Goal: Task Accomplishment & Management: Manage account settings

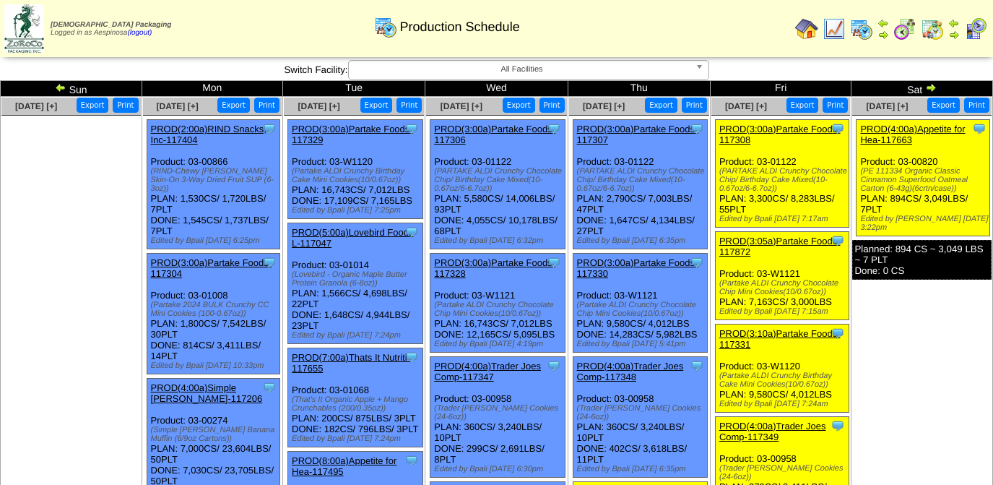
scroll to position [131, 0]
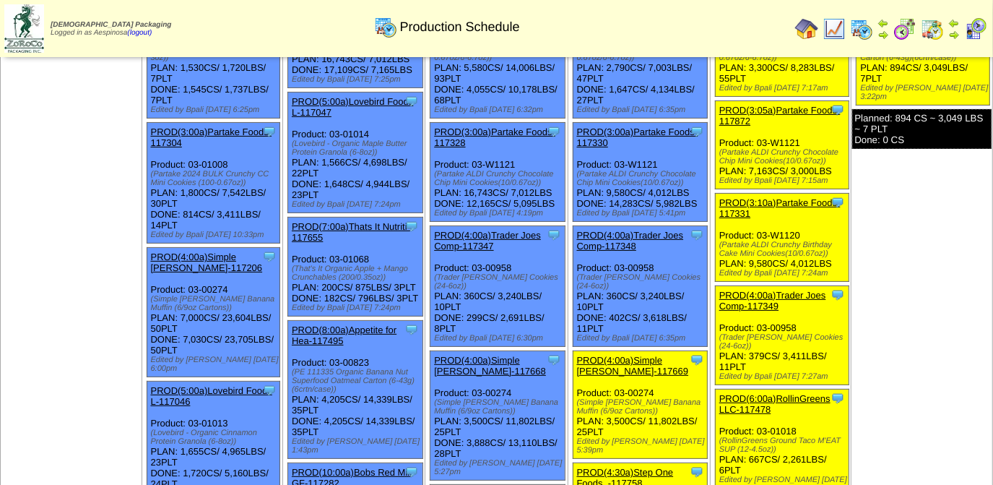
click at [977, 30] on img at bounding box center [975, 28] width 23 height 23
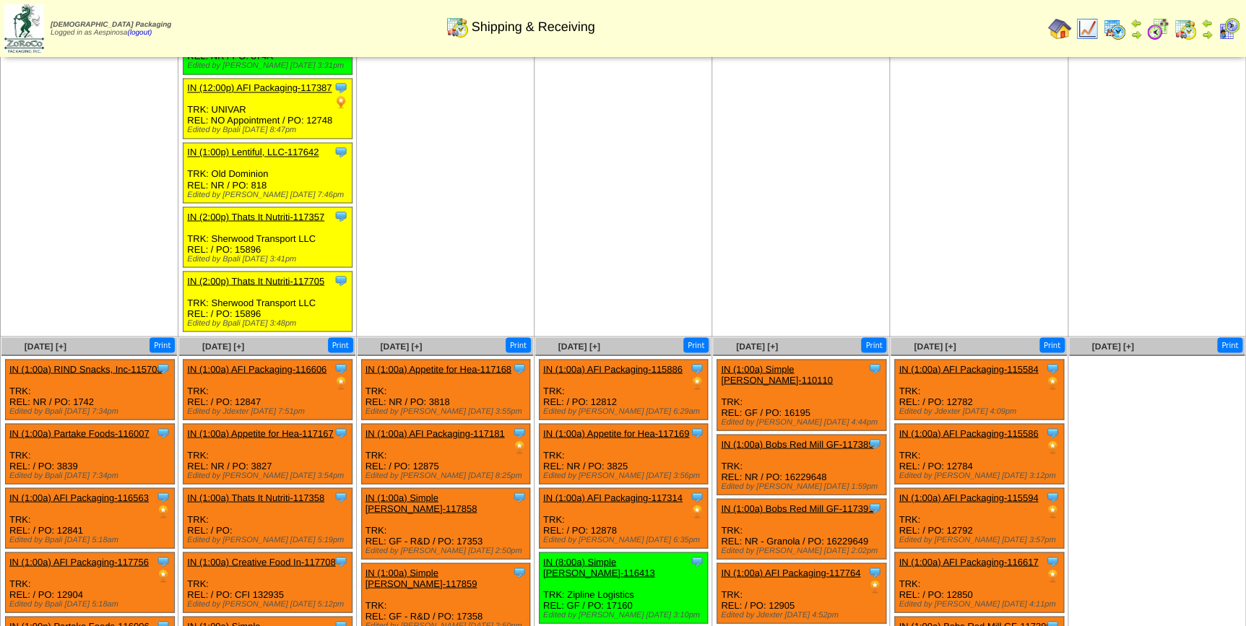
scroll to position [1394, 0]
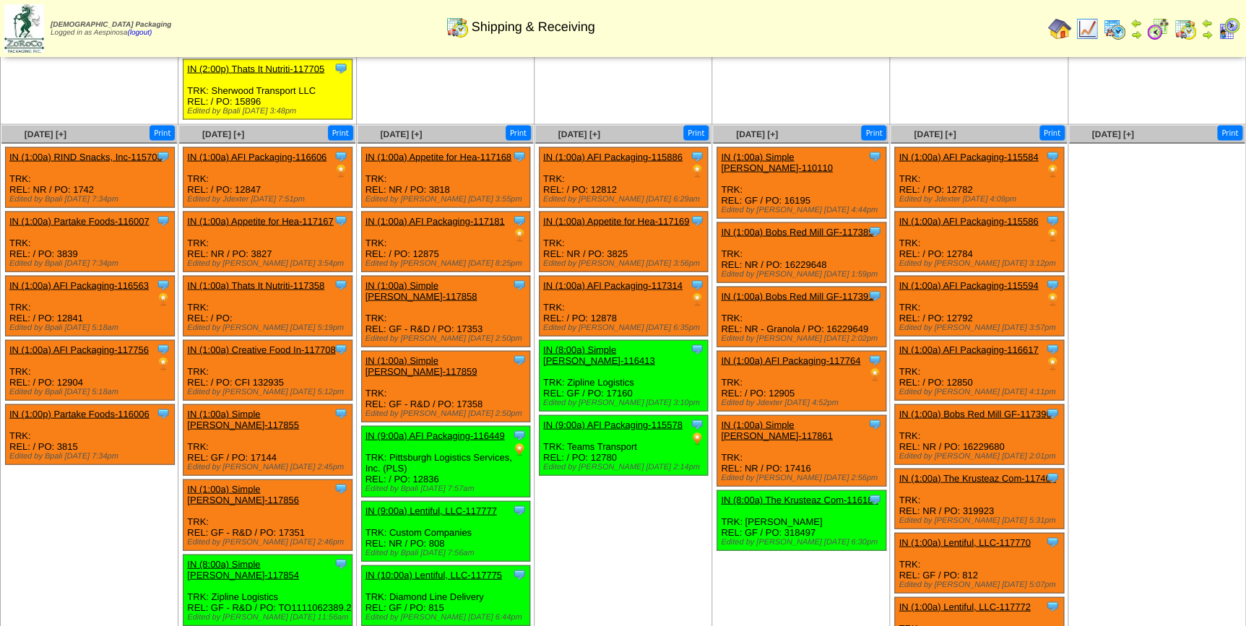
click at [434, 212] on div "Clone Item IN (1:00a) AFI Packaging-117181 AFI Packaging ScheduleID: 117181 400…" at bounding box center [445, 242] width 169 height 60
copy div "12875"
click at [464, 277] on div "Clone Item IN (1:00a) Simple Mills-117858 Simple Mills ScheduleID: 117858 40 LB…" at bounding box center [445, 312] width 169 height 71
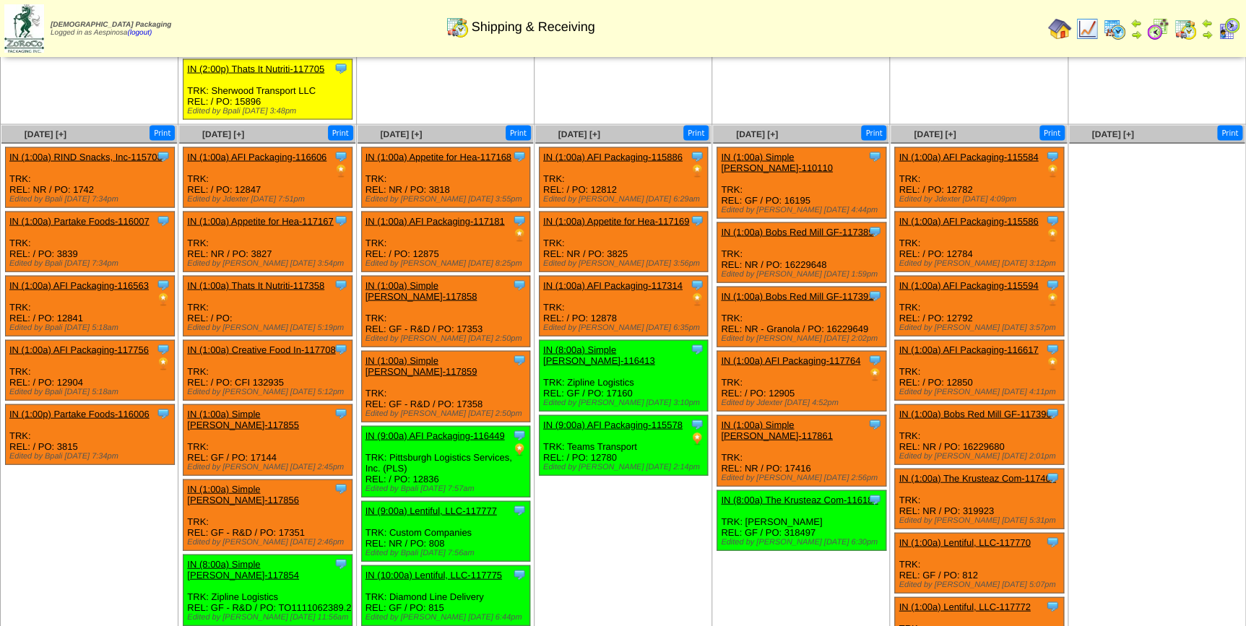
copy div "17353"
click at [472, 352] on div "Clone Item IN (1:00a) Simple Mills-117859 Simple Mills ScheduleID: 117859 44 LB…" at bounding box center [445, 387] width 169 height 71
click at [475, 352] on div "Clone Item IN (1:00a) Simple Mills-117859 Simple Mills ScheduleID: 117859 44 LB…" at bounding box center [445, 387] width 169 height 71
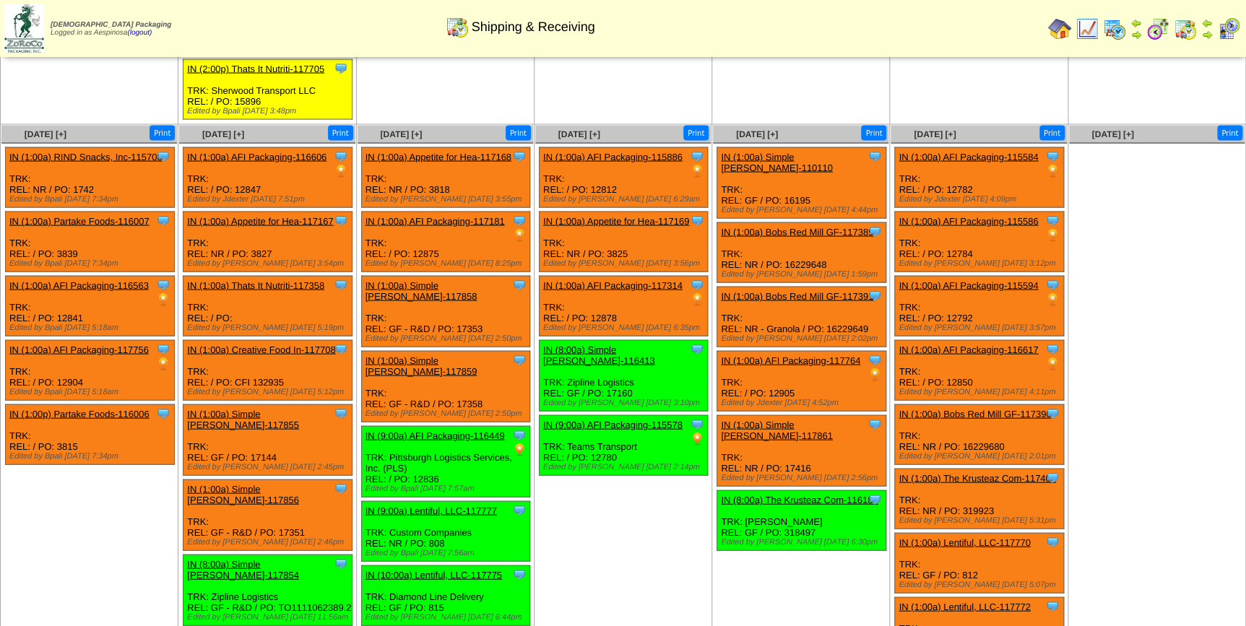
copy div "17358"
click at [798, 148] on div "Clone Item IN (1:00a) Simple Mills-110110 Simple Mills ScheduleID: 110110 4400 …" at bounding box center [801, 183] width 169 height 71
copy div "16195"
click at [797, 416] on div "Clone Item IN (1:00a) Simple Mills-117861 Simple Mills ScheduleID: 117861 10500…" at bounding box center [801, 451] width 169 height 71
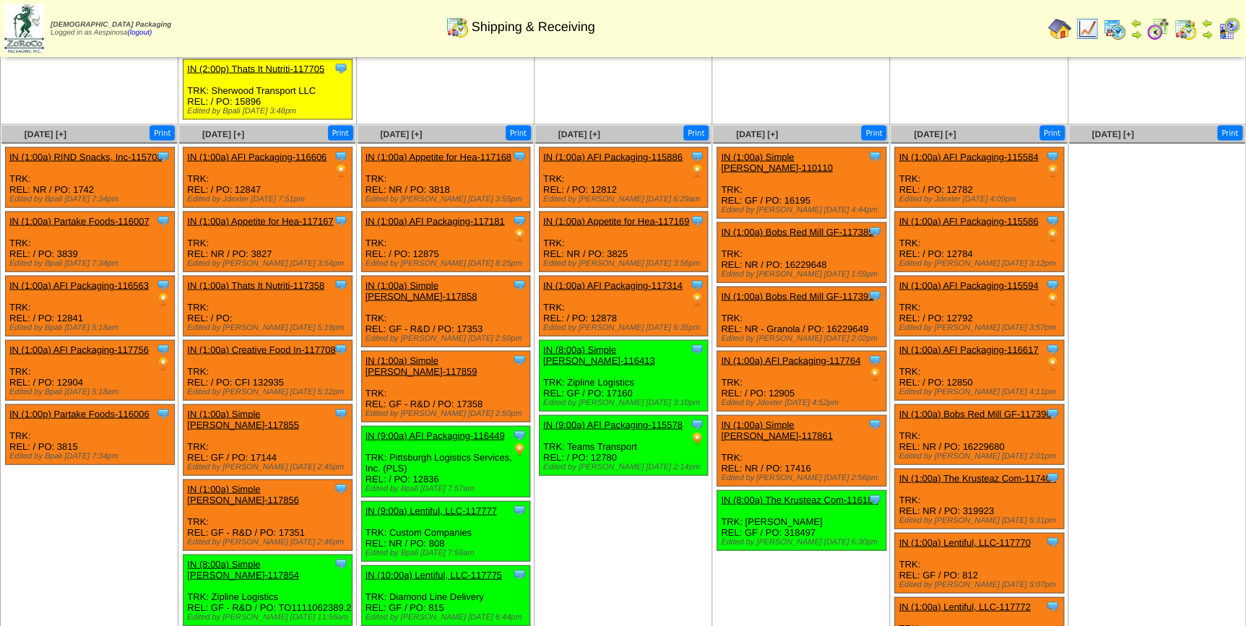
click at [797, 416] on div "Clone Item IN (1:00a) Simple Mills-117861 Simple Mills ScheduleID: 117861 10500…" at bounding box center [801, 451] width 169 height 71
copy div "17416"
click at [957, 148] on div "Clone Item IN (1:00a) AFI Packaging-115584 AFI Packaging ScheduleID: 115584 400…" at bounding box center [979, 178] width 169 height 60
copy div "12782"
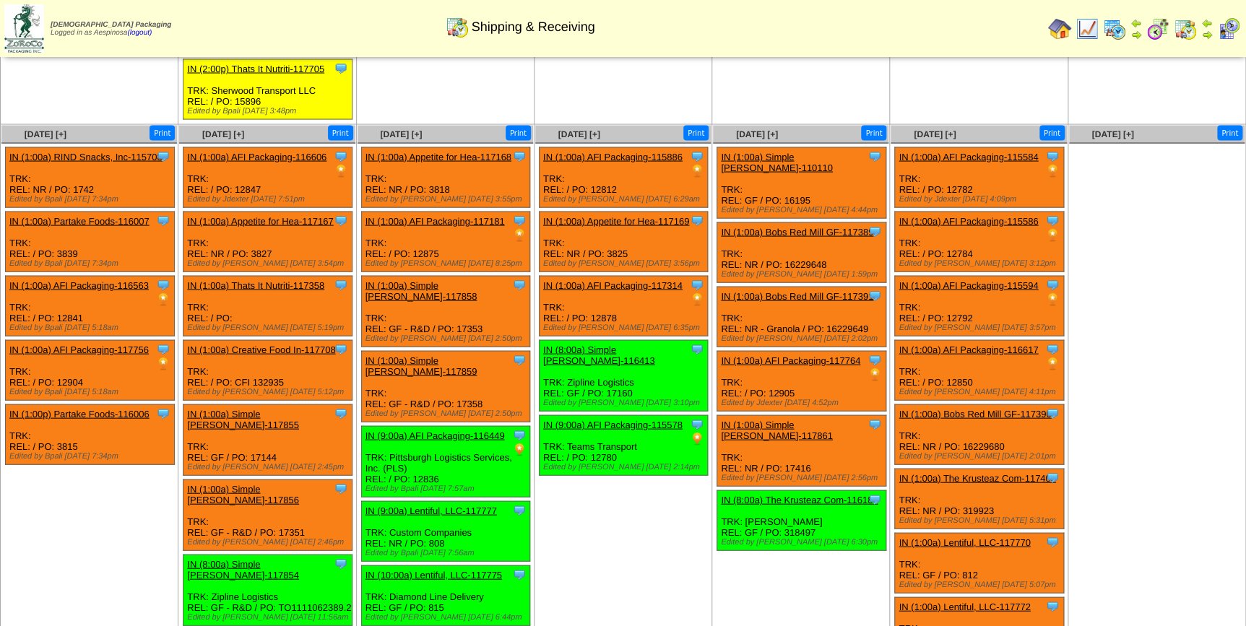
click at [961, 212] on div "Clone Item IN (1:00a) AFI Packaging-115586 AFI Packaging ScheduleID: 115586 400…" at bounding box center [979, 242] width 169 height 60
click at [966, 212] on div "Clone Item IN (1:00a) AFI Packaging-115586 AFI Packaging ScheduleID: 115586 400…" at bounding box center [979, 242] width 169 height 60
copy div "12784"
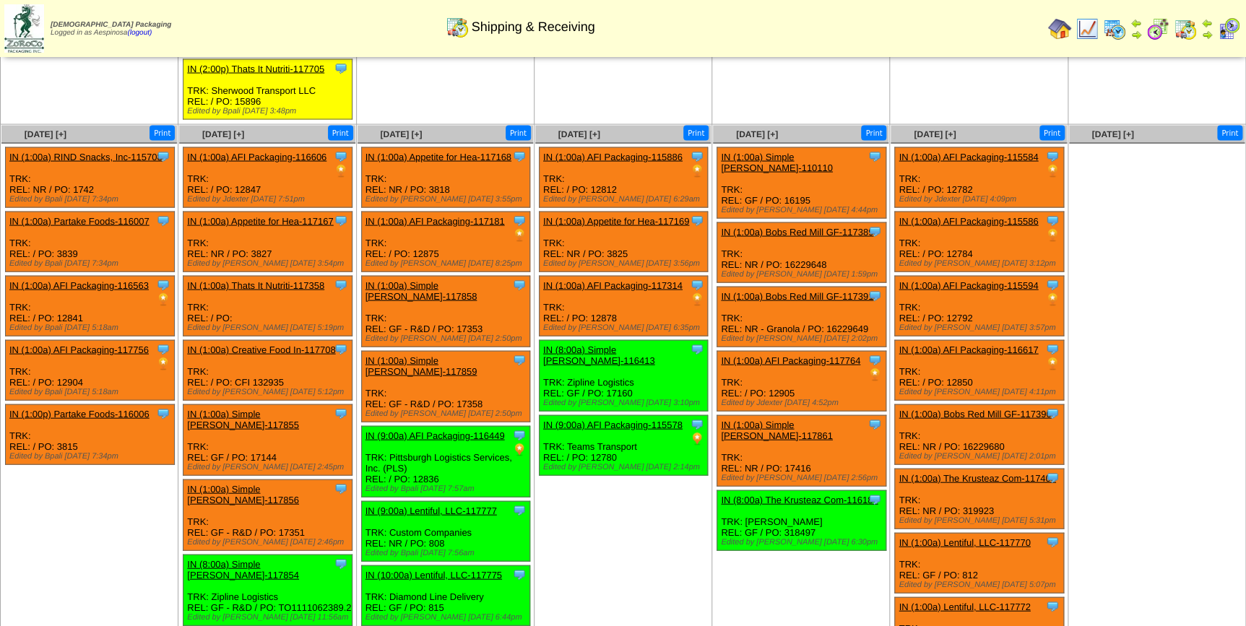
click at [962, 277] on div "Clone Item IN (1:00a) AFI Packaging-115594 AFI Packaging ScheduleID: 115594 400…" at bounding box center [979, 307] width 169 height 60
copy div "12792"
click at [964, 341] on div "Clone Item IN (1:00a) AFI Packaging-116617 AFI Packaging ScheduleID: 116617 560…" at bounding box center [979, 371] width 169 height 60
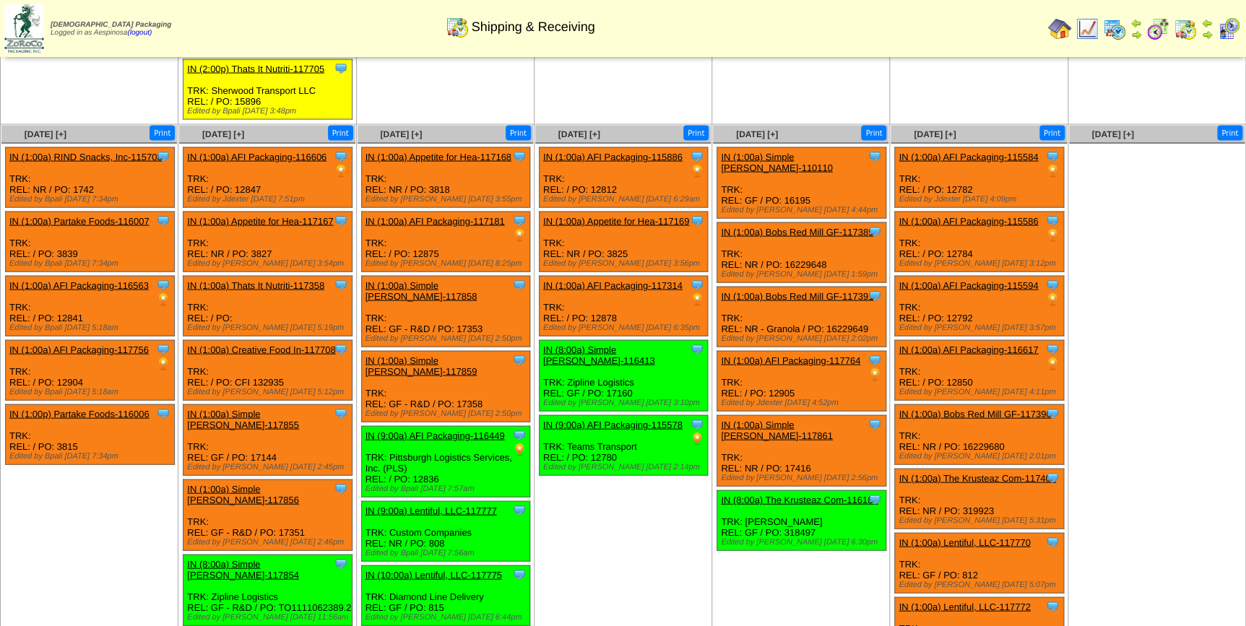
copy div "12850"
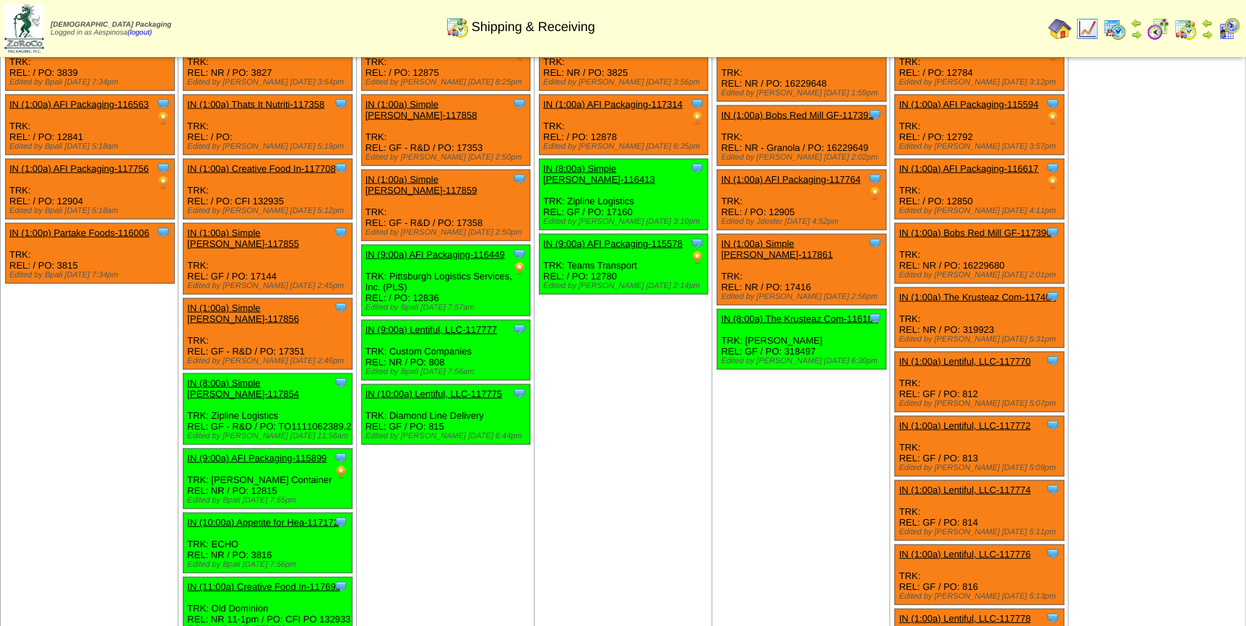
scroll to position [1591, 0]
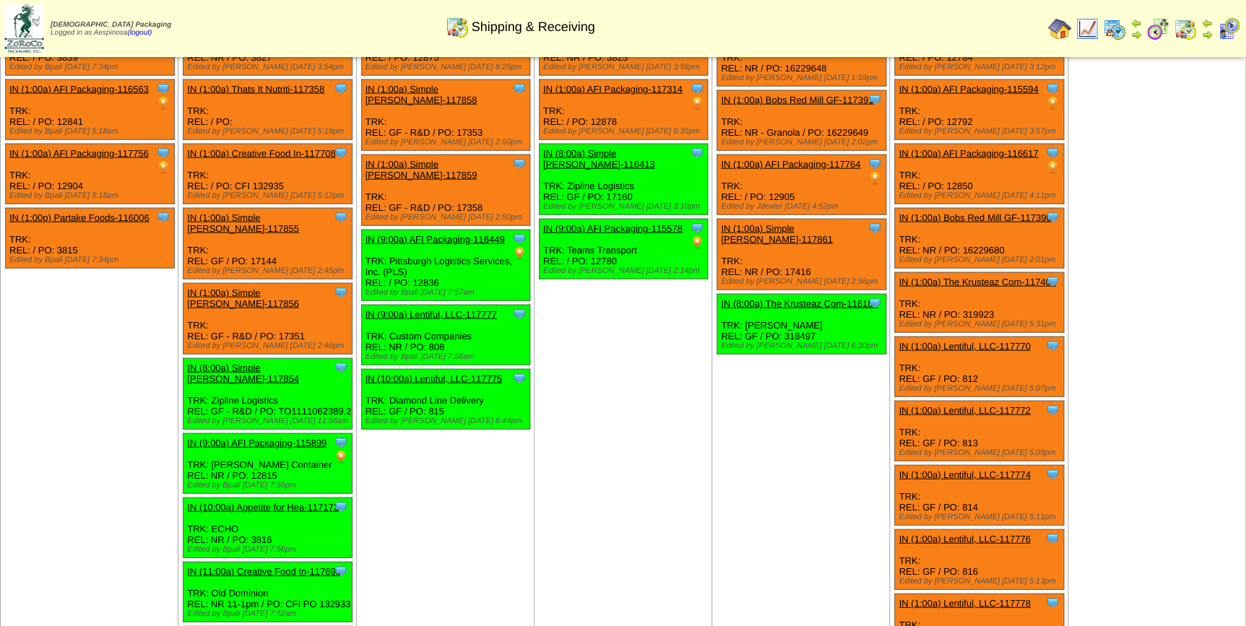
click at [971, 337] on div "Clone Item IN (1:00a) Lentiful, LLC-117770 Lentiful, LLC ScheduleID: 117770 700…" at bounding box center [979, 367] width 169 height 60
copy div "812"
click at [1114, 29] on img at bounding box center [1114, 28] width 23 height 23
click at [975, 402] on div "Clone Item IN (1:00a) Lentiful, LLC-117772 Lentiful, LLC ScheduleID: 117772 450…" at bounding box center [979, 432] width 169 height 60
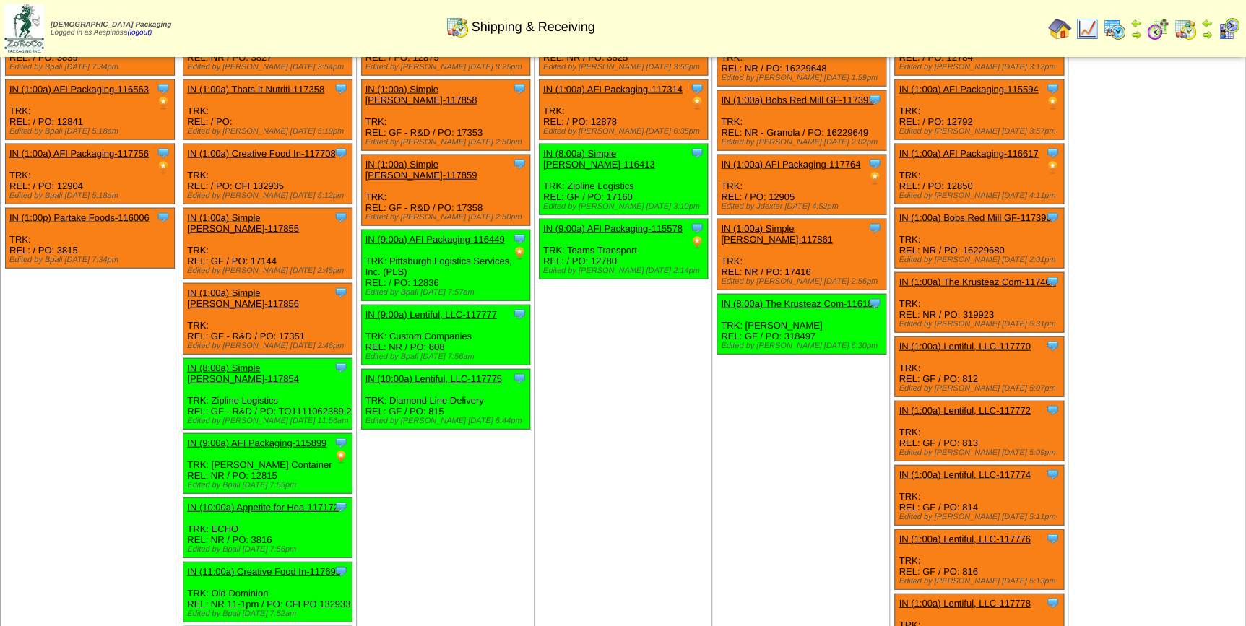
click at [975, 402] on div "Clone Item IN (1:00a) Lentiful, LLC-117772 Lentiful, LLC ScheduleID: 117772 450…" at bounding box center [979, 432] width 169 height 60
click at [969, 402] on div "Clone Item IN (1:00a) Lentiful, LLC-117772 Lentiful, LLC ScheduleID: 117772 450…" at bounding box center [979, 432] width 169 height 60
click at [963, 466] on div "Clone Item IN (1:00a) Lentiful, LLC-117774 Lentiful, LLC ScheduleID: 117774 125…" at bounding box center [979, 496] width 169 height 60
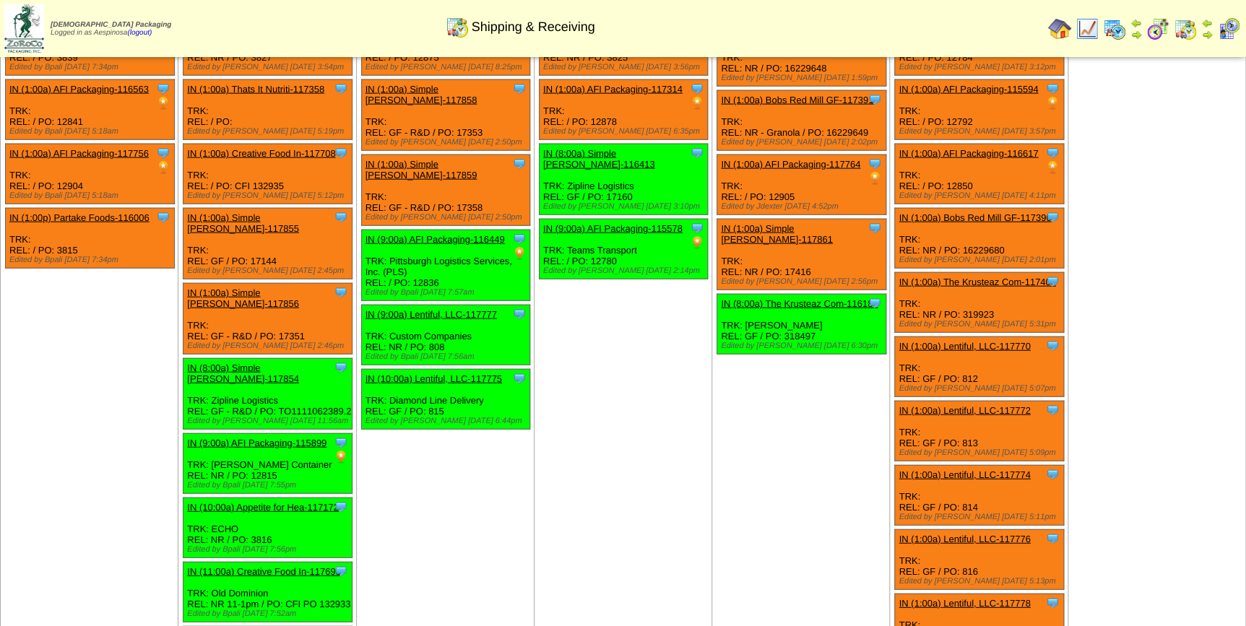
click at [975, 530] on div "Clone Item IN (1:00a) Lentiful, LLC-117776 Lentiful, LLC ScheduleID: 117776 150…" at bounding box center [979, 560] width 169 height 60
click at [971, 530] on div "Clone Item IN (1:00a) Lentiful, LLC-117776 Lentiful, LLC ScheduleID: 117776 150…" at bounding box center [979, 560] width 169 height 60
click at [1127, 441] on td "Oct 18 [+] Print" at bounding box center [1157, 310] width 178 height 764
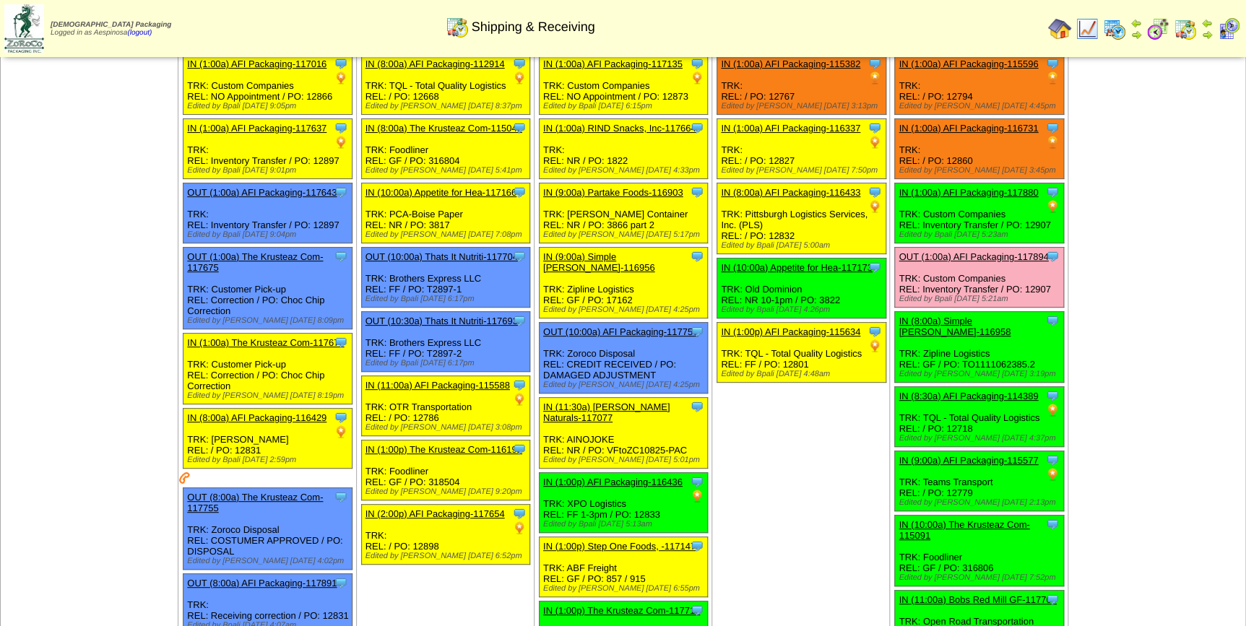
scroll to position [0, 0]
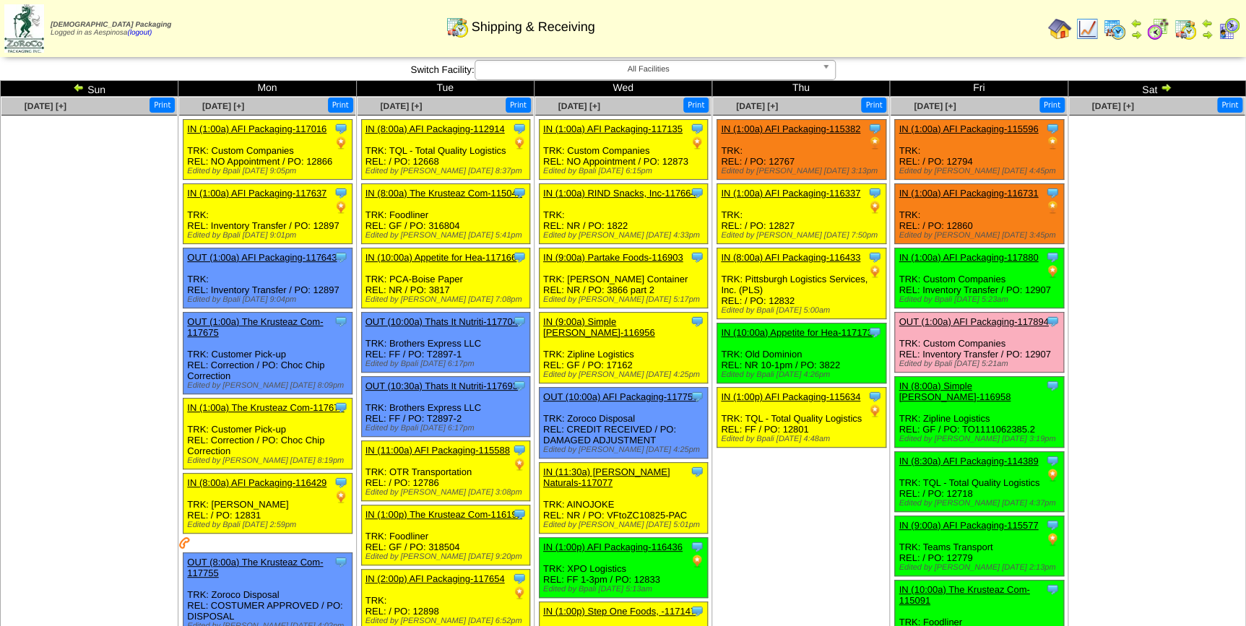
click at [1170, 86] on img at bounding box center [1166, 88] width 12 height 12
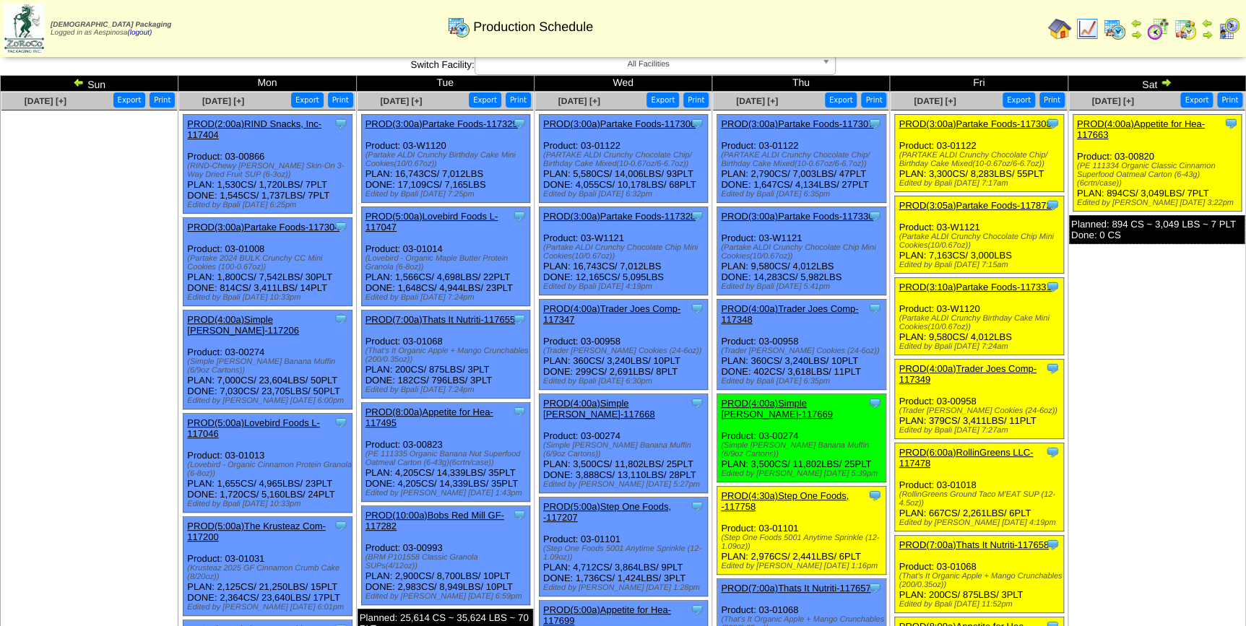
scroll to position [328, 0]
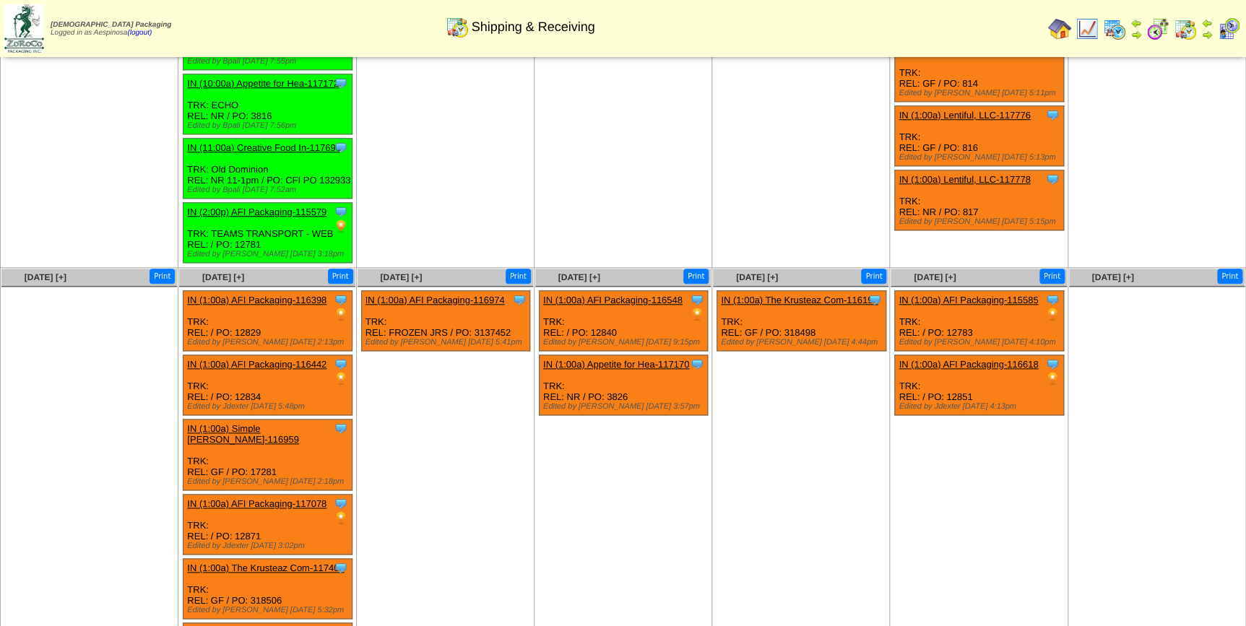
scroll to position [615, 0]
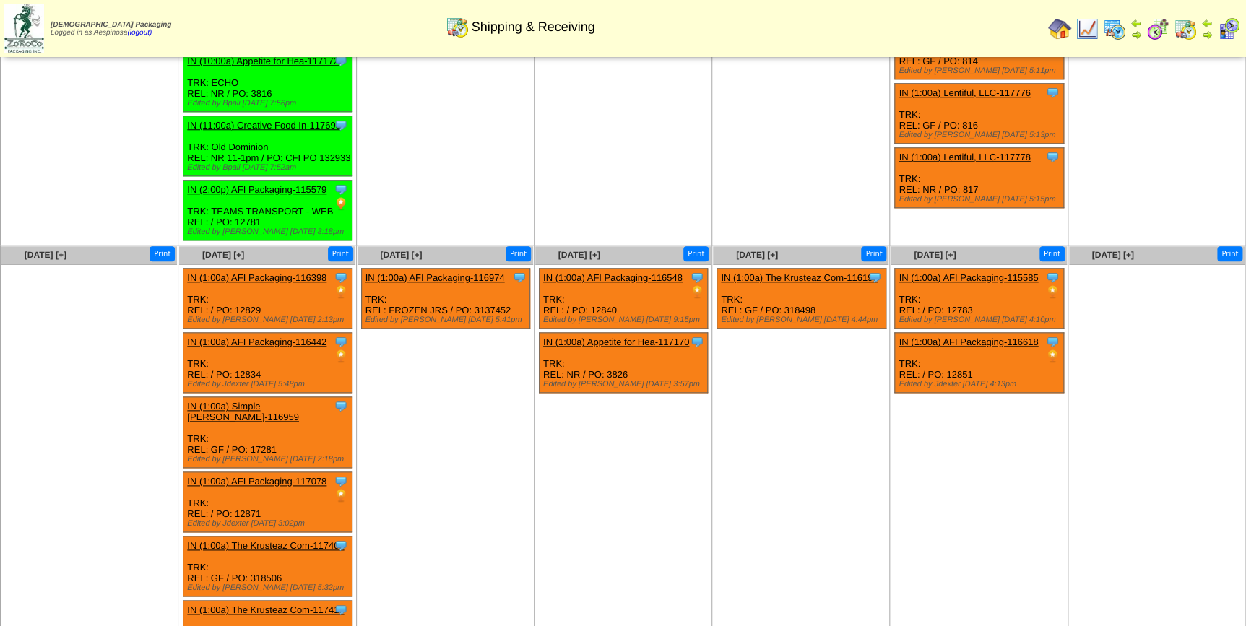
click at [270, 397] on div "Clone Item IN (1:00a) Simple Mills-116959 Simple Mills ScheduleID: 116959 40000…" at bounding box center [267, 432] width 169 height 71
click at [269, 397] on div "Clone Item IN (1:00a) Simple Mills-116959 Simple Mills ScheduleID: 116959 40000…" at bounding box center [267, 432] width 169 height 71
copy div "17281"
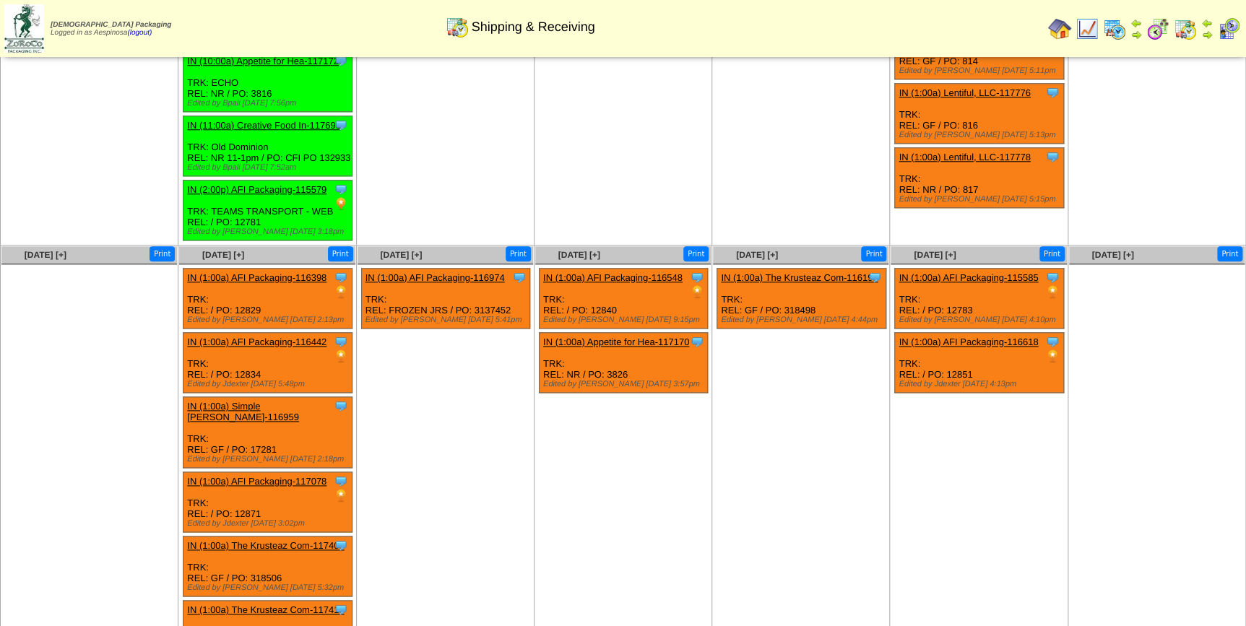
click at [248, 472] on div "Clone Item IN (1:00a) AFI Packaging-117078 AFI Packaging ScheduleID: 117078 750…" at bounding box center [267, 502] width 169 height 60
copy div "12871"
click at [262, 537] on div "Clone Item IN (1:00a) The Krusteaz Com-117409 The Krusteaz Company ScheduleID: …" at bounding box center [267, 567] width 169 height 60
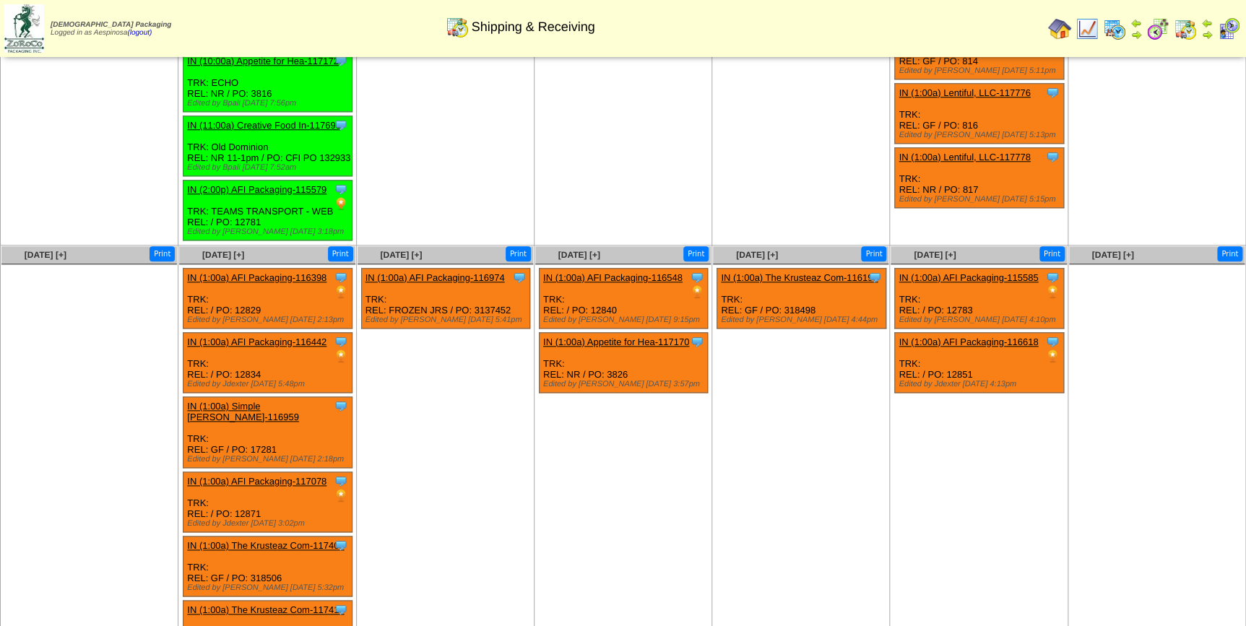
copy div "318506"
click at [379, 535] on td "Oct 21 [+] Print Clone Item IN (1:00a) AFI Packaging-116974 AFI Packaging Sched…" at bounding box center [445, 456] width 178 height 420
click at [269, 601] on div "Clone Item IN (1:00a) The Krusteaz Com-117410 The Krusteaz Company ScheduleID: …" at bounding box center [267, 631] width 169 height 60
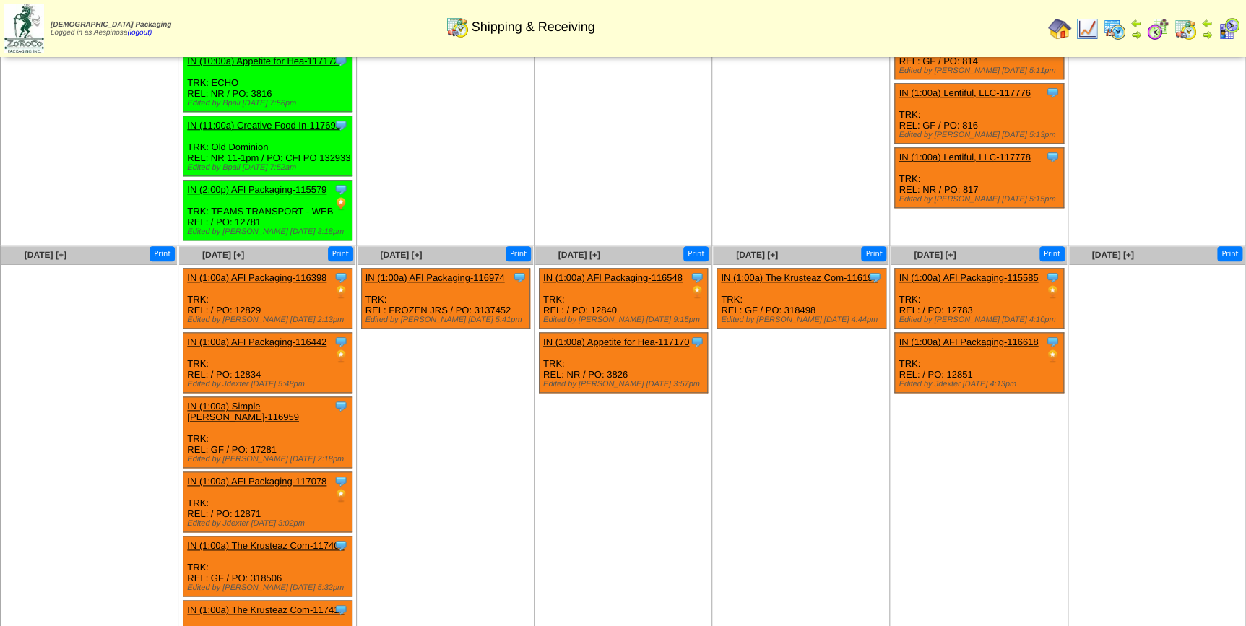
click at [272, 601] on div "Clone Item IN (1:00a) The Krusteaz Com-117410 The Krusteaz Company ScheduleID: …" at bounding box center [267, 631] width 169 height 60
copy div "318845"
click at [802, 269] on div "Clone Item IN (1:00a) The Krusteaz Com-116190 The Krusteaz Company ScheduleID: …" at bounding box center [801, 299] width 169 height 60
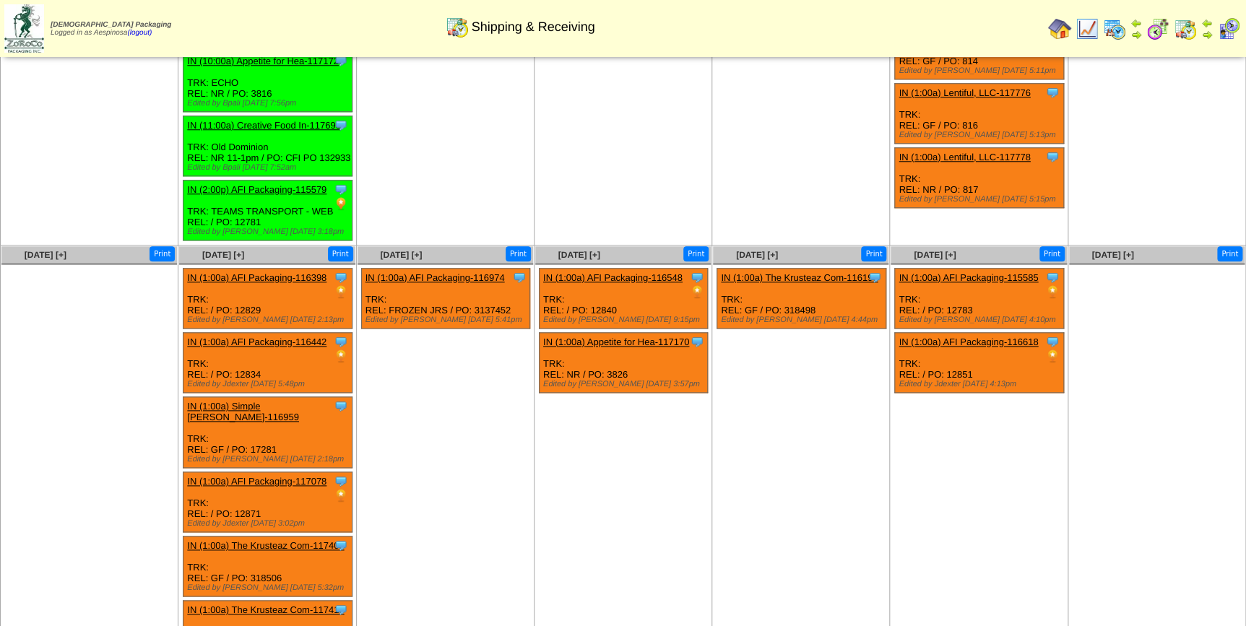
copy div "318498"
click at [955, 269] on div "Clone Item IN (1:00a) AFI Packaging-115585 AFI Packaging ScheduleID: 115585 400…" at bounding box center [979, 299] width 169 height 60
copy div "12783"
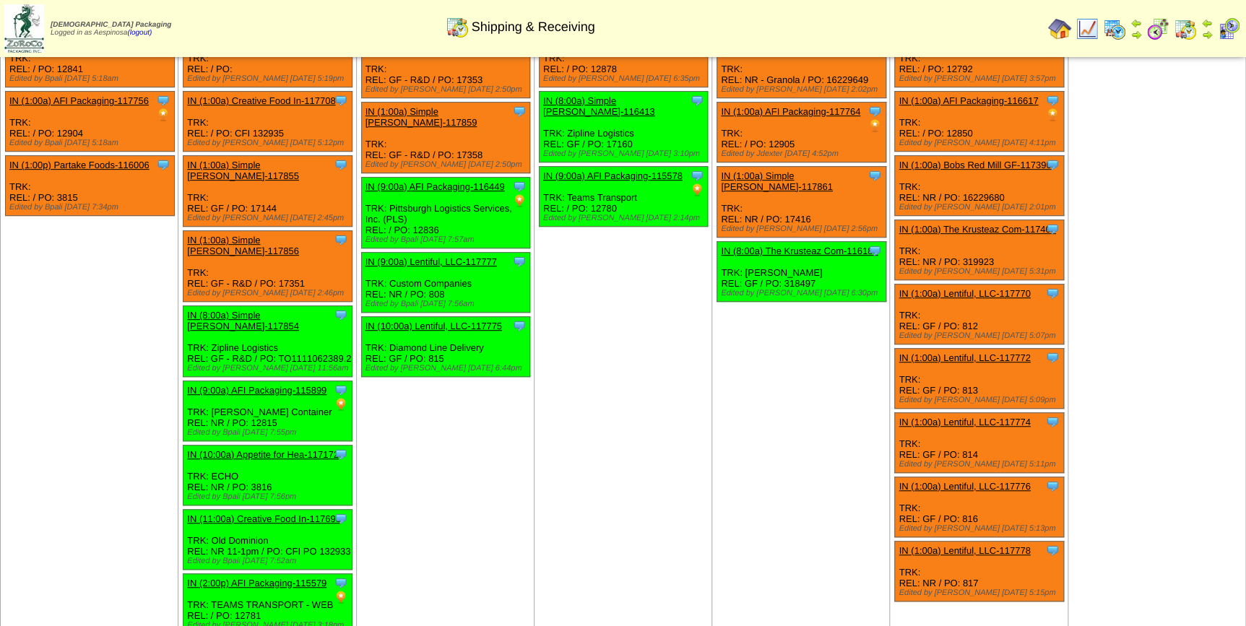
scroll to position [0, 0]
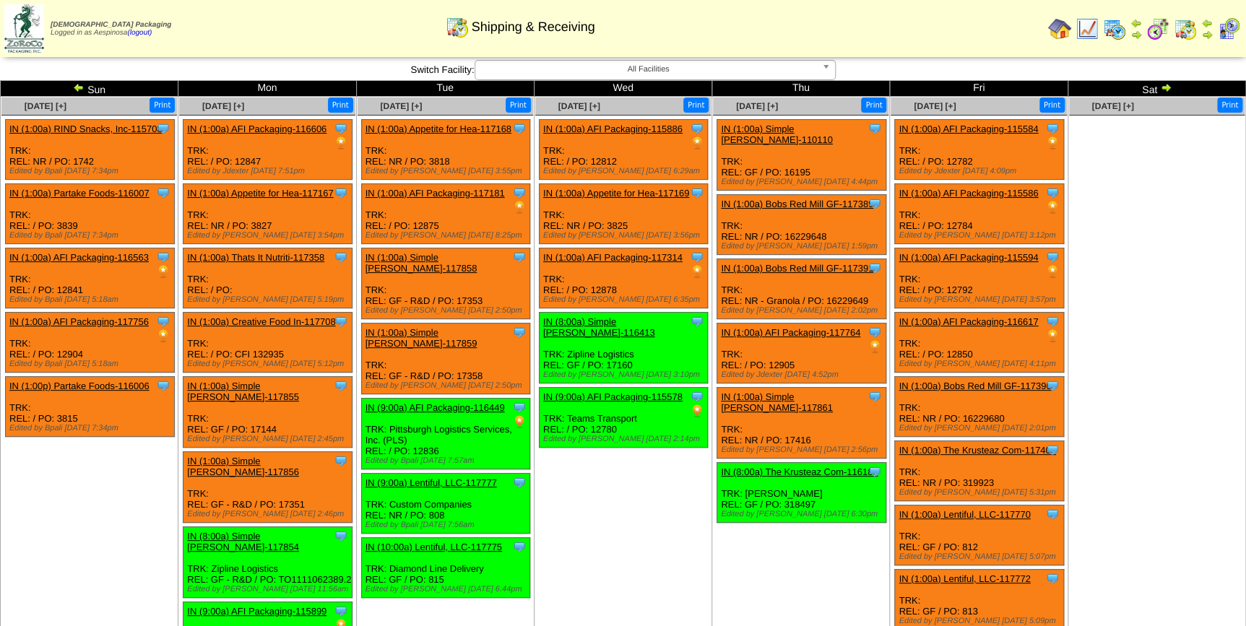
click at [1167, 79] on div "**********" at bounding box center [623, 70] width 1246 height 20
click at [1165, 87] on img at bounding box center [1166, 88] width 12 height 12
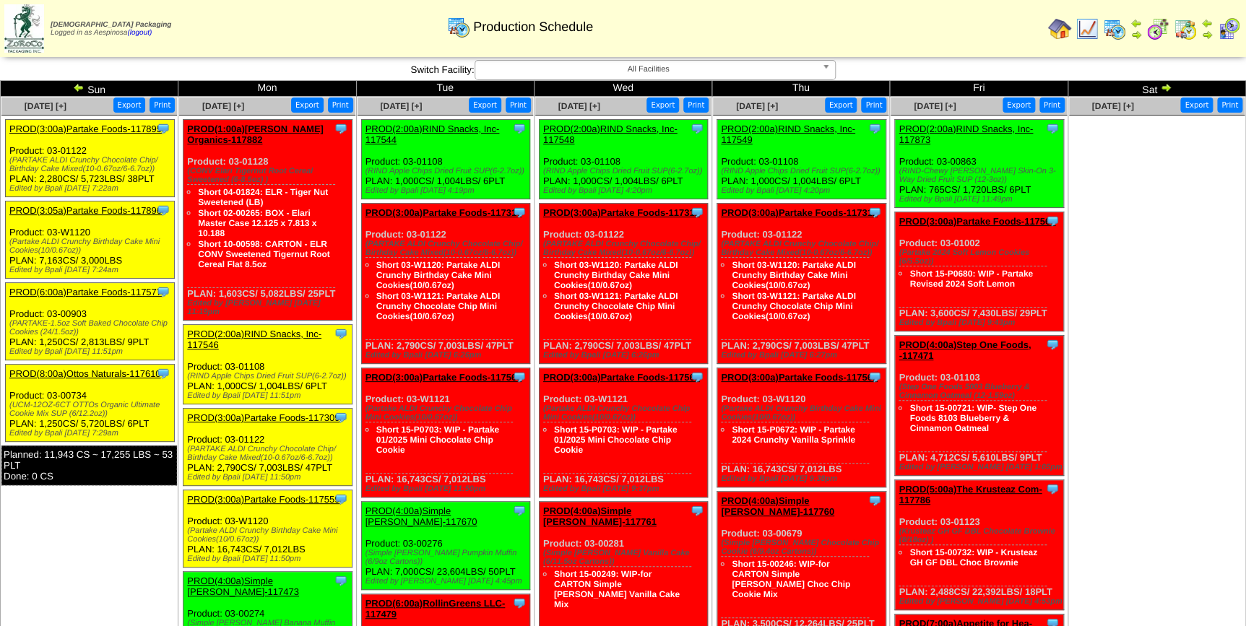
click at [75, 82] on img at bounding box center [79, 88] width 12 height 12
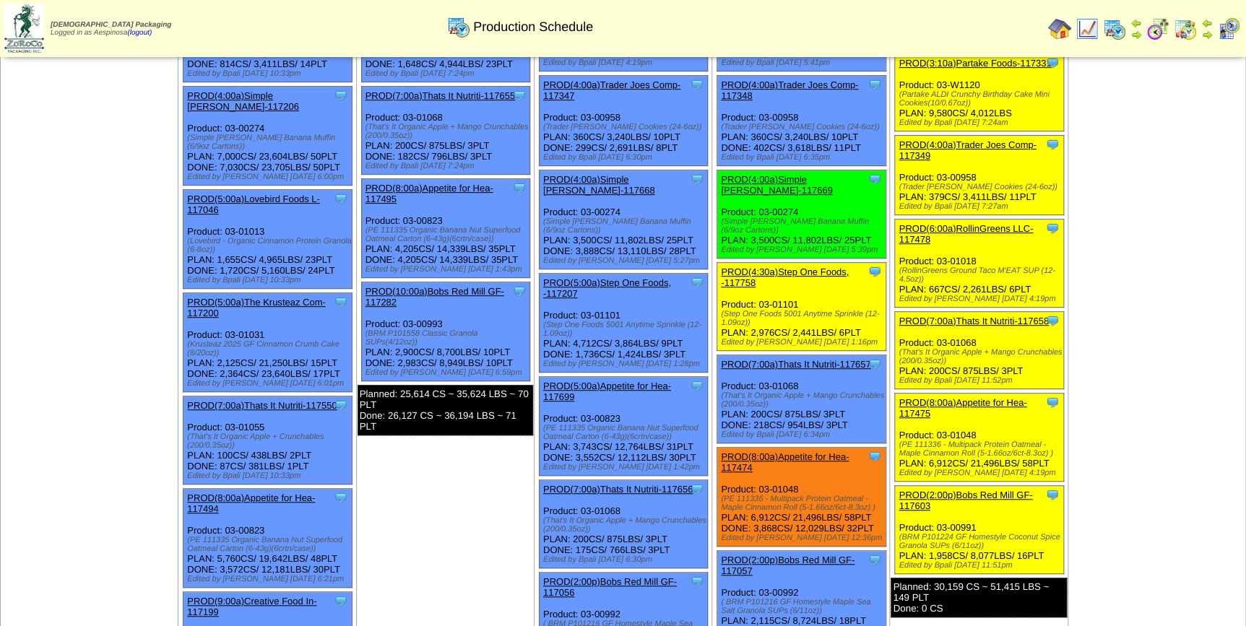
scroll to position [262, 0]
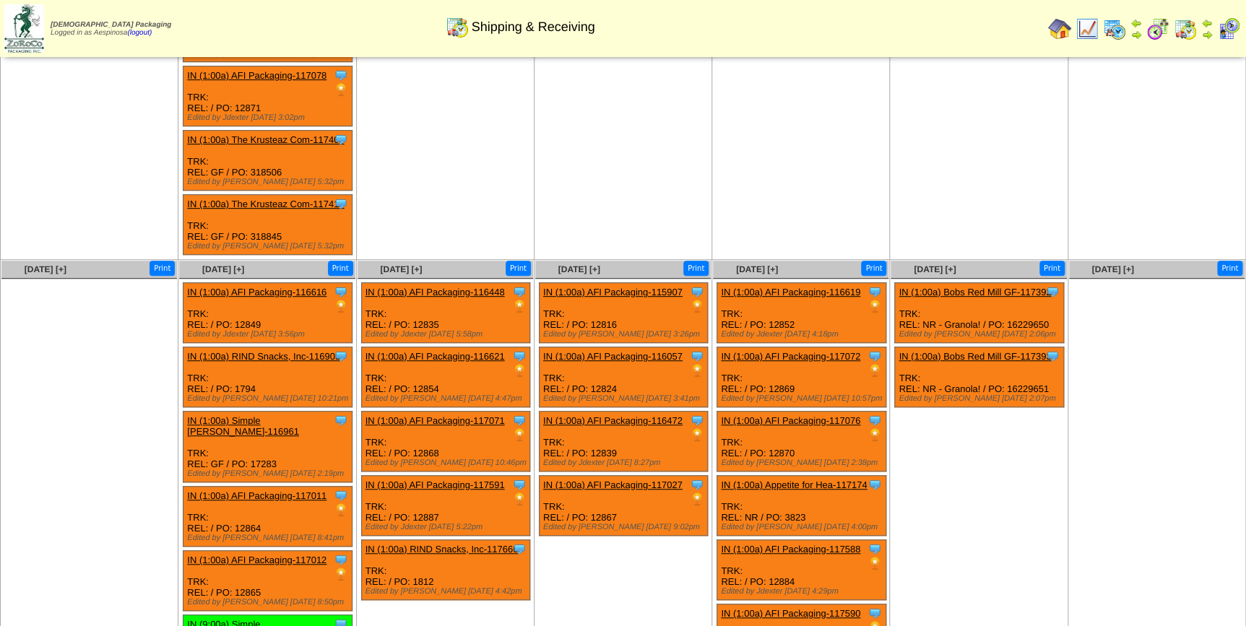
scroll to position [328, 0]
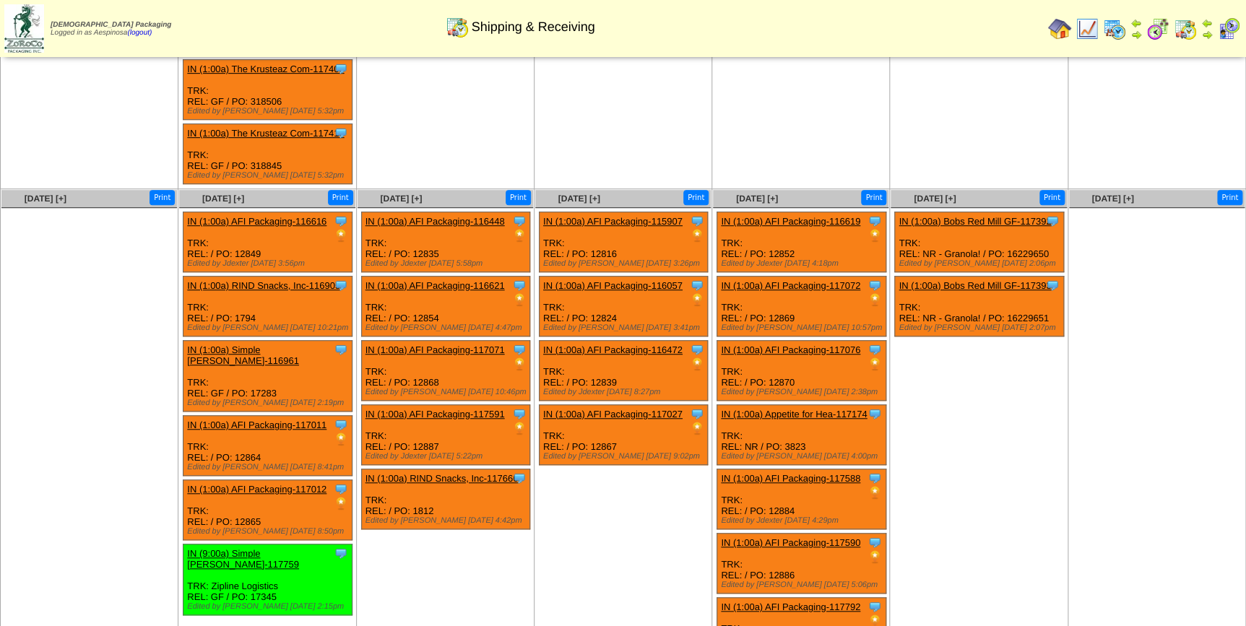
click at [246, 231] on div "Clone Item IN (1:00a) AFI Packaging-116616 AFI Packaging ScheduleID: 116616 330…" at bounding box center [267, 242] width 169 height 60
copy div "12849"
click at [267, 360] on div "Clone Item IN (1:00a) Simple Mills-116961 Simple Mills ScheduleID: 116961 40250…" at bounding box center [267, 376] width 169 height 71
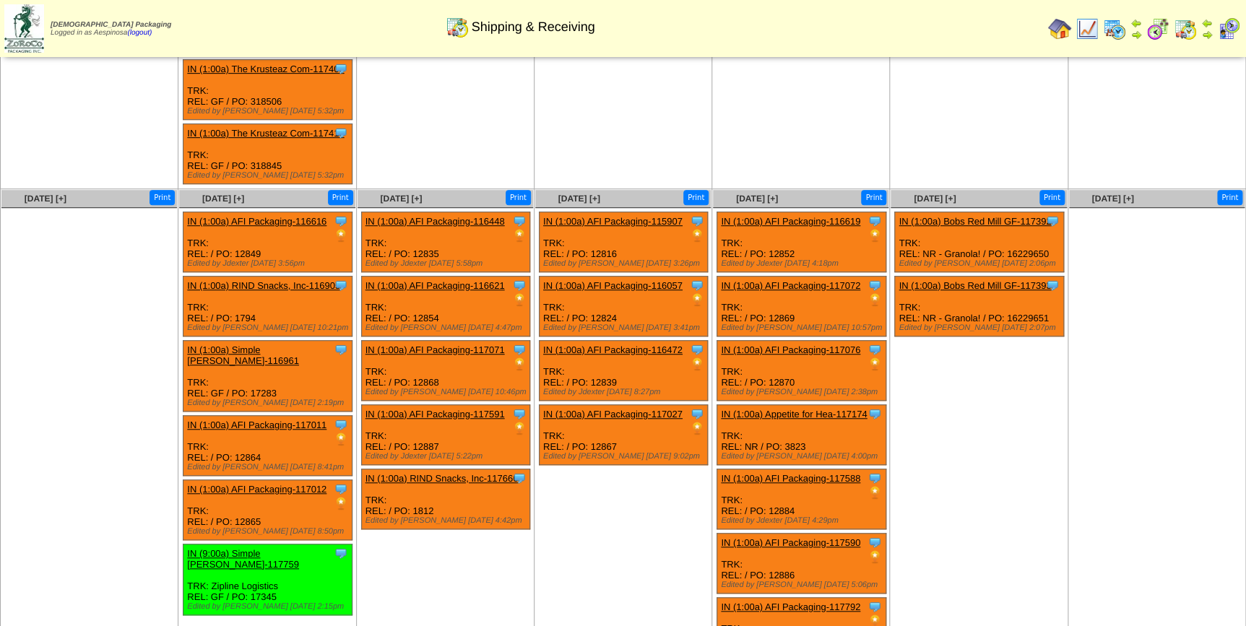
copy div "17283"
click at [253, 421] on div "Clone Item IN (1:00a) AFI Packaging-117011 AFI Packaging ScheduleID: 117011 500…" at bounding box center [267, 446] width 169 height 60
copy div "12864"
click at [246, 490] on div "Clone Item IN (1:00a) AFI Packaging-117012 AFI Packaging ScheduleID: 117012 420…" at bounding box center [267, 510] width 169 height 60
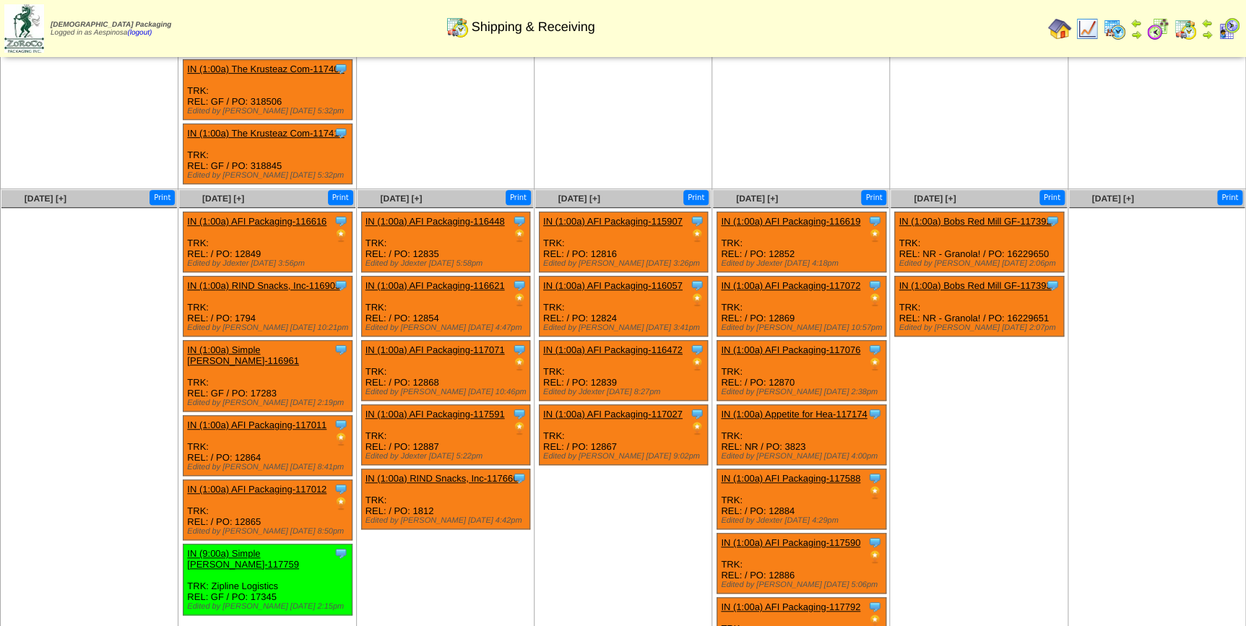
click at [246, 490] on div "Clone Item IN (1:00a) AFI Packaging-117012 AFI Packaging ScheduleID: 117012 420…" at bounding box center [267, 510] width 169 height 60
copy div "12865"
click at [427, 231] on div "Clone Item IN (1:00a) AFI Packaging-116448 AFI Packaging ScheduleID: 116448 176…" at bounding box center [445, 242] width 169 height 60
copy div "12835"
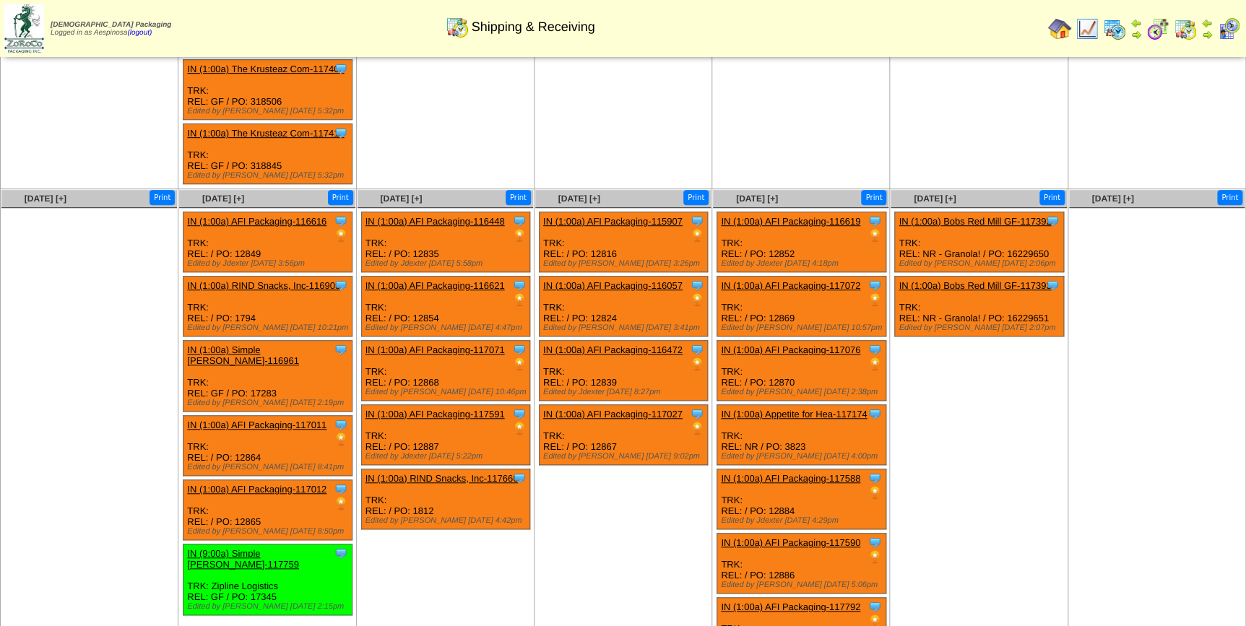
click at [423, 301] on div "Clone Item IN (1:00a) AFI Packaging-116621 AFI Packaging ScheduleID: 116621 180…" at bounding box center [445, 307] width 169 height 60
copy div "12854"
click at [430, 359] on div "Clone Item IN (1:00a) AFI Packaging-117071 AFI Packaging ScheduleID: 117071 280…" at bounding box center [445, 371] width 169 height 60
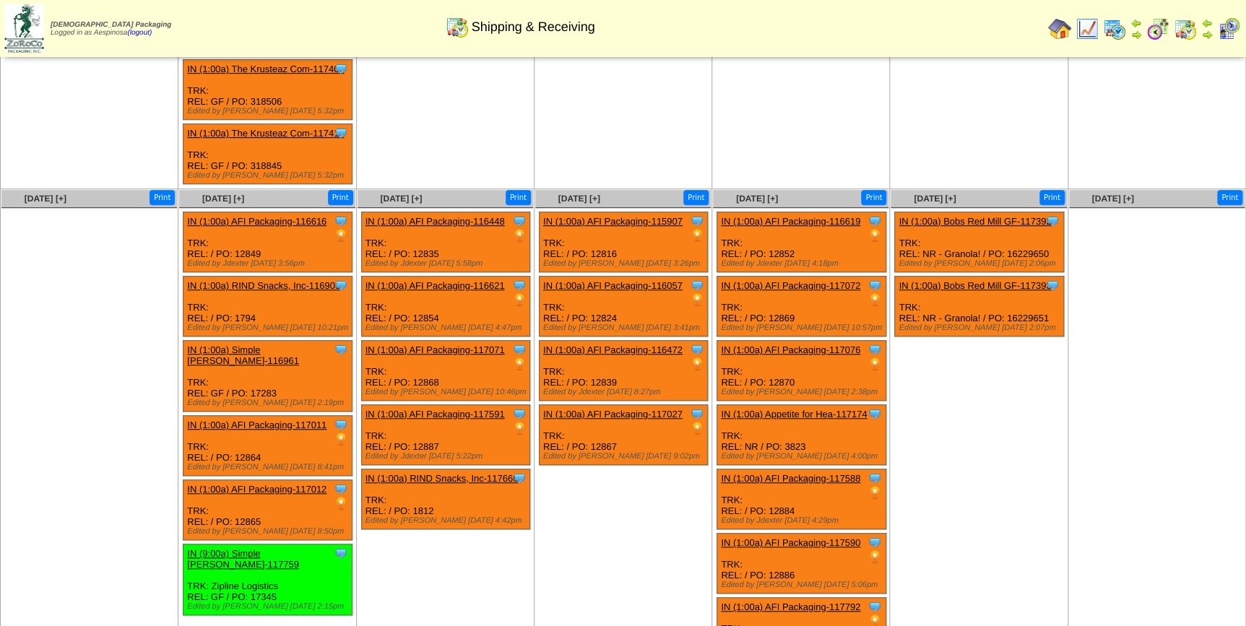
copy div "12868"
click at [424, 423] on div "Clone Item IN (1:00a) AFI Packaging-117591 AFI Packaging ScheduleID: 117591 300…" at bounding box center [445, 435] width 169 height 60
copy div "12887"
click at [618, 425] on div "Clone Item IN (1:00a) AFI Packaging-117027 AFI Packaging ScheduleID: 117027 727…" at bounding box center [623, 435] width 169 height 60
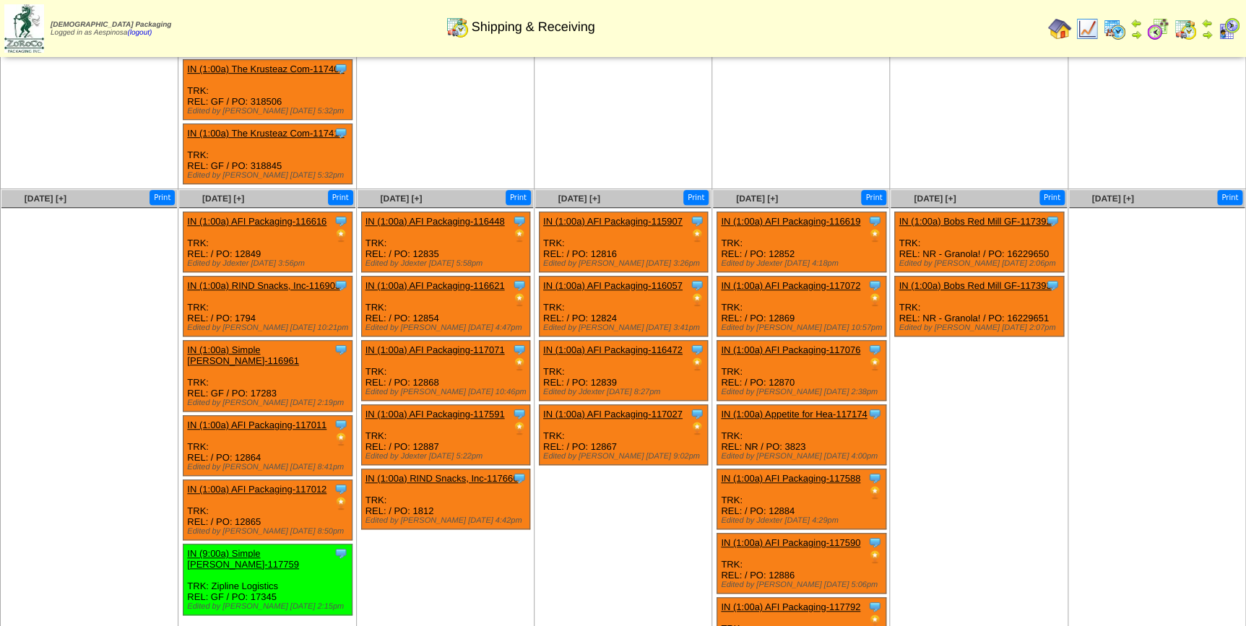
click at [613, 425] on div "Clone Item IN (1:00a) AFI Packaging-117027 AFI Packaging ScheduleID: 117027 727…" at bounding box center [623, 435] width 169 height 60
copy div "12867"
click at [597, 360] on div "Clone Item IN (1:00a) AFI Packaging-116472 AFI Packaging ScheduleID: 116472 100…" at bounding box center [623, 371] width 169 height 60
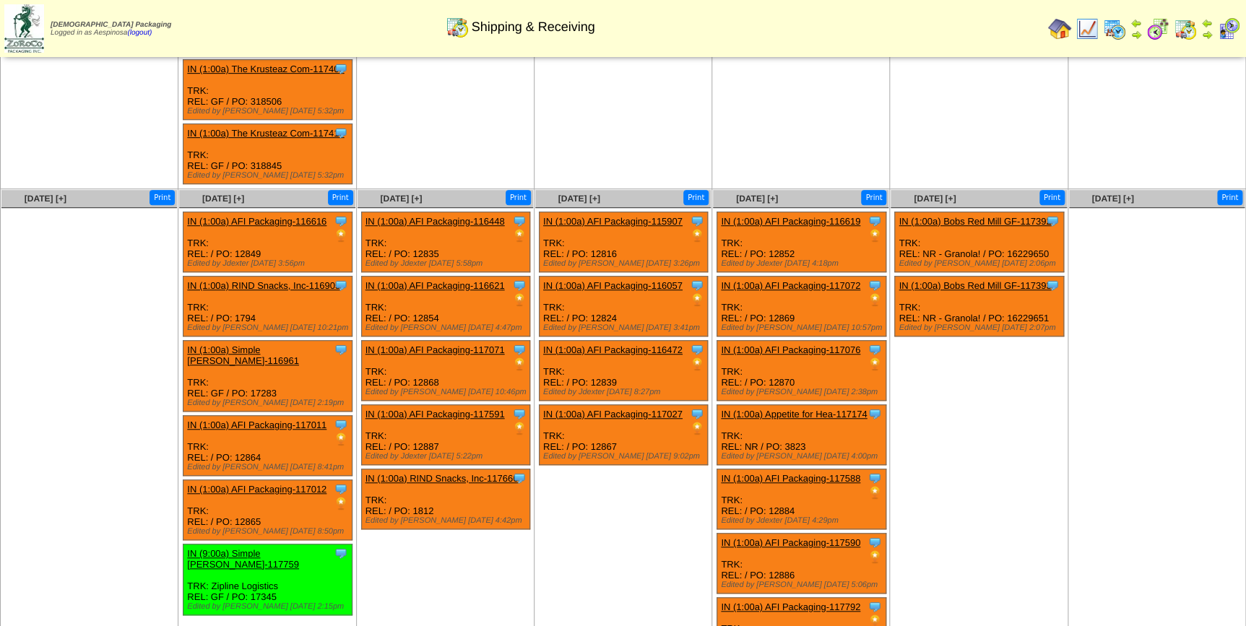
copy div "12839"
click at [602, 296] on div "Clone Item IN (1:00a) AFI Packaging-116057 AFI Packaging ScheduleID: 116057 175…" at bounding box center [623, 307] width 169 height 60
click at [592, 237] on div "Clone Item IN (1:00a) AFI Packaging-115907 AFI Packaging ScheduleID: 115907 240…" at bounding box center [623, 242] width 169 height 60
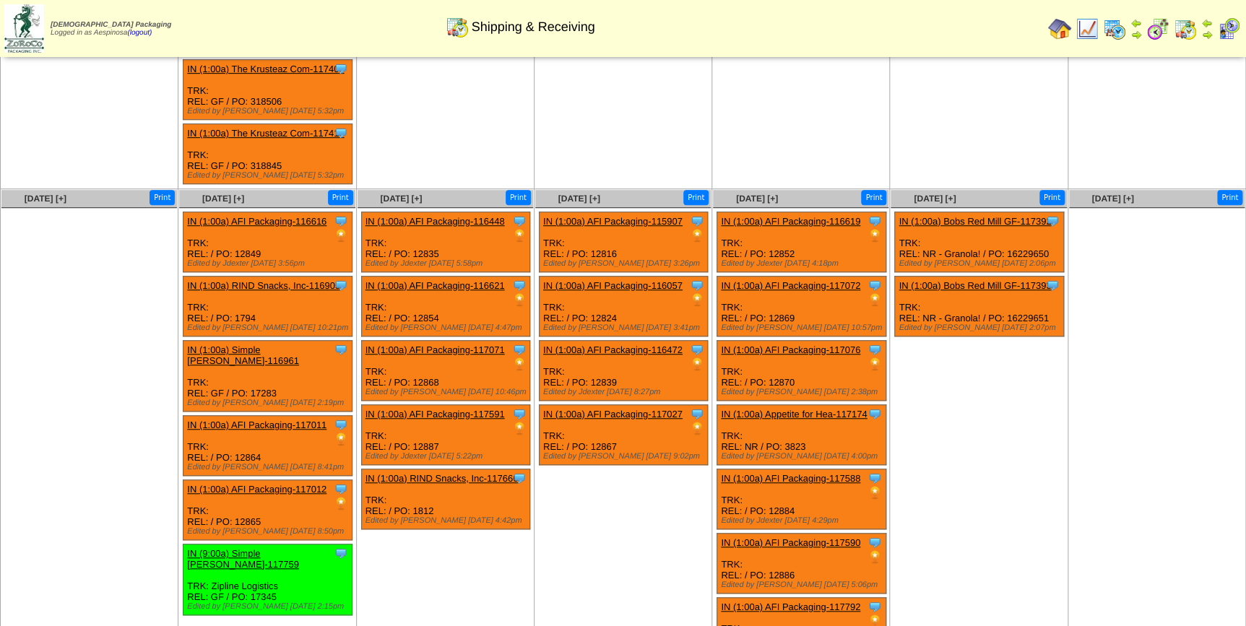
click at [785, 231] on div "Clone Item IN (1:00a) AFI Packaging-116619 AFI Packaging ScheduleID: 116619 560…" at bounding box center [801, 242] width 169 height 60
click at [785, 230] on div "Clone Item IN (1:00a) AFI Packaging-116619 AFI Packaging ScheduleID: 116619 560…" at bounding box center [801, 242] width 169 height 60
click at [787, 234] on div "Clone Item IN (1:00a) AFI Packaging-116619 AFI Packaging ScheduleID: 116619 560…" at bounding box center [801, 242] width 169 height 60
click at [775, 300] on div "Clone Item IN (1:00a) AFI Packaging-117072 AFI Packaging ScheduleID: 117072 280…" at bounding box center [801, 307] width 169 height 60
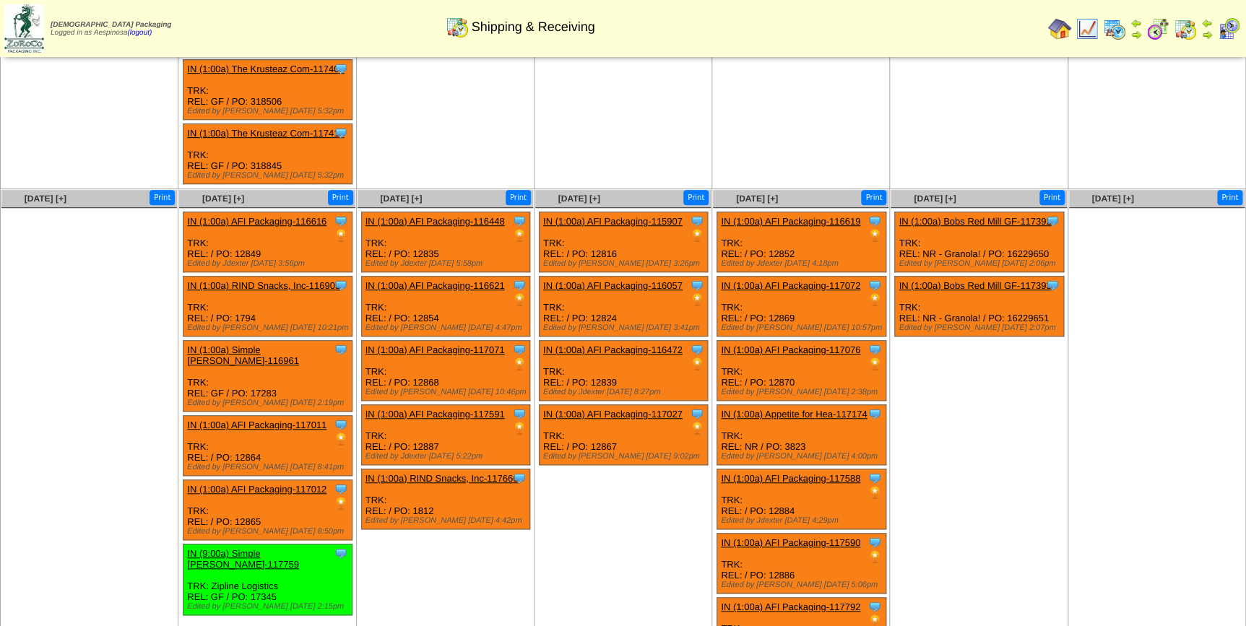
click at [775, 300] on div "Clone Item IN (1:00a) AFI Packaging-117072 AFI Packaging ScheduleID: 117072 280…" at bounding box center [801, 307] width 169 height 60
click at [787, 360] on div "Clone Item IN (1:00a) AFI Packaging-117076 AFI Packaging ScheduleID: 117076 425…" at bounding box center [801, 371] width 169 height 60
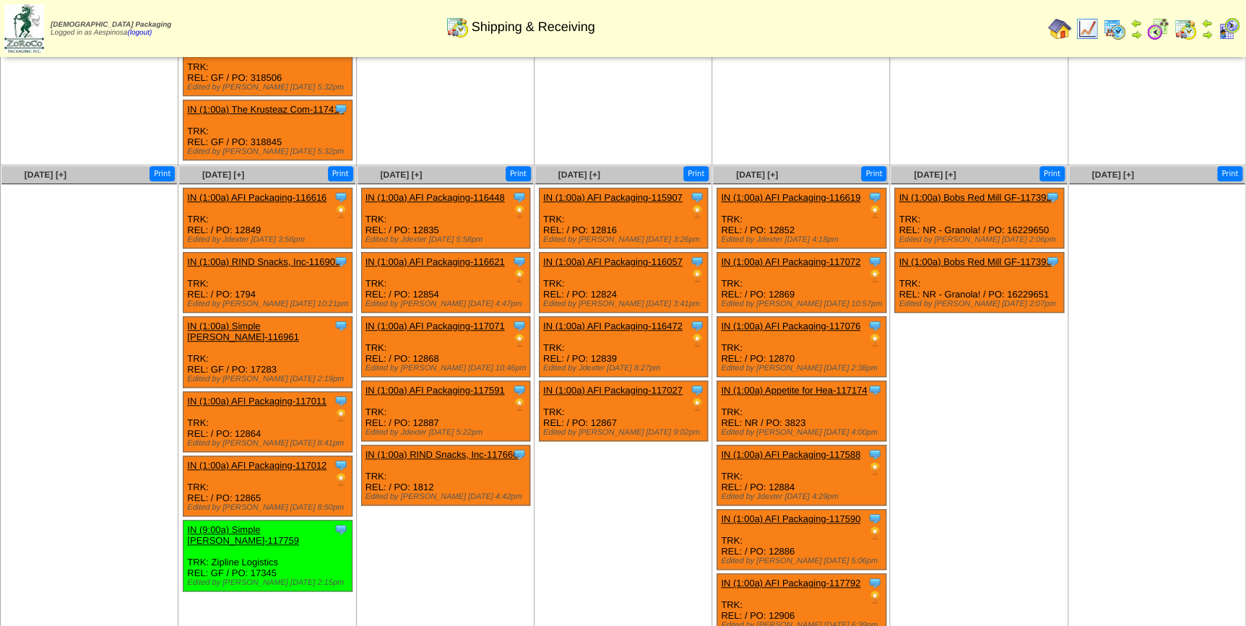
scroll to position [361, 0]
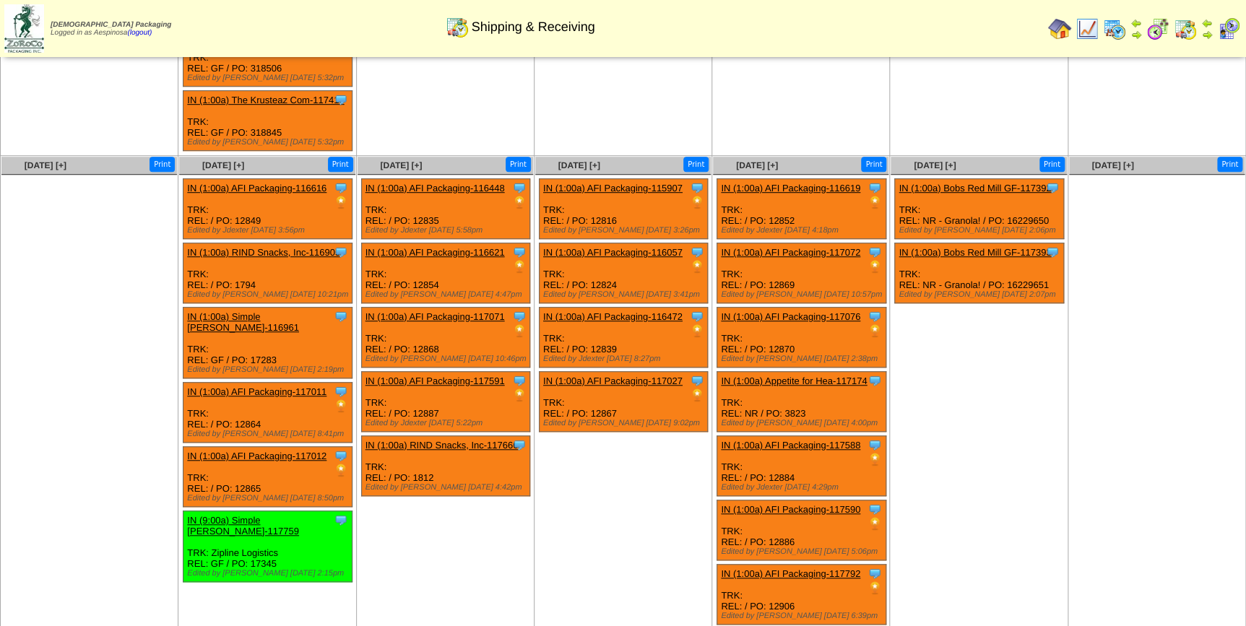
click at [777, 449] on div "Clone Item IN (1:00a) AFI Packaging-117588 AFI Packaging ScheduleID: 117588 529…" at bounding box center [801, 466] width 169 height 60
click at [782, 455] on div "Clone Item IN (1:00a) AFI Packaging-117588 AFI Packaging ScheduleID: 117588 529…" at bounding box center [801, 466] width 169 height 60
click at [787, 520] on div "Clone Item IN (1:00a) AFI Packaging-117590 AFI Packaging ScheduleID: 117590 152…" at bounding box center [801, 531] width 169 height 60
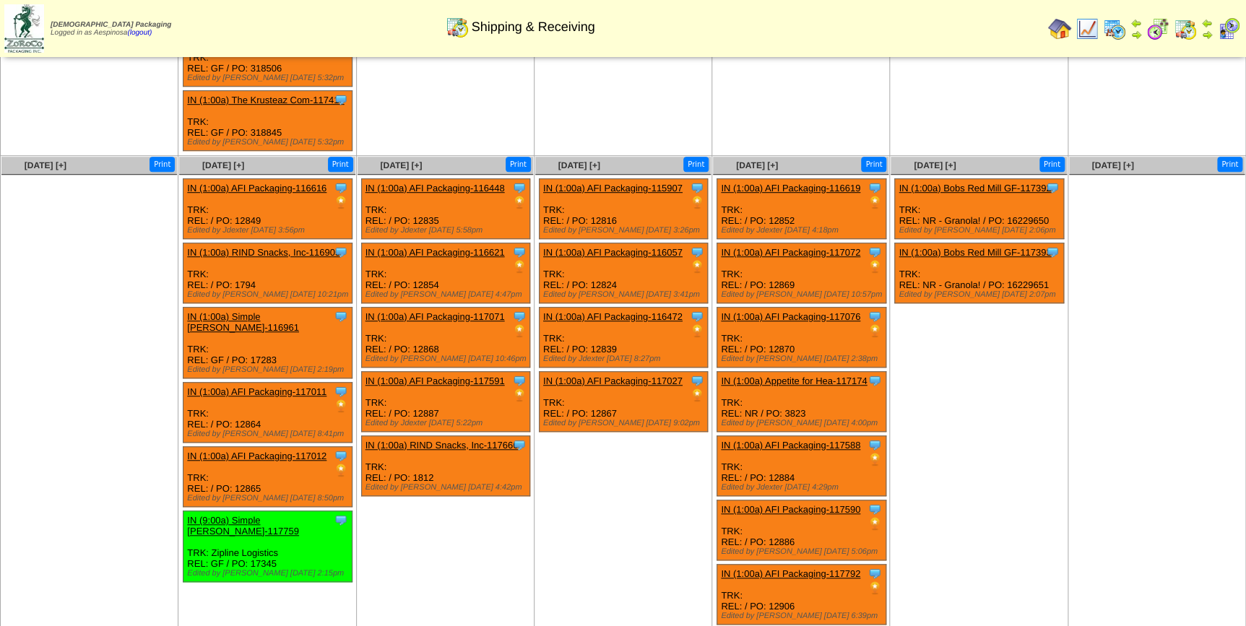
click at [787, 579] on div "Clone Item IN (1:00a) AFI Packaging-117792 AFI Packaging ScheduleID: 117792 400…" at bounding box center [801, 595] width 169 height 60
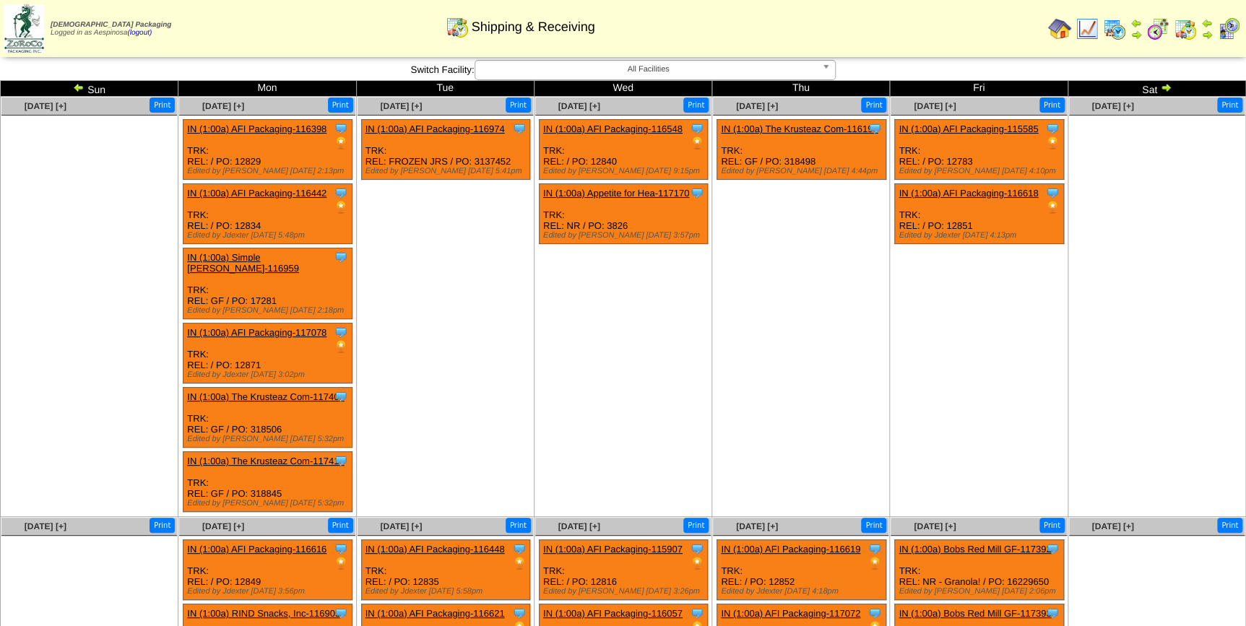
click at [1167, 91] on img at bounding box center [1166, 88] width 12 height 12
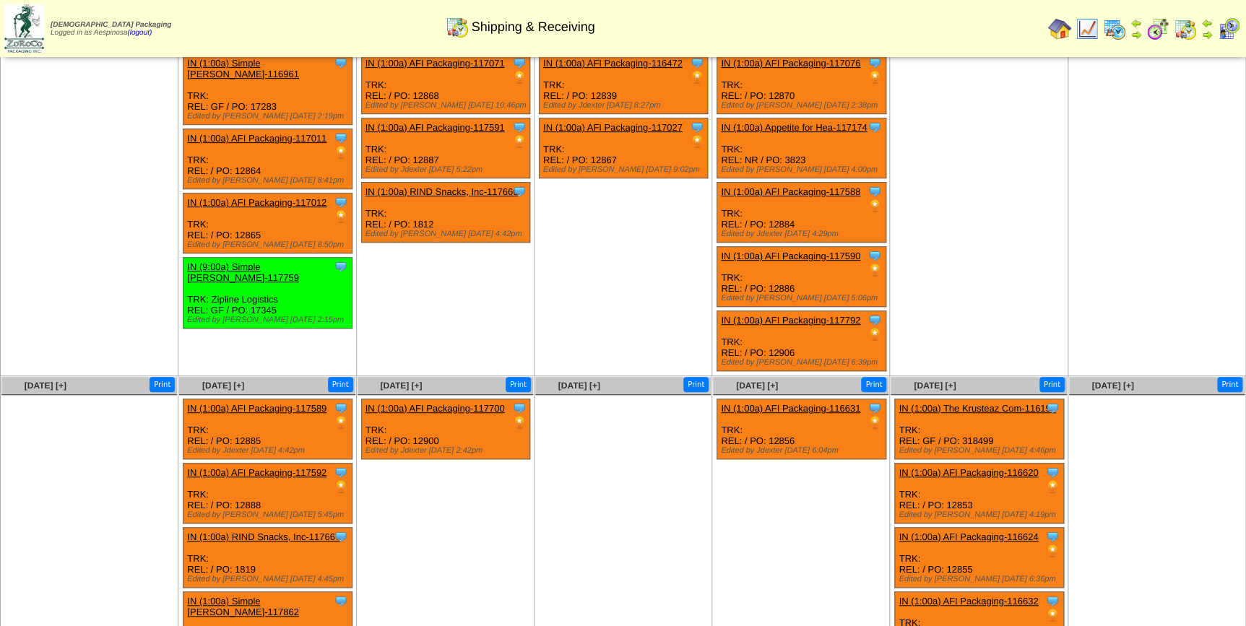
scroll to position [328, 0]
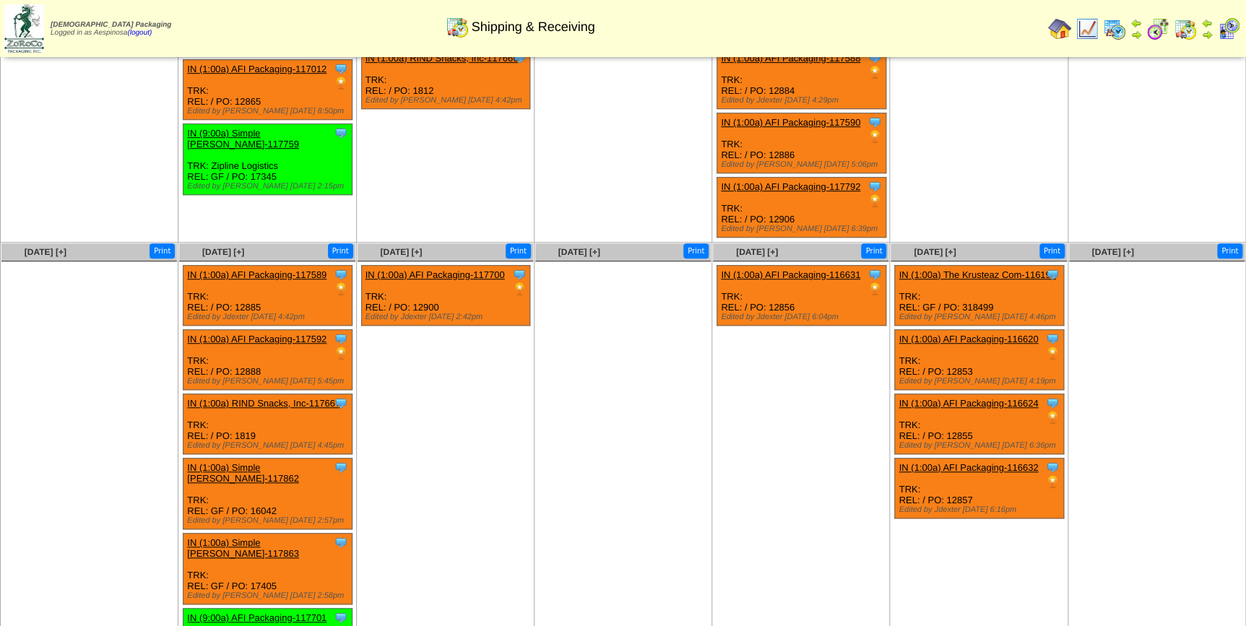
click at [425, 393] on ul "Clone Item IN (1:00a) AFI Packaging-117700 AFI Packaging ScheduleID: 117700 400…" at bounding box center [446, 373] width 176 height 217
click at [241, 295] on div "Clone Item IN (1:00a) AFI Packaging-117589 AFI Packaging ScheduleID: 117589 400…" at bounding box center [267, 296] width 169 height 60
click at [243, 295] on div "Clone Item IN (1:00a) AFI Packaging-117589 AFI Packaging ScheduleID: 117589 400…" at bounding box center [267, 296] width 169 height 60
click at [260, 298] on div "Clone Item IN (1:00a) AFI Packaging-117589 AFI Packaging ScheduleID: 117589 400…" at bounding box center [267, 296] width 169 height 60
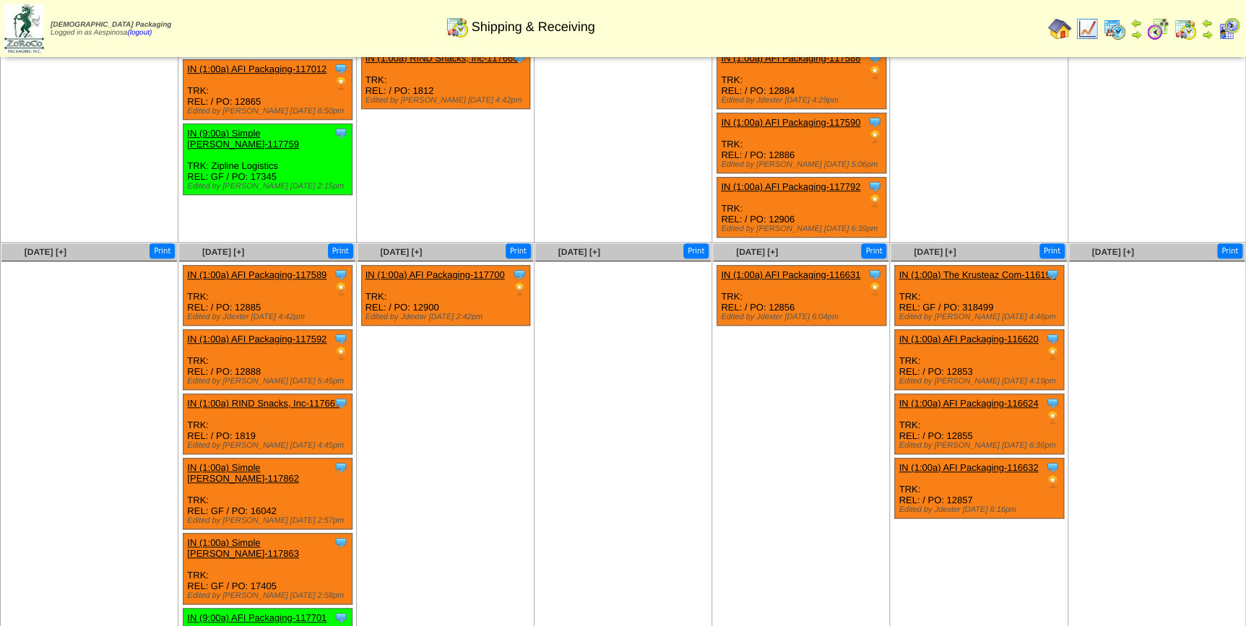
click at [249, 296] on div "Clone Item IN (1:00a) AFI Packaging-117589 AFI Packaging ScheduleID: 117589 400…" at bounding box center [267, 296] width 169 height 60
copy div "12885"
click at [252, 365] on div "Clone Item IN (1:00a) AFI Packaging-117592 AFI Packaging ScheduleID: 117592 150…" at bounding box center [267, 360] width 169 height 60
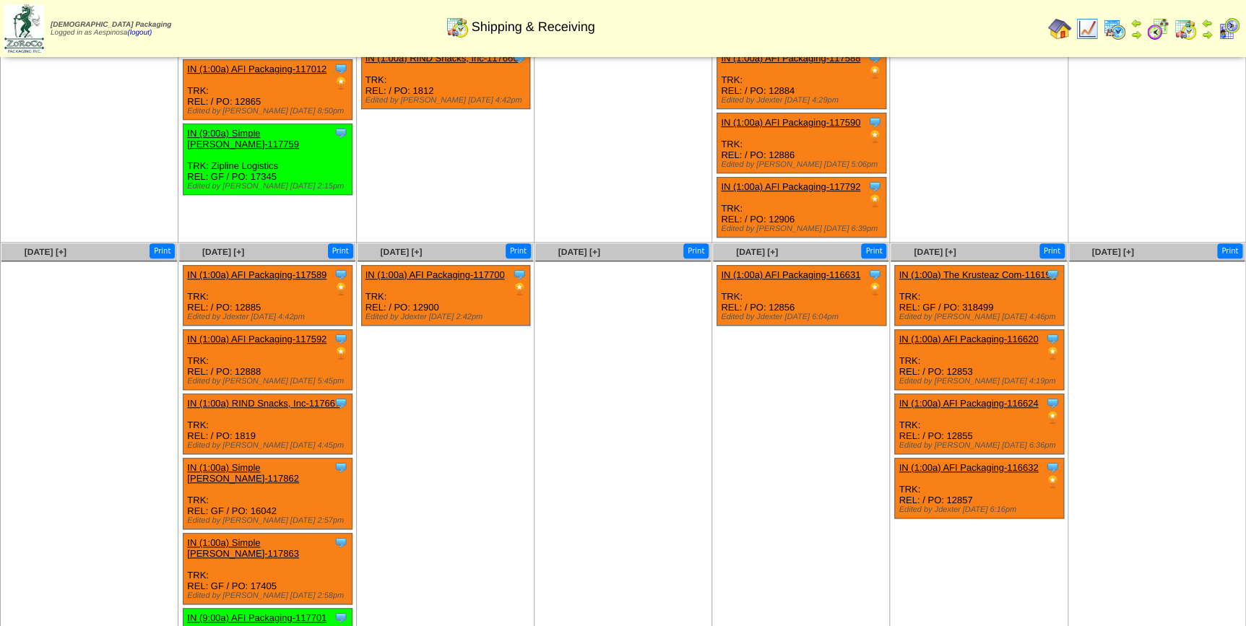
copy div "12888"
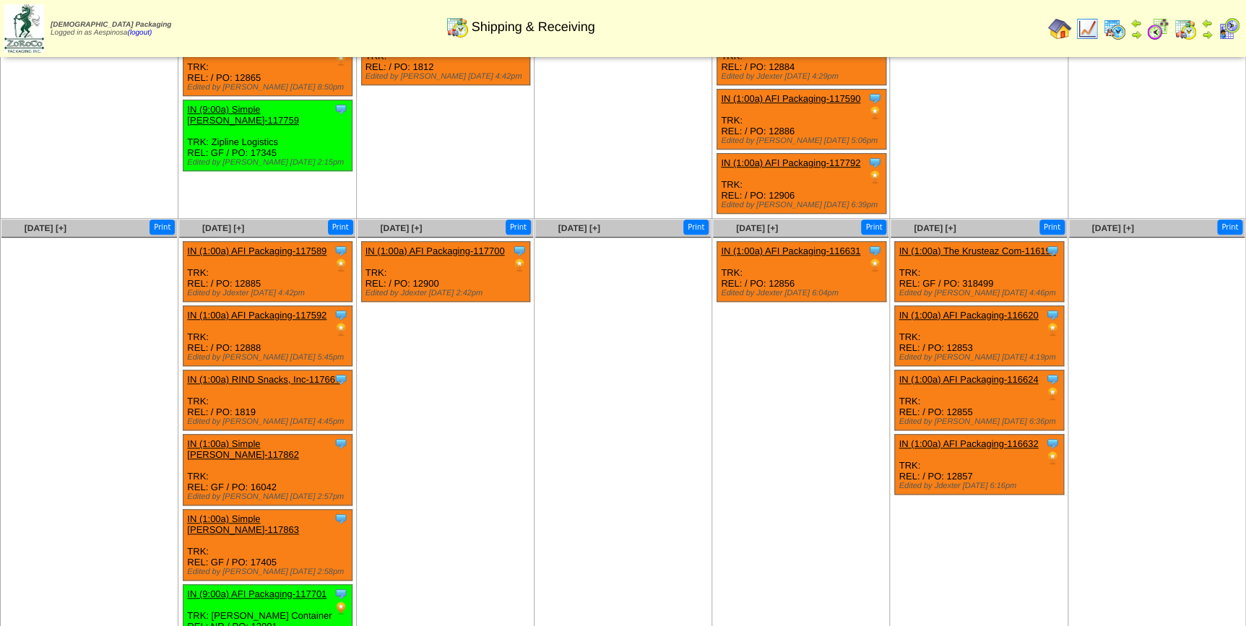
scroll to position [361, 0]
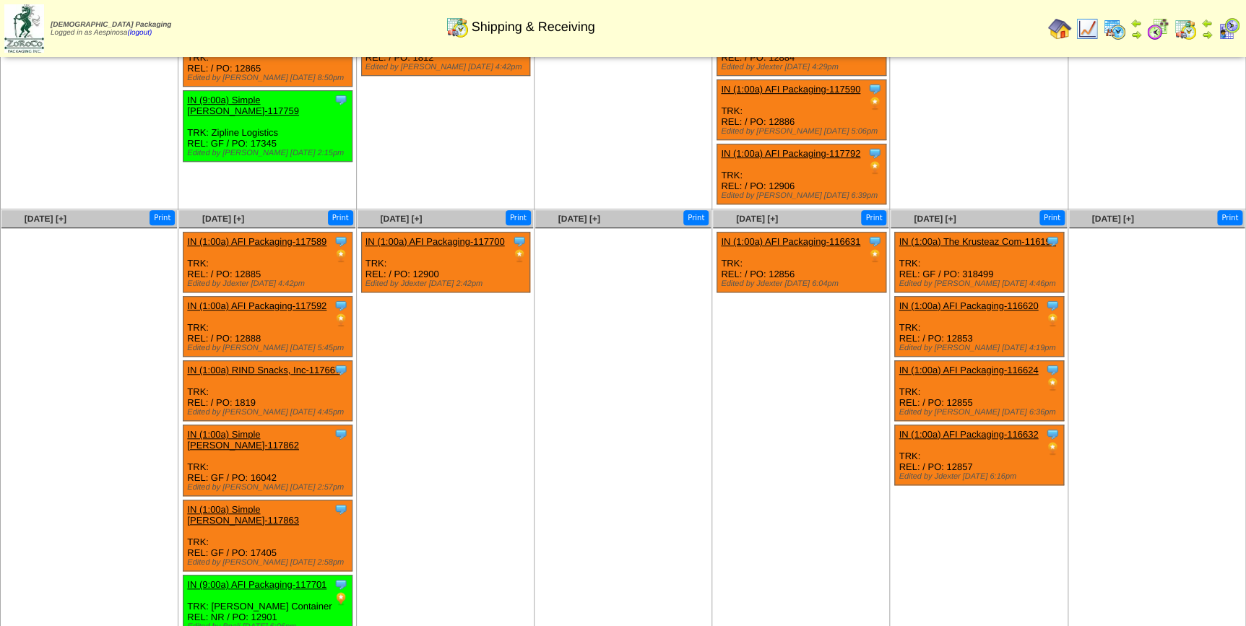
click at [263, 454] on div "Clone Item IN (1:00a) Simple Mills-117862 Simple Mills ScheduleID: 117862 10000…" at bounding box center [267, 460] width 169 height 71
copy div "16042"
click at [257, 521] on div "Clone Item IN (1:00a) Simple Mills-117863 Simple Mills ScheduleID: 117863 10000…" at bounding box center [267, 536] width 169 height 71
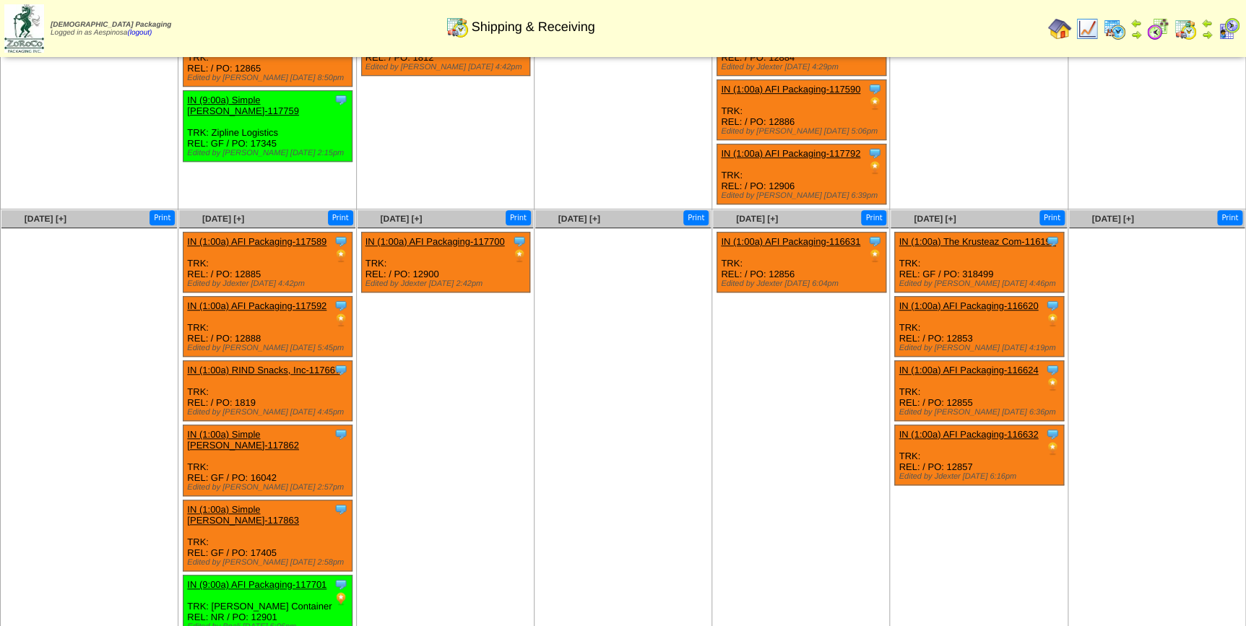
copy div "17405"
click at [430, 267] on div "Clone Item IN (1:00a) AFI Packaging-117700 AFI Packaging ScheduleID: 117700 400…" at bounding box center [445, 263] width 169 height 60
click at [428, 264] on div "Clone Item IN (1:00a) AFI Packaging-117700 AFI Packaging ScheduleID: 117700 400…" at bounding box center [445, 263] width 169 height 60
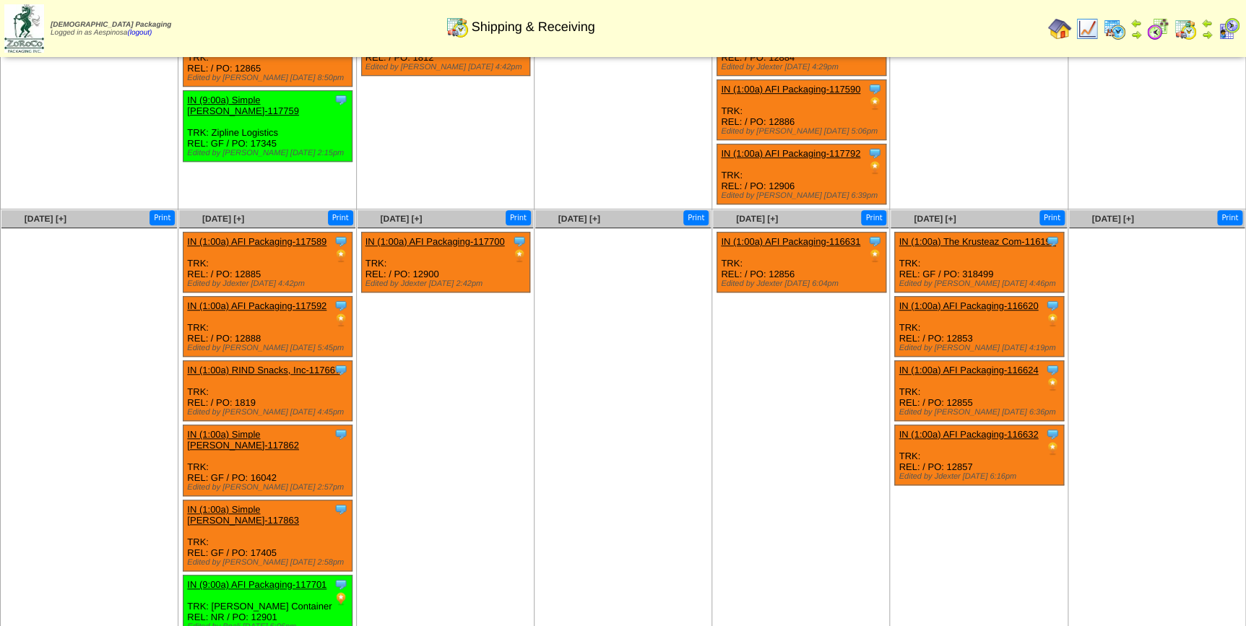
click at [780, 263] on div "Clone Item IN (1:00a) AFI Packaging-116631 AFI Packaging ScheduleID: 116631 400…" at bounding box center [801, 263] width 169 height 60
click at [780, 262] on div "Clone Item IN (1:00a) AFI Packaging-116631 AFI Packaging ScheduleID: 116631 400…" at bounding box center [801, 263] width 169 height 60
copy div "12856"
click at [964, 280] on div "Edited by Rquadros 10/6 4:46pm" at bounding box center [981, 284] width 165 height 9
click at [974, 267] on div "Clone Item IN (1:00a) The Krusteaz Com-116194 The Krusteaz Company ScheduleID: …" at bounding box center [979, 263] width 169 height 60
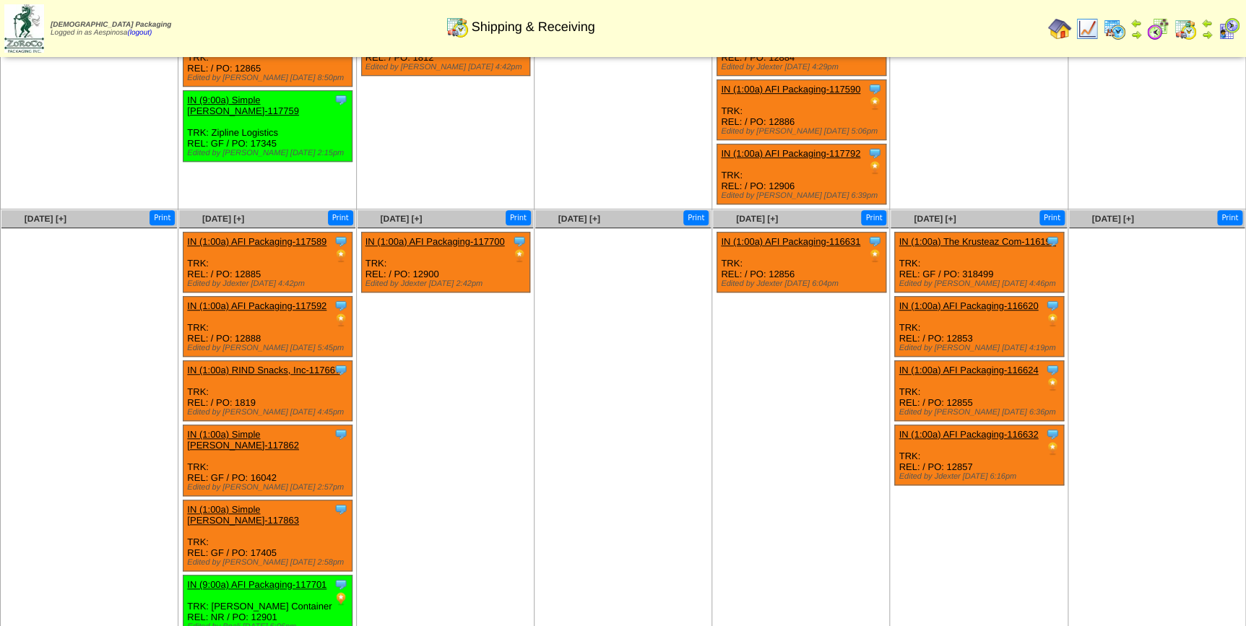
click at [974, 267] on div "Clone Item IN (1:00a) The Krusteaz Com-116194 The Krusteaz Company ScheduleID: …" at bounding box center [979, 263] width 169 height 60
copy div "318499"
click at [960, 344] on div "Edited by Jdexter 9/9 4:19pm" at bounding box center [981, 348] width 165 height 9
click at [960, 327] on div "Clone Item IN (1:00a) AFI Packaging-116620 AFI Packaging ScheduleID: 116620 560…" at bounding box center [979, 327] width 169 height 60
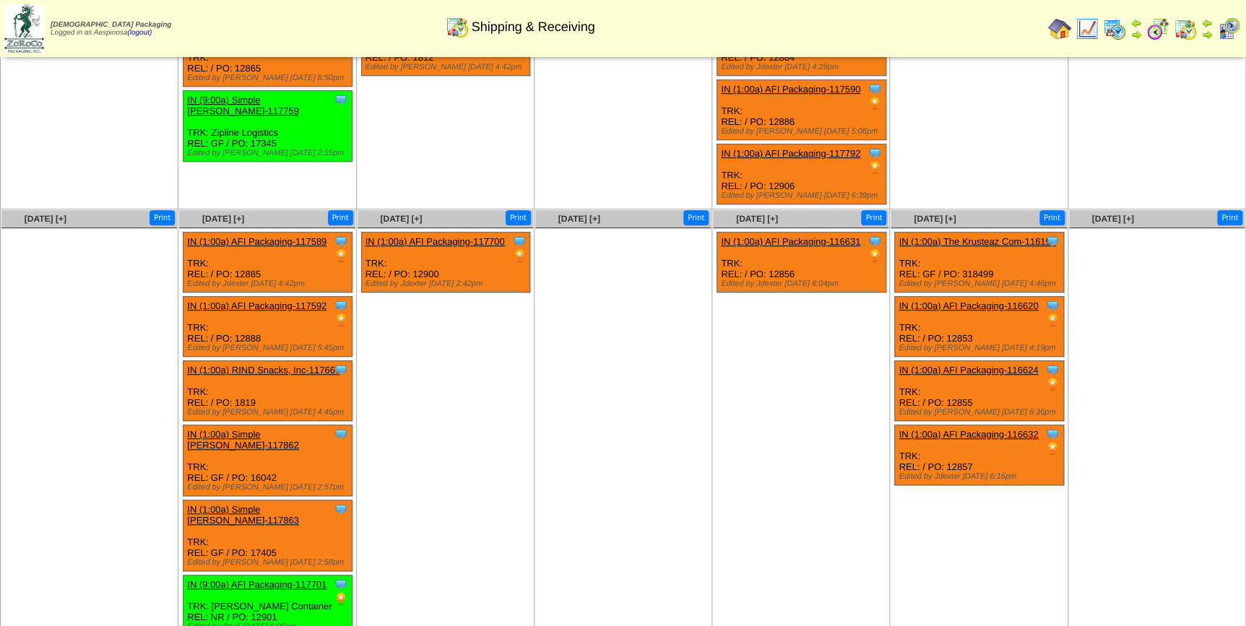
click at [960, 327] on div "Clone Item IN (1:00a) AFI Packaging-116620 AFI Packaging ScheduleID: 116620 560…" at bounding box center [979, 327] width 169 height 60
copy div "12853"
click at [961, 393] on div "Clone Item IN (1:00a) AFI Packaging-116624 AFI Packaging ScheduleID: 116624 420…" at bounding box center [979, 391] width 169 height 60
copy div "12855"
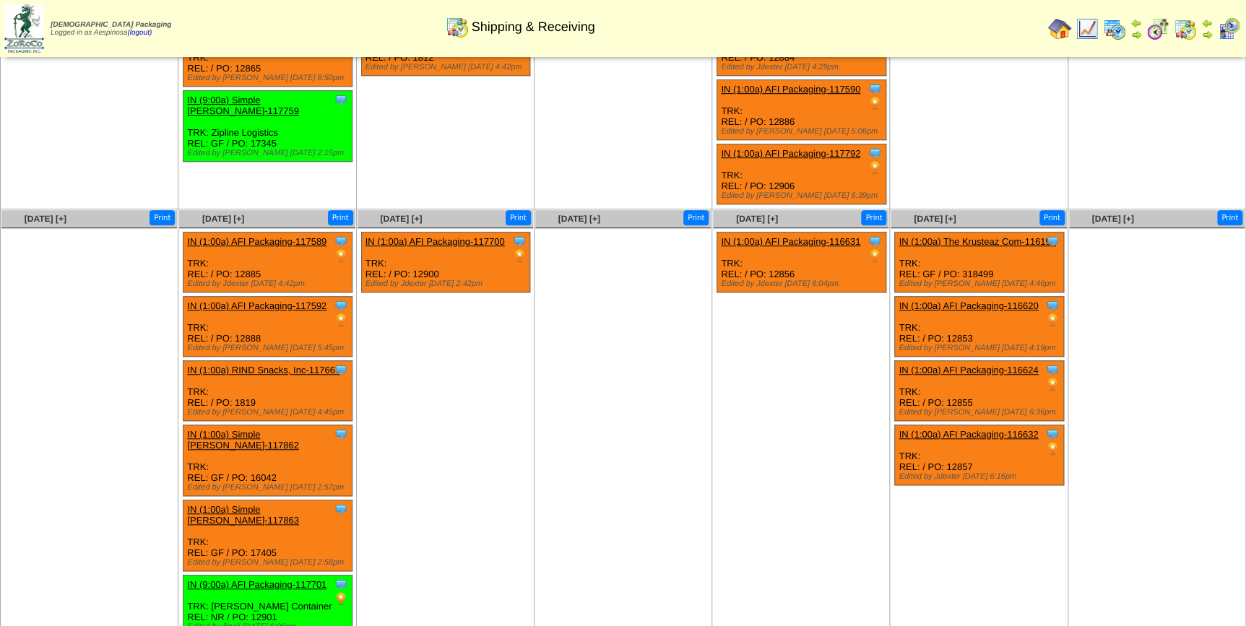
click at [968, 457] on div "Clone Item IN (1:00a) AFI Packaging-116632 AFI Packaging ScheduleID: 116632 100…" at bounding box center [979, 455] width 169 height 60
copy div "12857"
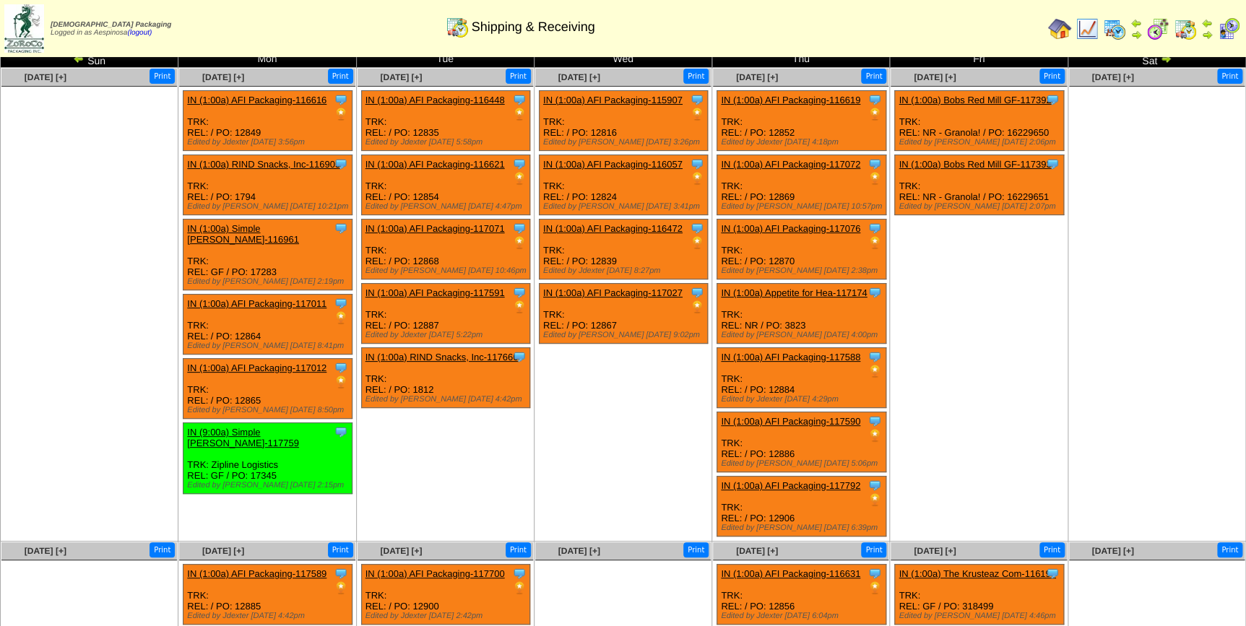
scroll to position [0, 0]
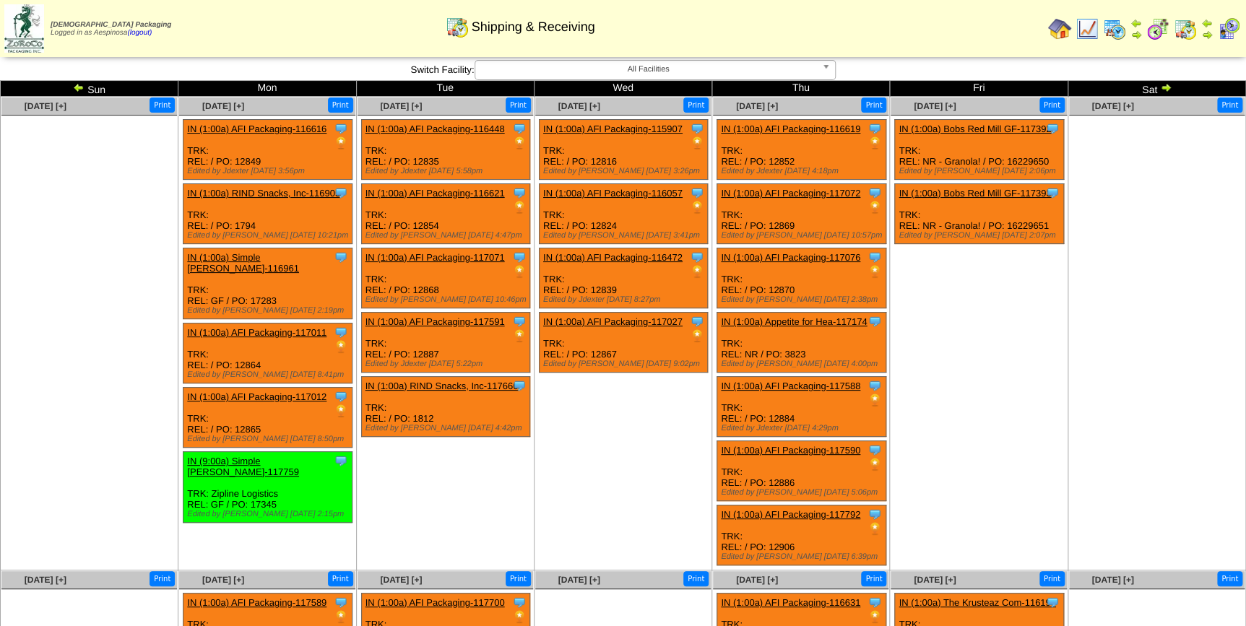
click at [1162, 88] on img at bounding box center [1166, 88] width 12 height 12
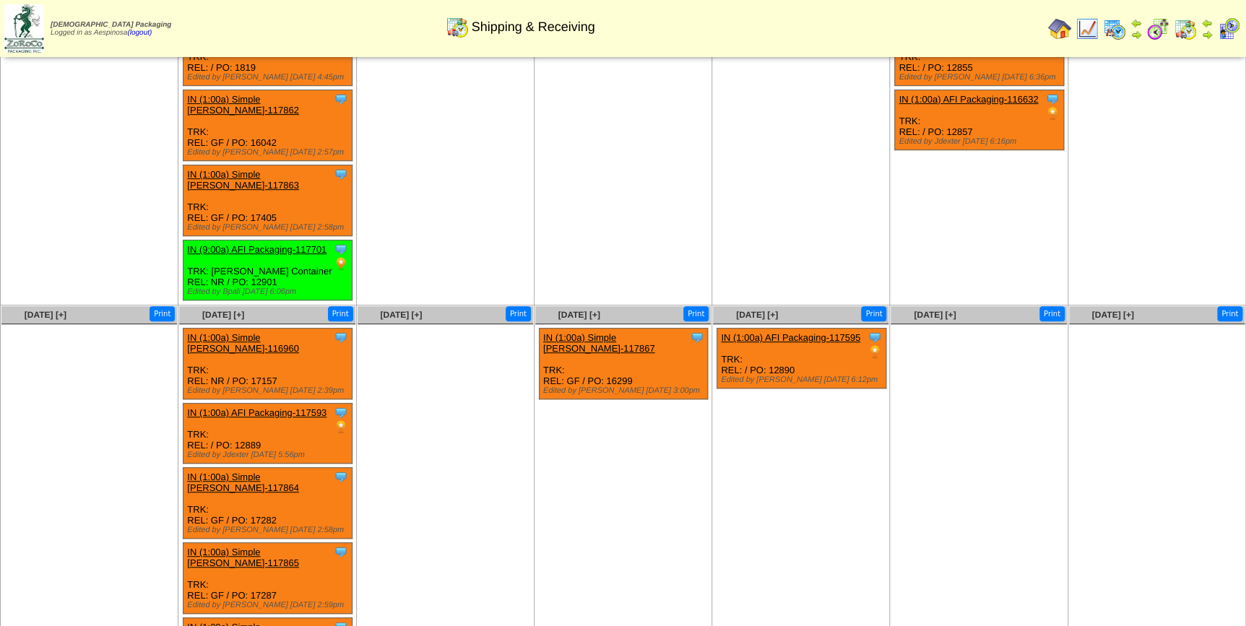
scroll to position [235, 0]
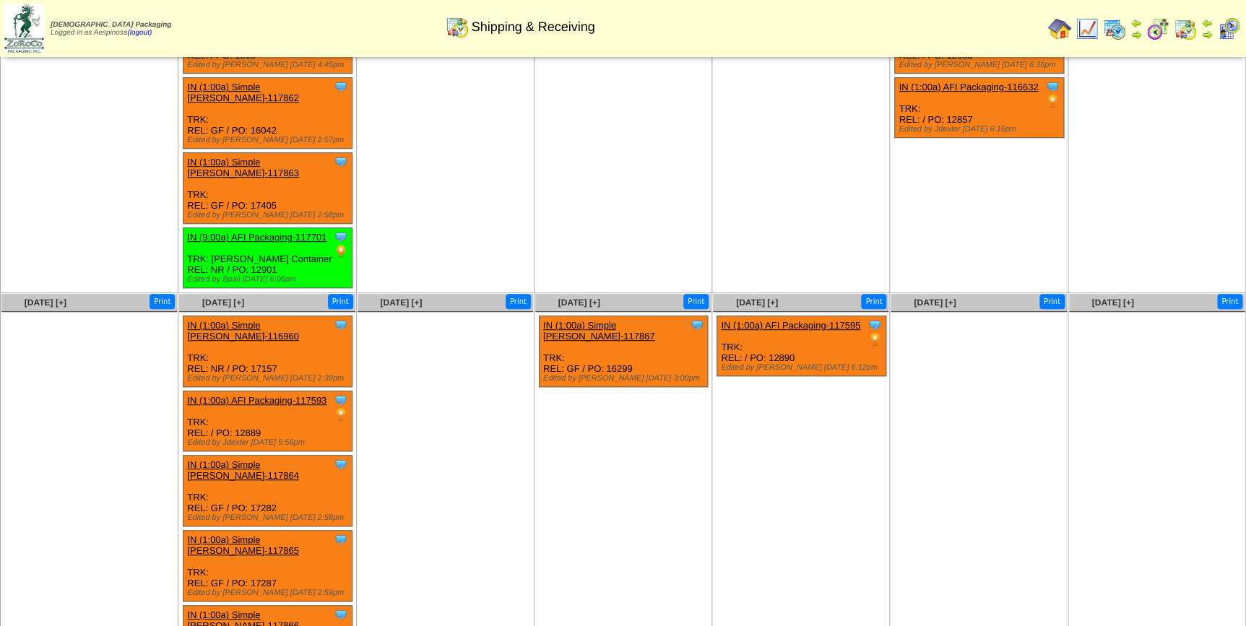
click at [268, 458] on div "Clone Item IN (1:00a) Simple [PERSON_NAME]-117864 Simple [PERSON_NAME] Schedule…" at bounding box center [267, 491] width 169 height 71
copy div "17282"
click at [260, 531] on div "Clone Item IN (1:00a) Simple Mills-117865 Simple Mills ScheduleID: 117865 8000 …" at bounding box center [267, 566] width 169 height 71
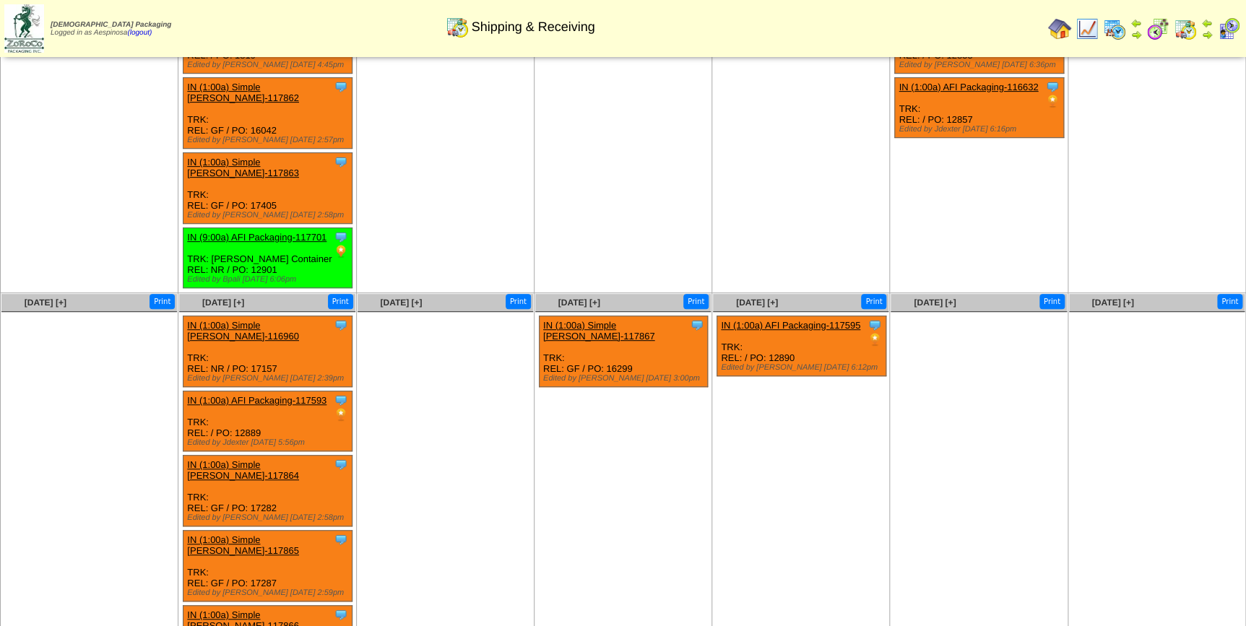
copy div "17287"
copy div "17289"
click at [615, 329] on div "Clone Item IN (1:00a) Simple Mills-117867 Simple Mills ScheduleID: 117867 42064…" at bounding box center [623, 351] width 169 height 71
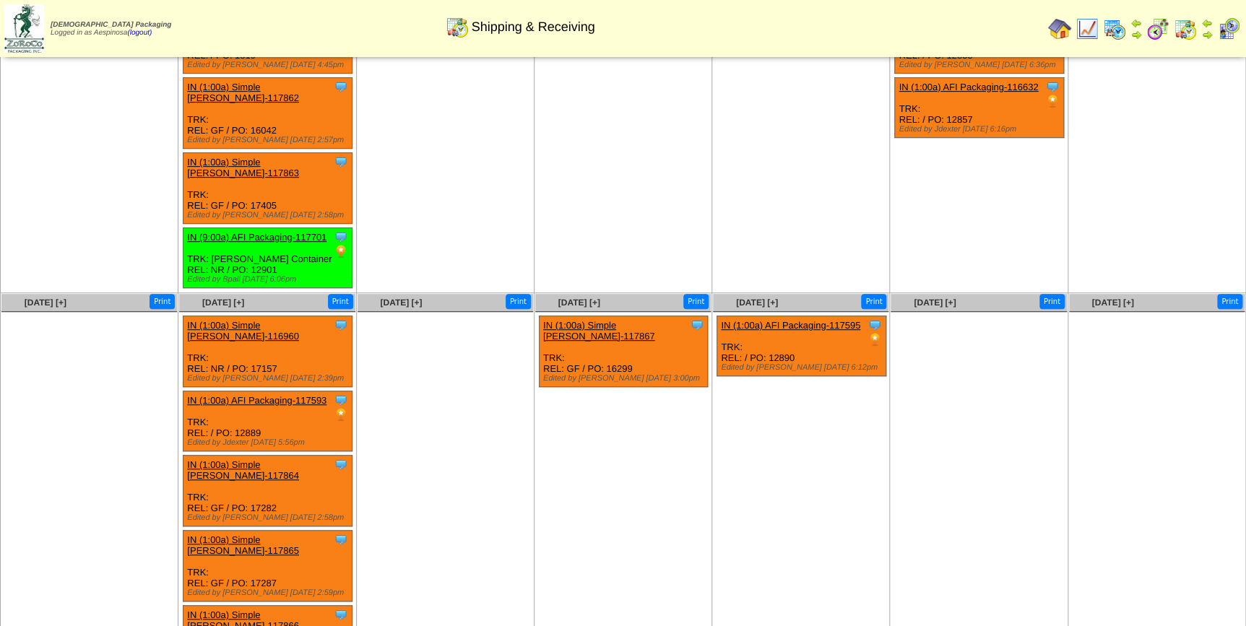
click at [615, 329] on div "Clone Item IN (1:00a) Simple Mills-117867 Simple Mills ScheduleID: 117867 42064…" at bounding box center [623, 351] width 169 height 71
copy div "16299"
click at [781, 329] on div "Clone Item IN (1:00a) AFI Packaging-117595 AFI Packaging ScheduleID: 117595 275…" at bounding box center [801, 346] width 169 height 60
copy div "12890"
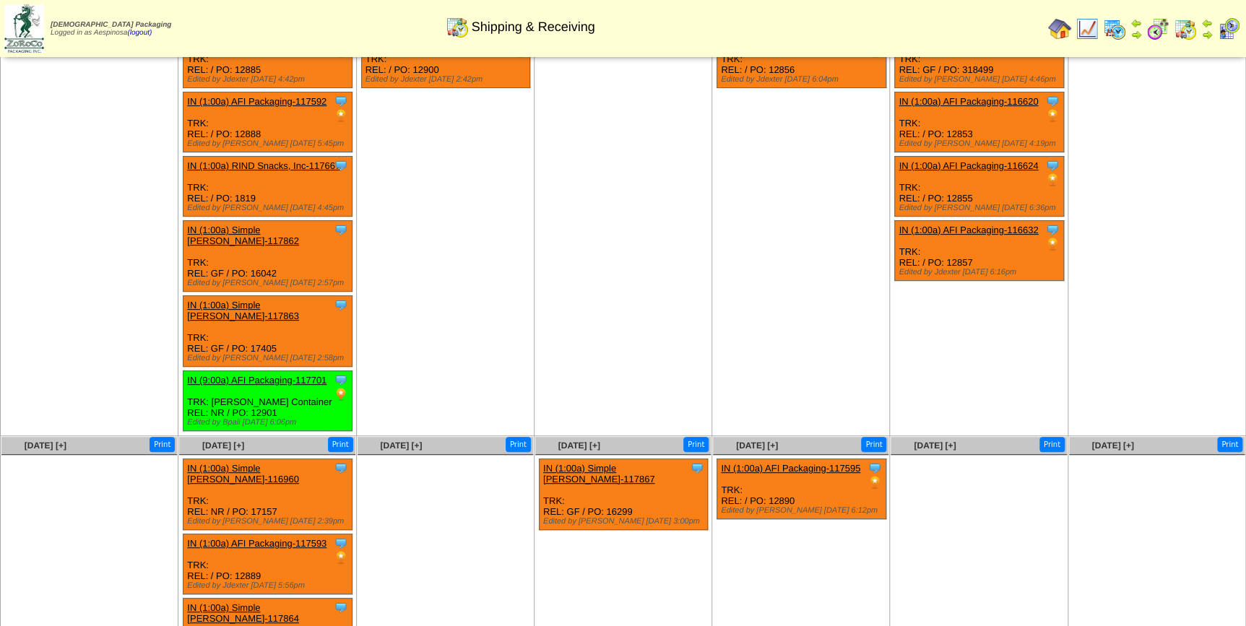
scroll to position [0, 0]
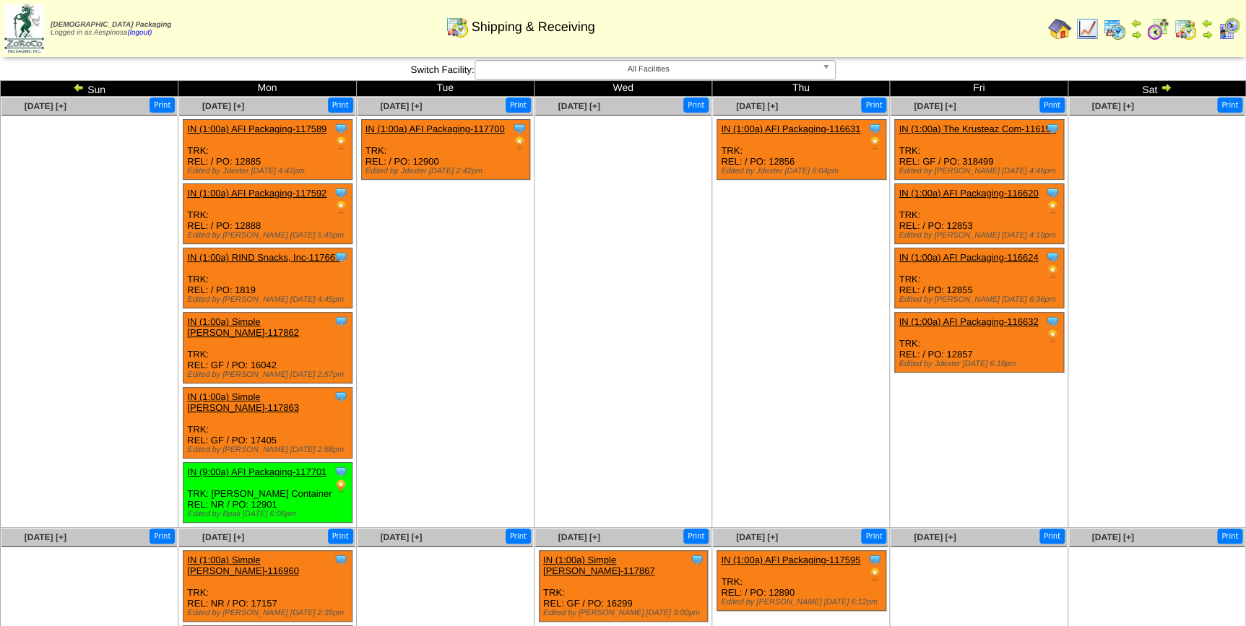
click at [1163, 86] on img at bounding box center [1166, 88] width 12 height 12
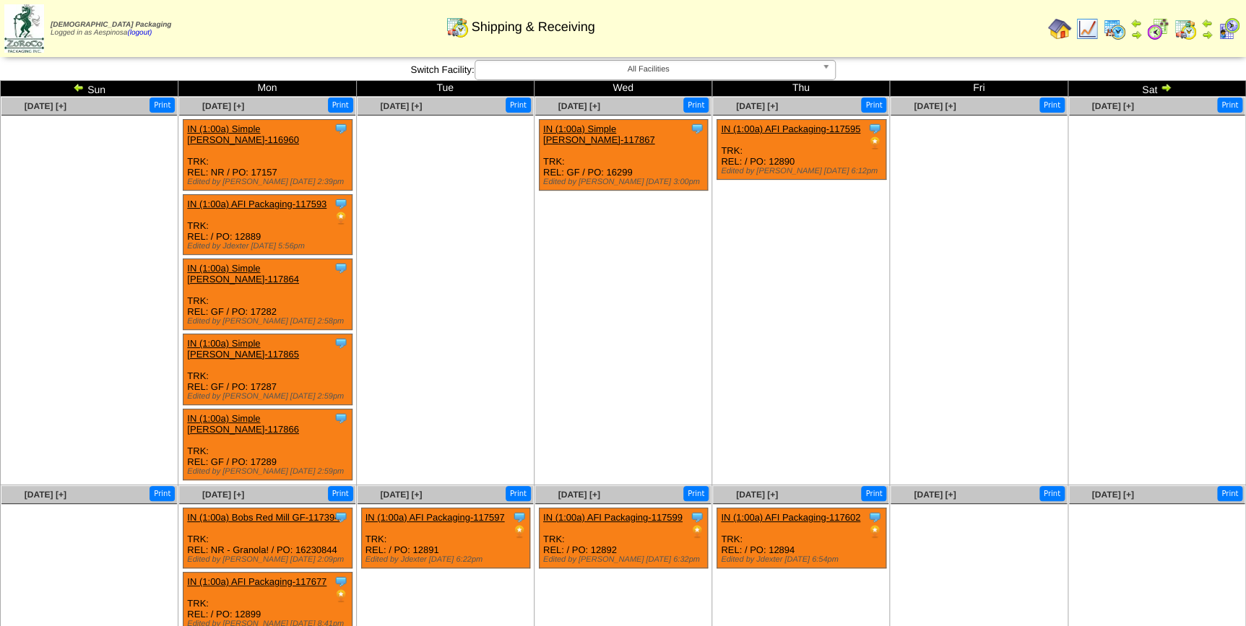
click at [499, 345] on td "[DATE] [+] Print" at bounding box center [445, 291] width 178 height 389
click at [262, 282] on div "Clone Item IN (1:00a) Simple [PERSON_NAME]-117864 Simple [PERSON_NAME] Schedule…" at bounding box center [267, 294] width 169 height 71
copy div "17282"
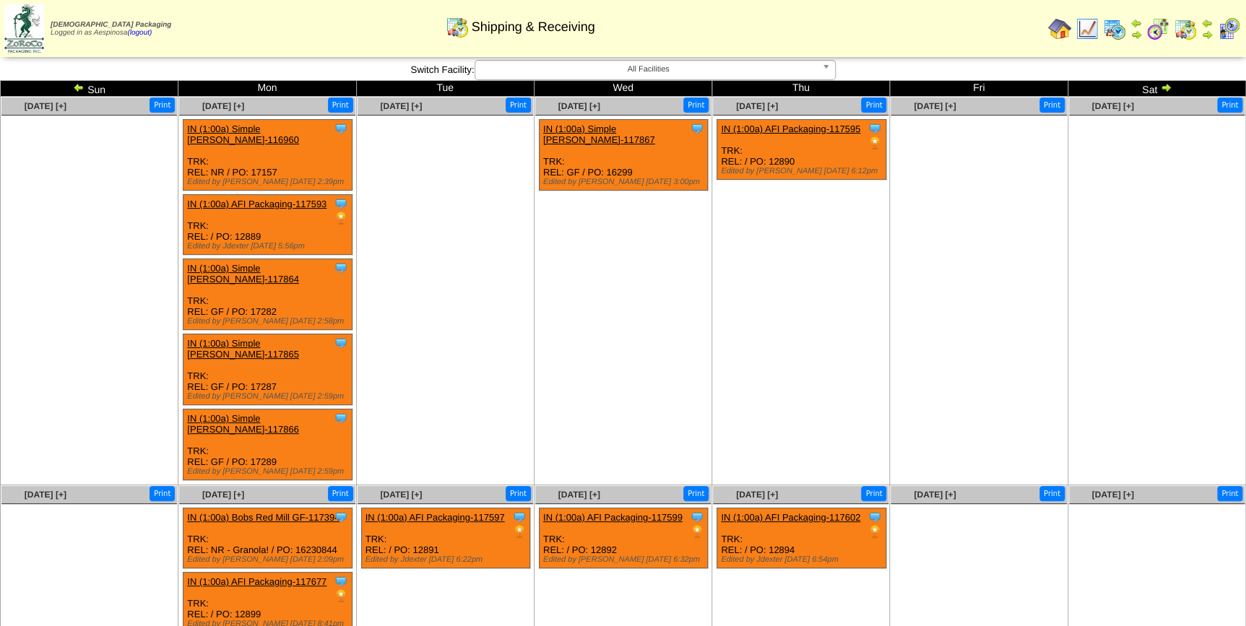
drag, startPoint x: 769, startPoint y: 260, endPoint x: 774, endPoint y: 250, distance: 11.6
click at [769, 260] on ul "Clone Item IN (1:00a) AFI Packaging-117595 AFI Packaging ScheduleID: 117595 275…" at bounding box center [801, 227] width 176 height 217
click at [790, 161] on div "Clone Item IN (1:00a) AFI Packaging-117595 AFI Packaging ScheduleID: 117595 275…" at bounding box center [801, 150] width 169 height 60
copy div "12890"
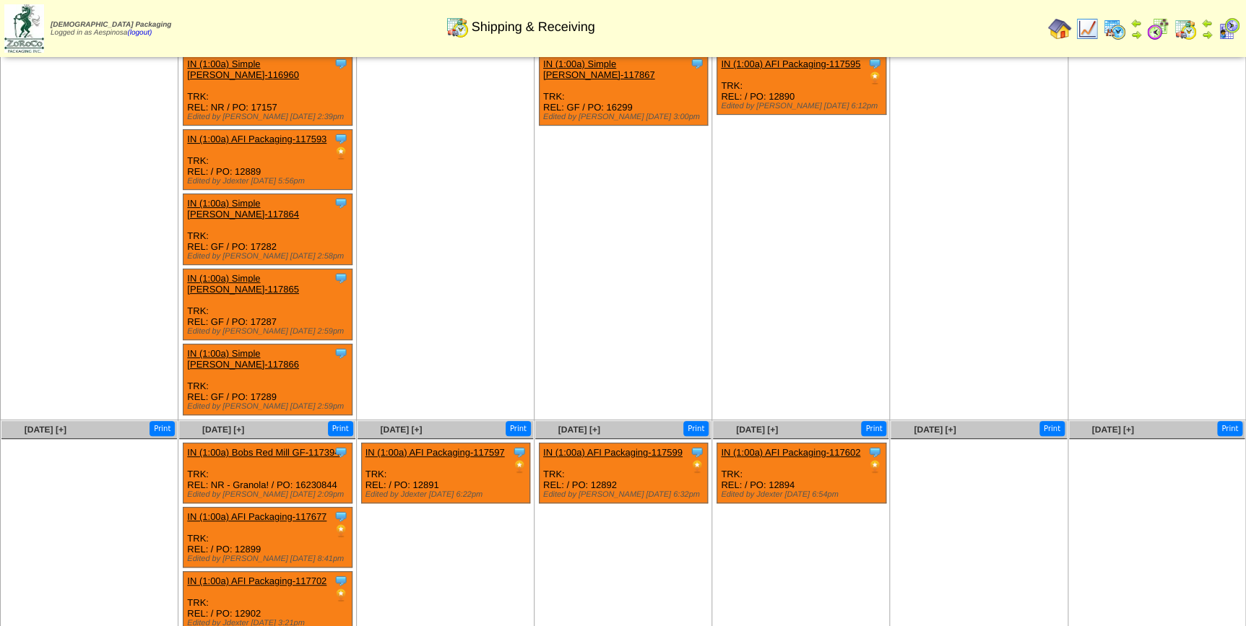
scroll to position [172, 0]
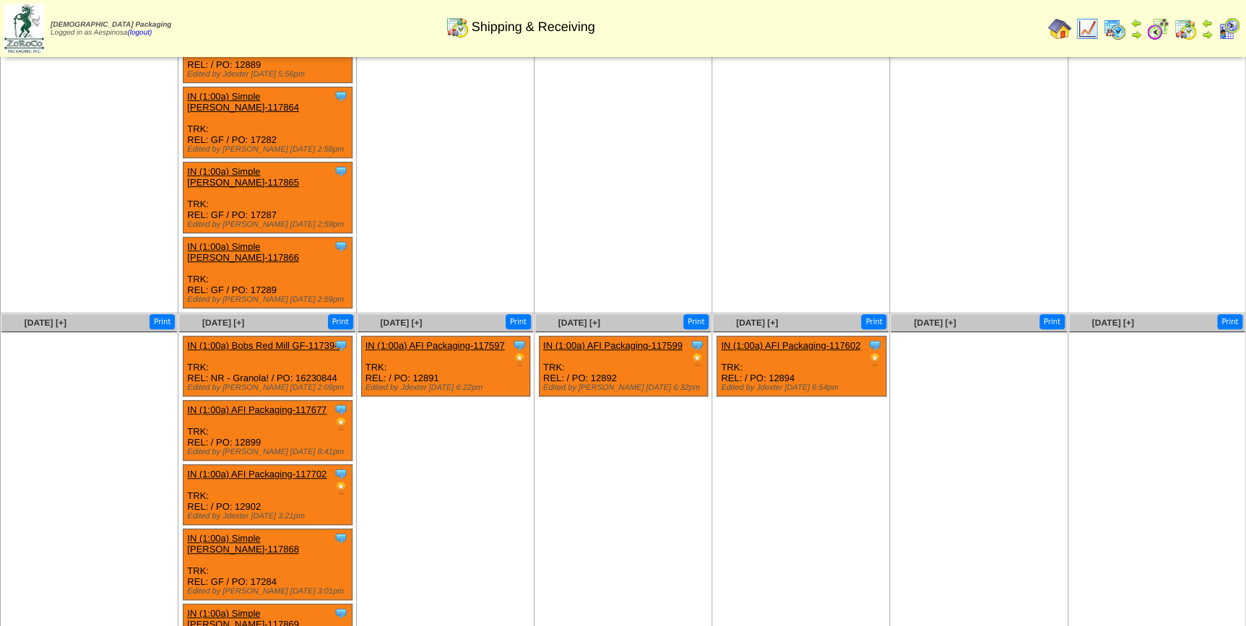
click at [240, 401] on div "Clone Item IN (1:00a) AFI Packaging-117677 AFI Packaging ScheduleID: 117677 550…" at bounding box center [267, 431] width 169 height 60
copy div "12899"
click at [271, 529] on div "Clone Item IN (1:00a) Simple [PERSON_NAME]-117868 Simple [PERSON_NAME] Schedule…" at bounding box center [267, 564] width 169 height 71
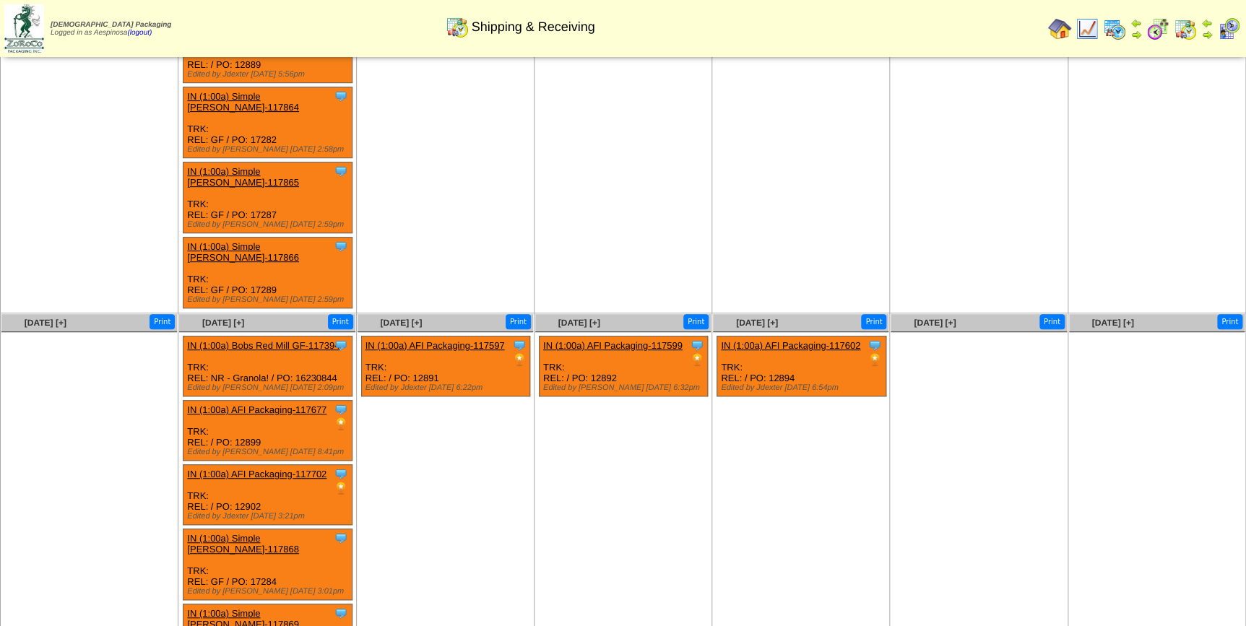
copy div "17284"
copy div "17288"
click at [597, 337] on div "Clone Item IN (1:00a) AFI Packaging-117599 AFI Packaging ScheduleID: 117599 100…" at bounding box center [623, 367] width 169 height 60
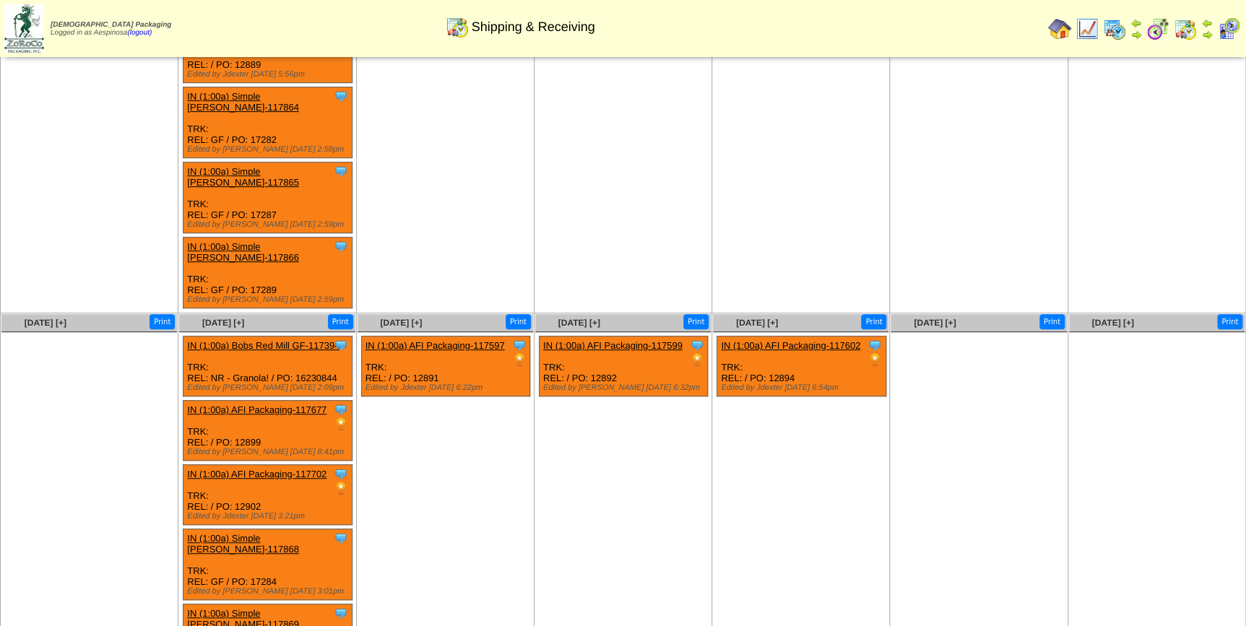
click at [597, 337] on div "Clone Item IN (1:00a) AFI Packaging-117599 AFI Packaging ScheduleID: 117599 100…" at bounding box center [623, 367] width 169 height 60
copy div "12892"
click at [787, 337] on div "Clone Item IN (1:00a) AFI Packaging-117602 AFI Packaging ScheduleID: 117602 350…" at bounding box center [801, 367] width 169 height 60
copy div "12894"
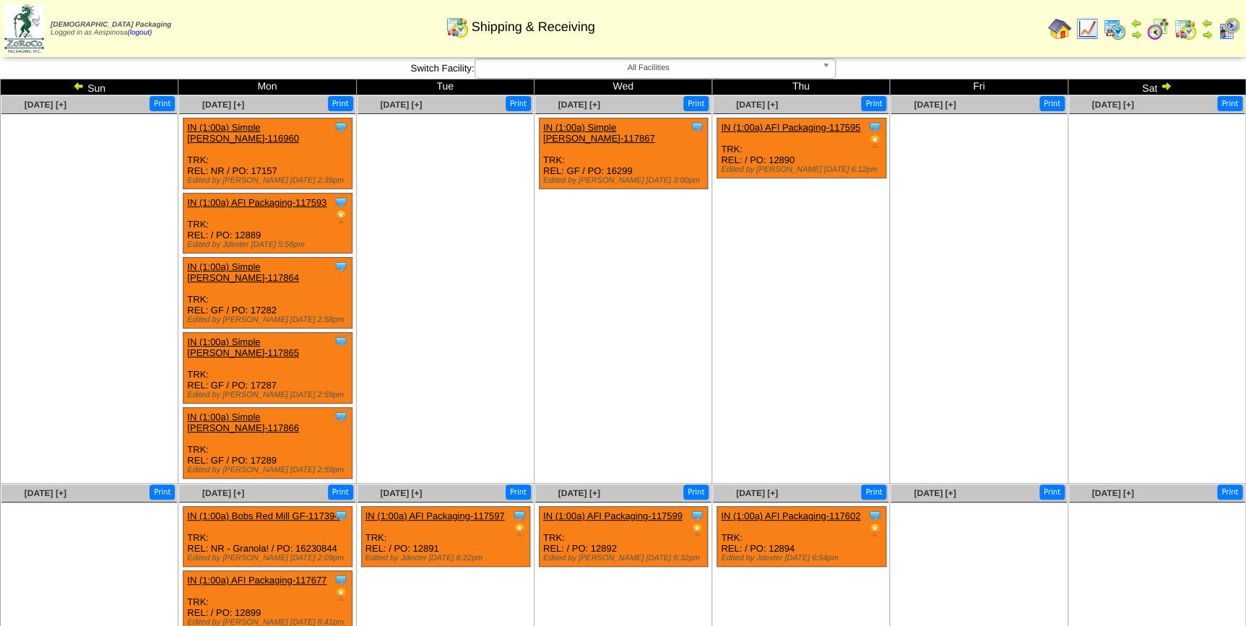
scroll to position [0, 0]
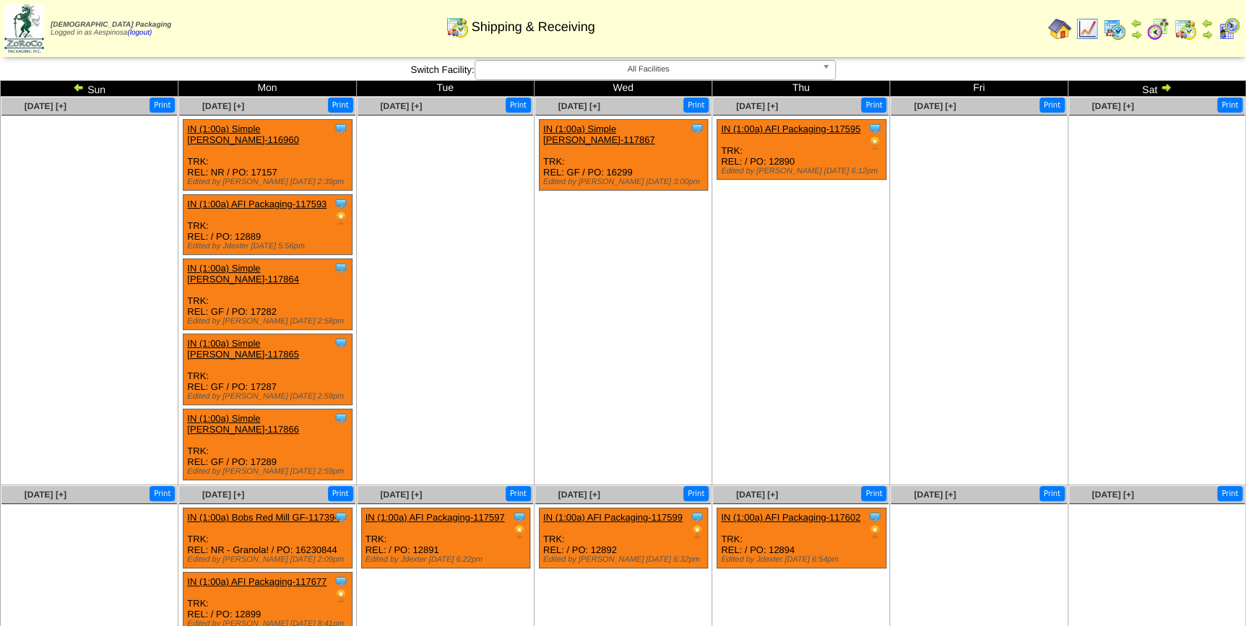
click at [1162, 83] on img at bounding box center [1166, 88] width 12 height 12
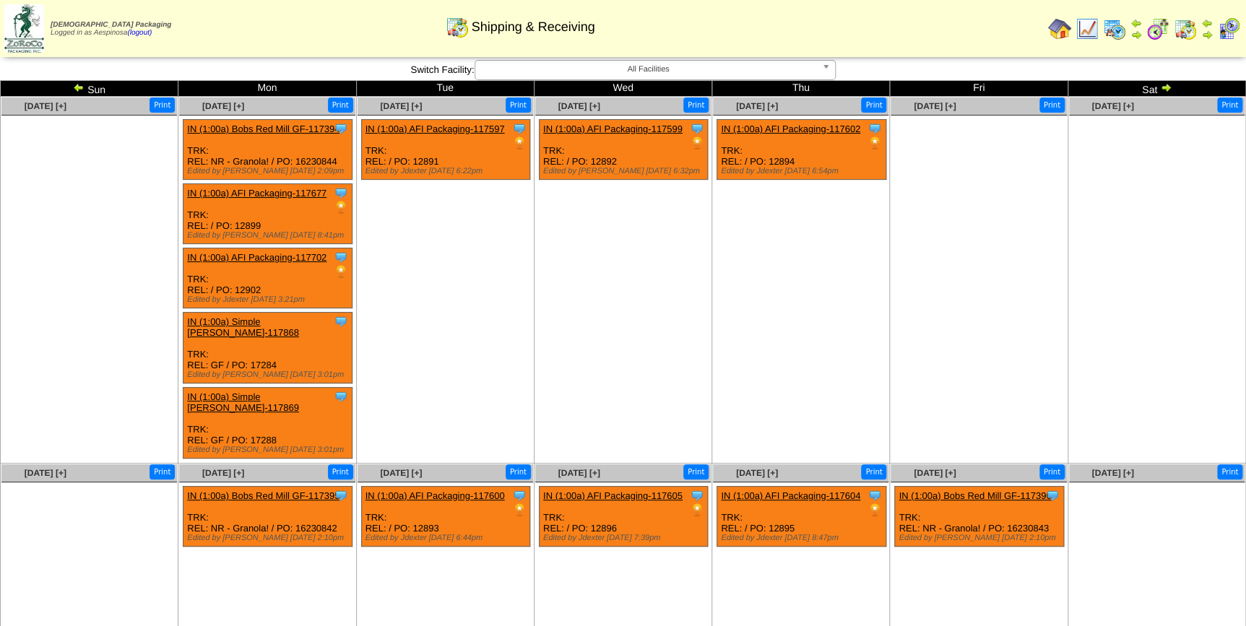
click at [427, 496] on div "Clone Item IN (1:00a) AFI Packaging-117600 AFI Packaging ScheduleID: 117600 220…" at bounding box center [445, 517] width 169 height 60
copy div "12893"
click at [607, 503] on div "Clone Item IN (1:00a) AFI Packaging-117605 AFI Packaging ScheduleID: 117605 250…" at bounding box center [623, 517] width 169 height 60
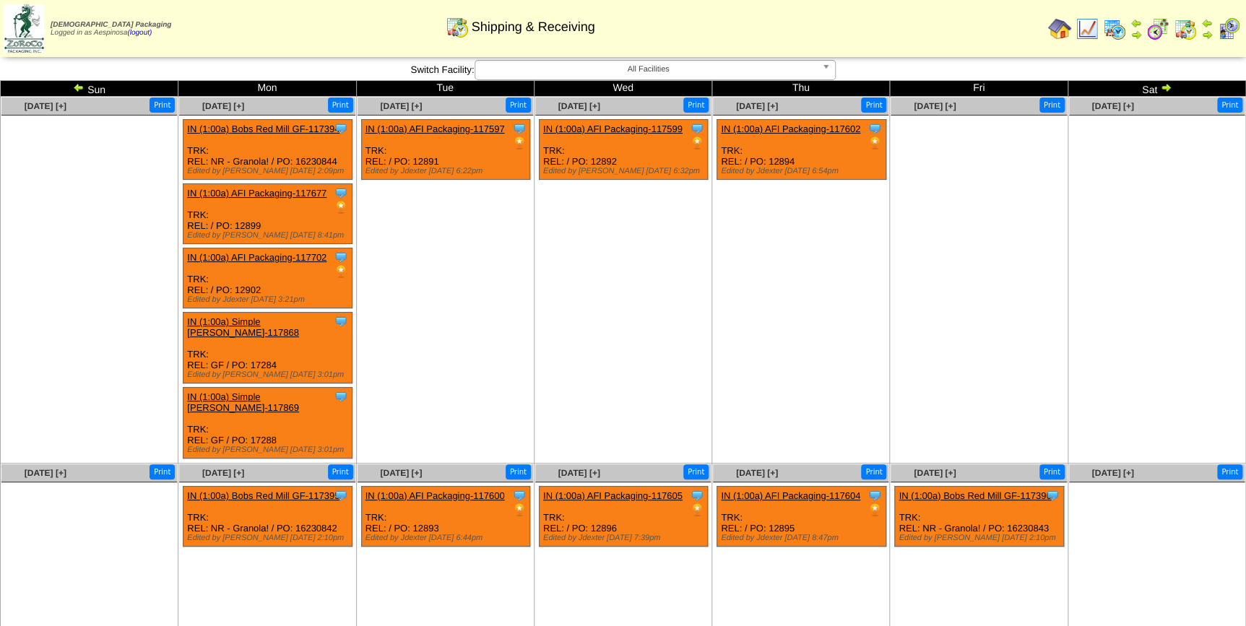
copy div "12896"
click at [785, 498] on div "Clone Item IN (1:00a) AFI Packaging-117604 AFI Packaging ScheduleID: 117604 177…" at bounding box center [801, 517] width 169 height 60
copy div "12895"
click at [1167, 85] on img at bounding box center [1166, 88] width 12 height 12
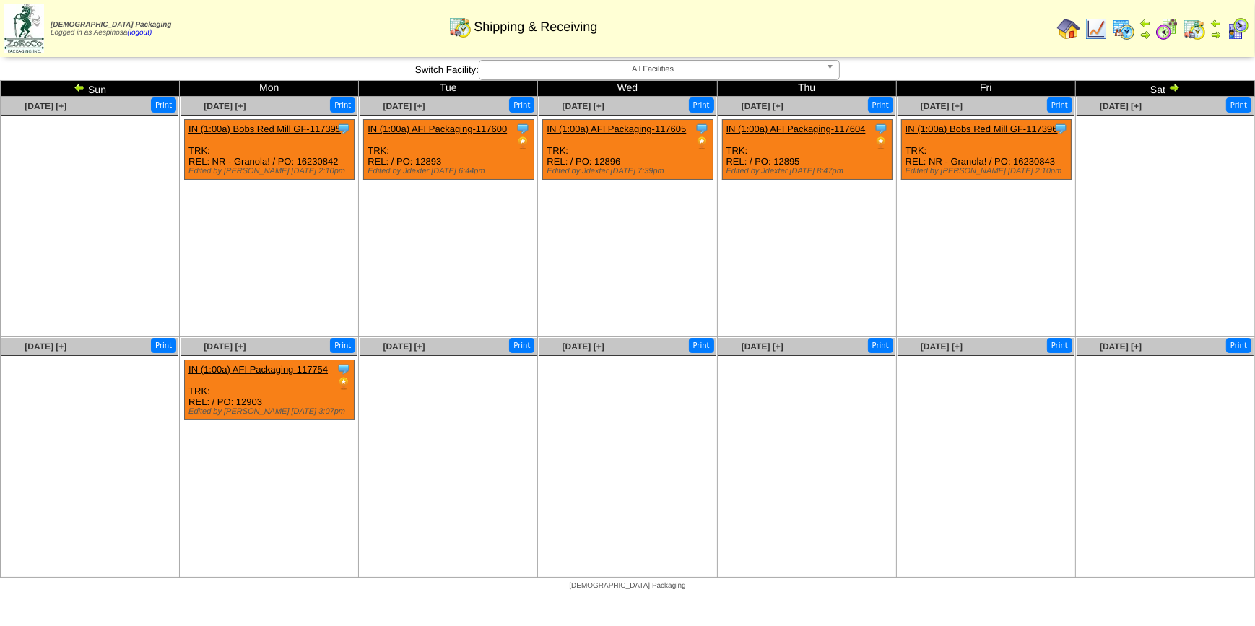
click at [256, 400] on div "Clone Item IN (1:00a) AFI Packaging-117754 AFI Packaging ScheduleID: 117754 320…" at bounding box center [270, 390] width 170 height 60
copy div "12903"
click at [1174, 86] on img at bounding box center [1175, 88] width 12 height 12
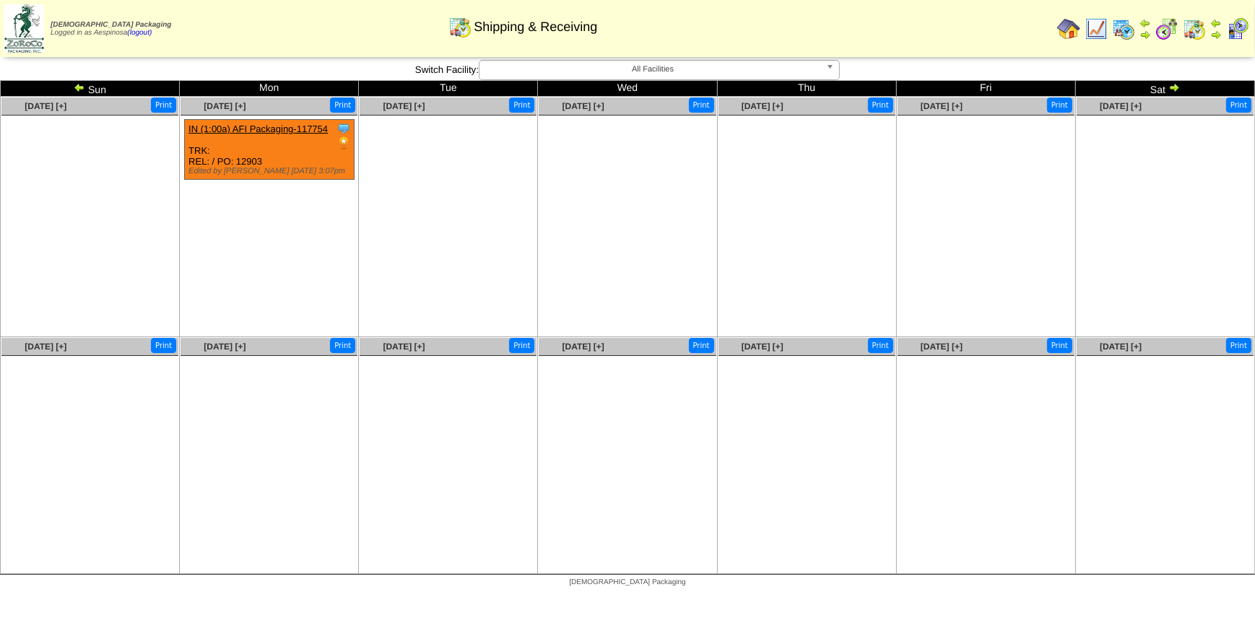
click at [81, 86] on img at bounding box center [80, 88] width 12 height 12
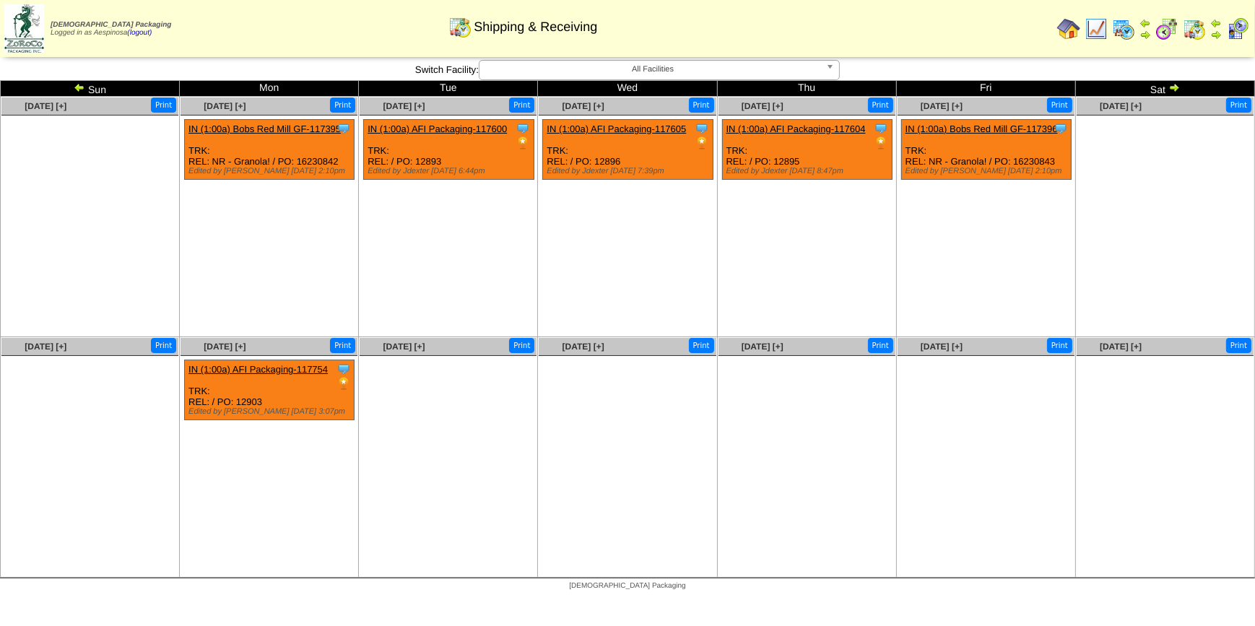
click at [81, 86] on img at bounding box center [80, 88] width 12 height 12
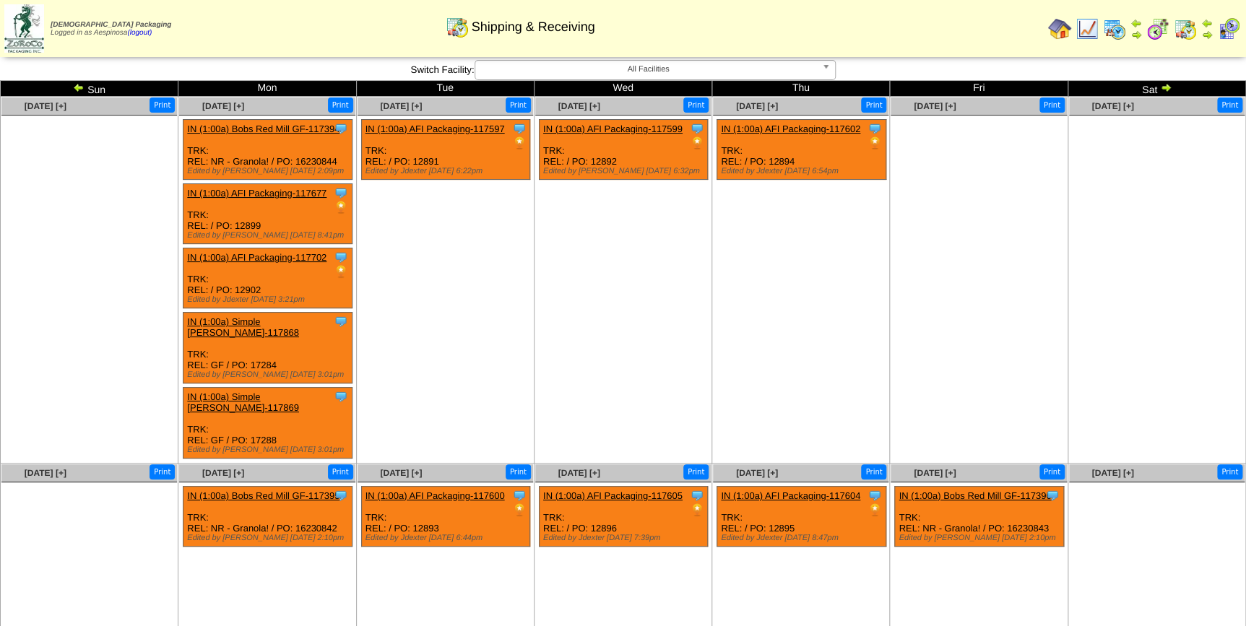
click at [81, 86] on img at bounding box center [79, 88] width 12 height 12
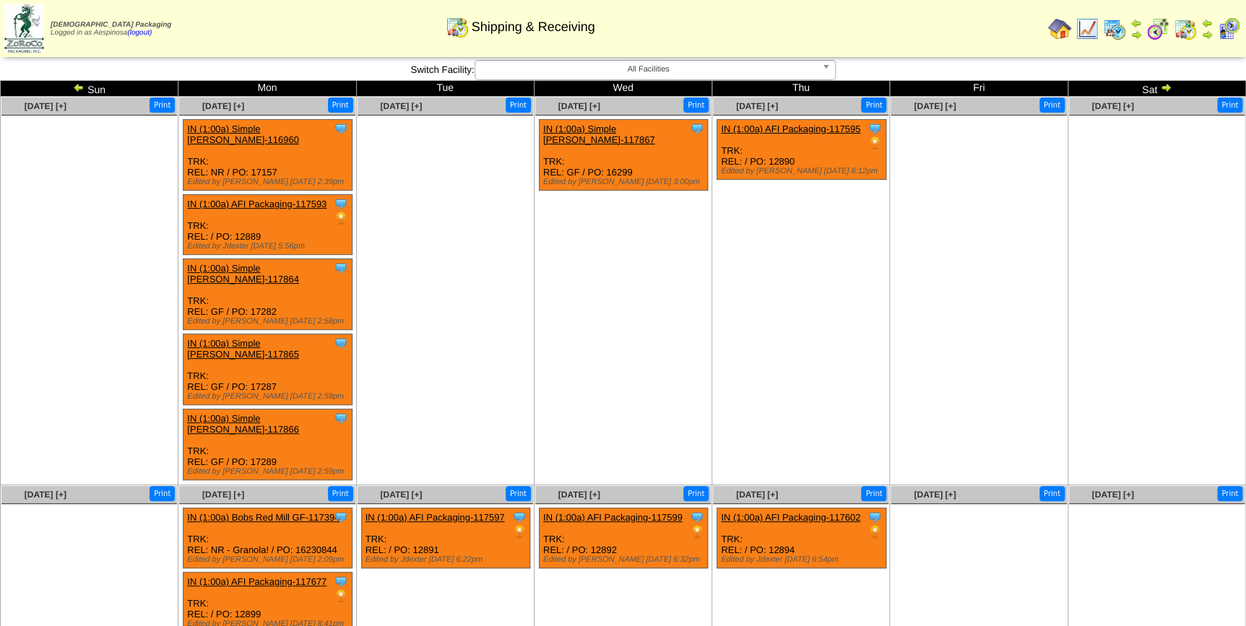
click at [81, 86] on img at bounding box center [79, 88] width 12 height 12
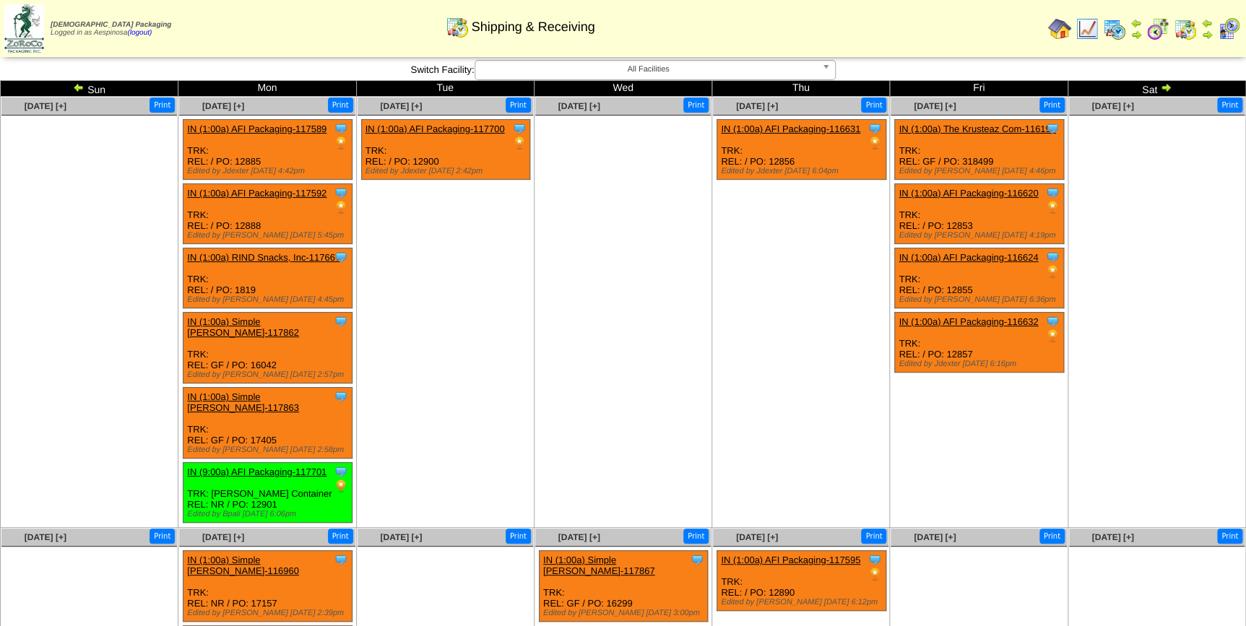
click at [81, 86] on img at bounding box center [79, 88] width 12 height 12
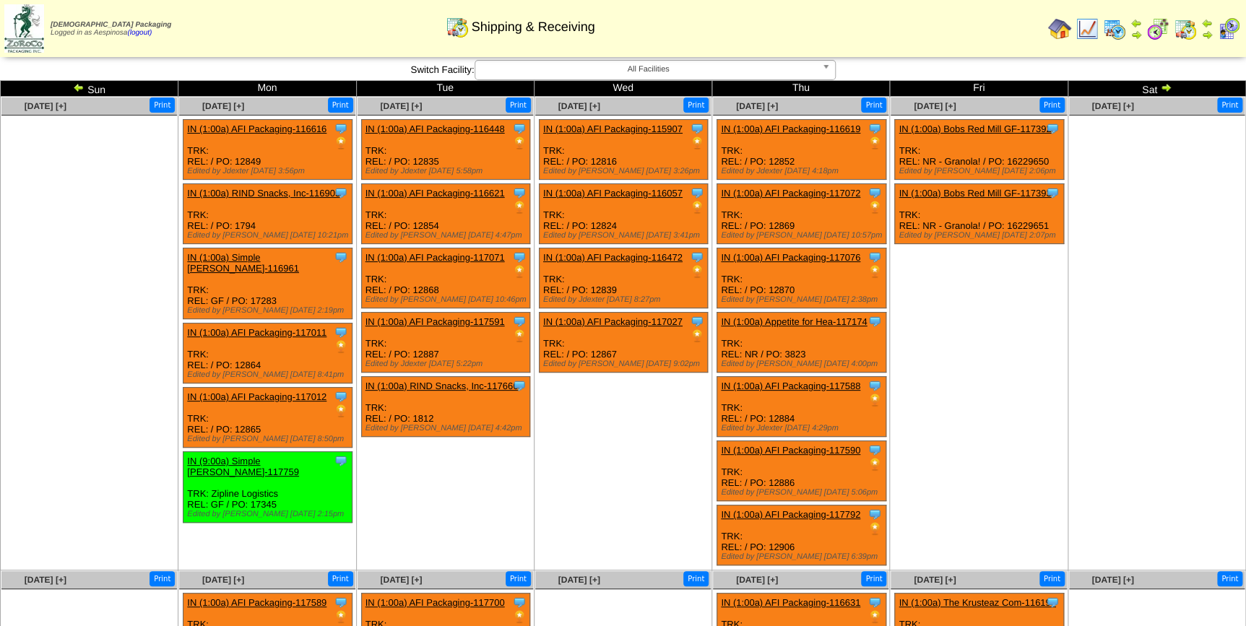
click at [81, 86] on img at bounding box center [79, 88] width 12 height 12
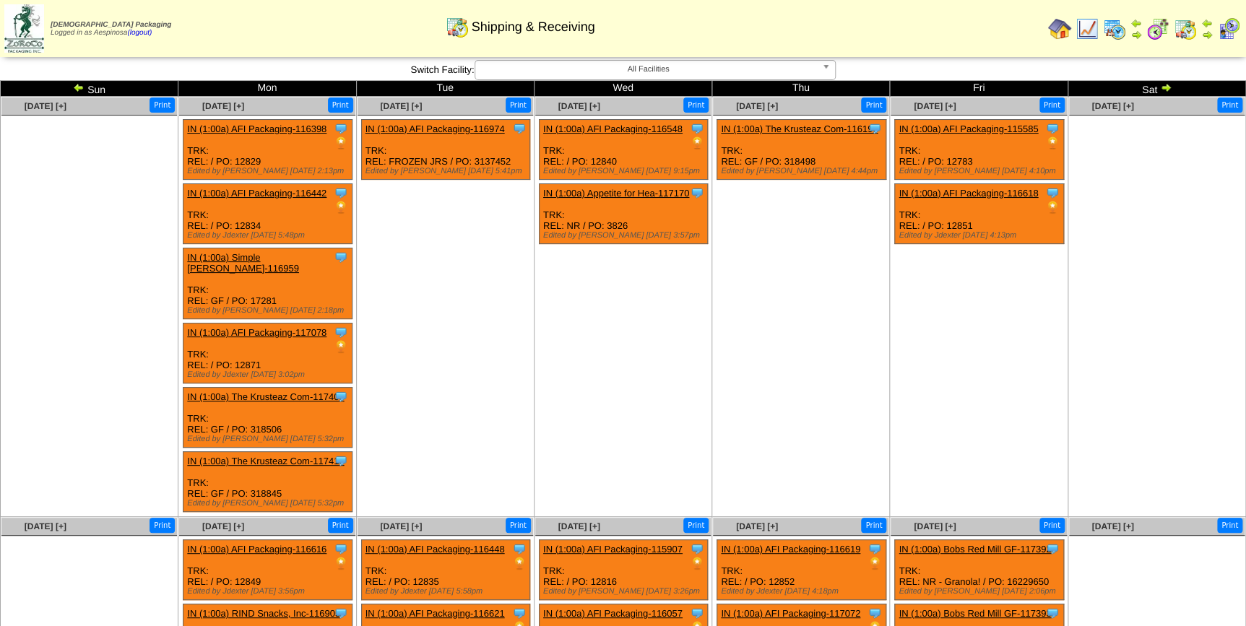
click at [81, 86] on img at bounding box center [79, 88] width 12 height 12
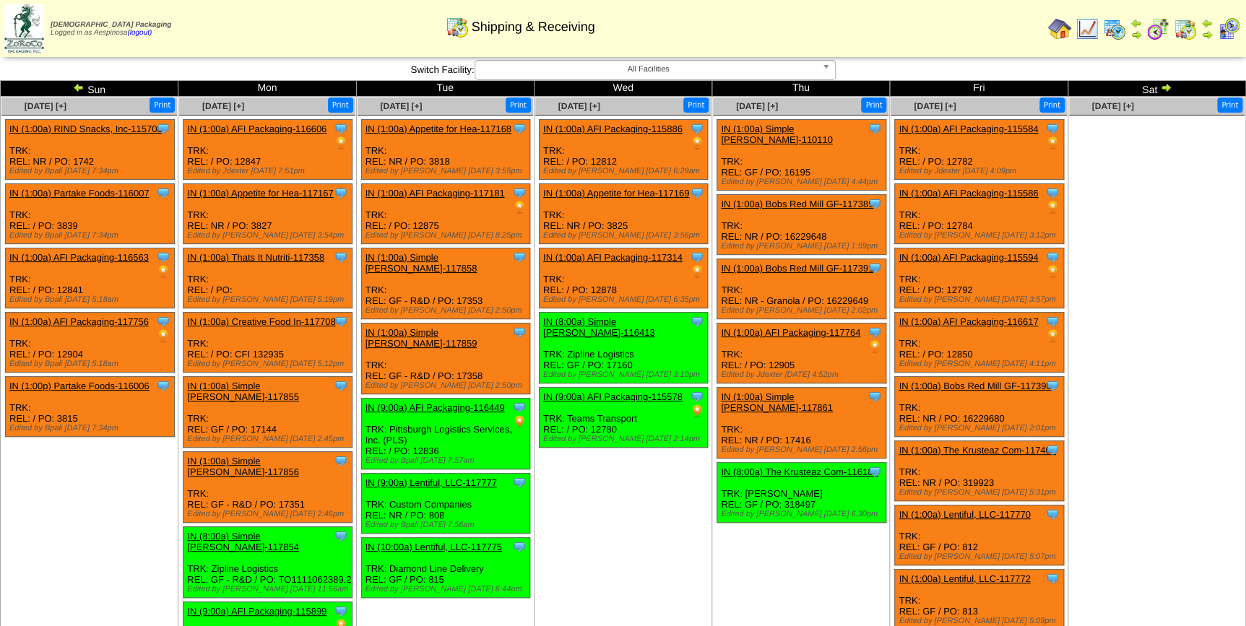
click at [81, 86] on img at bounding box center [79, 88] width 12 height 12
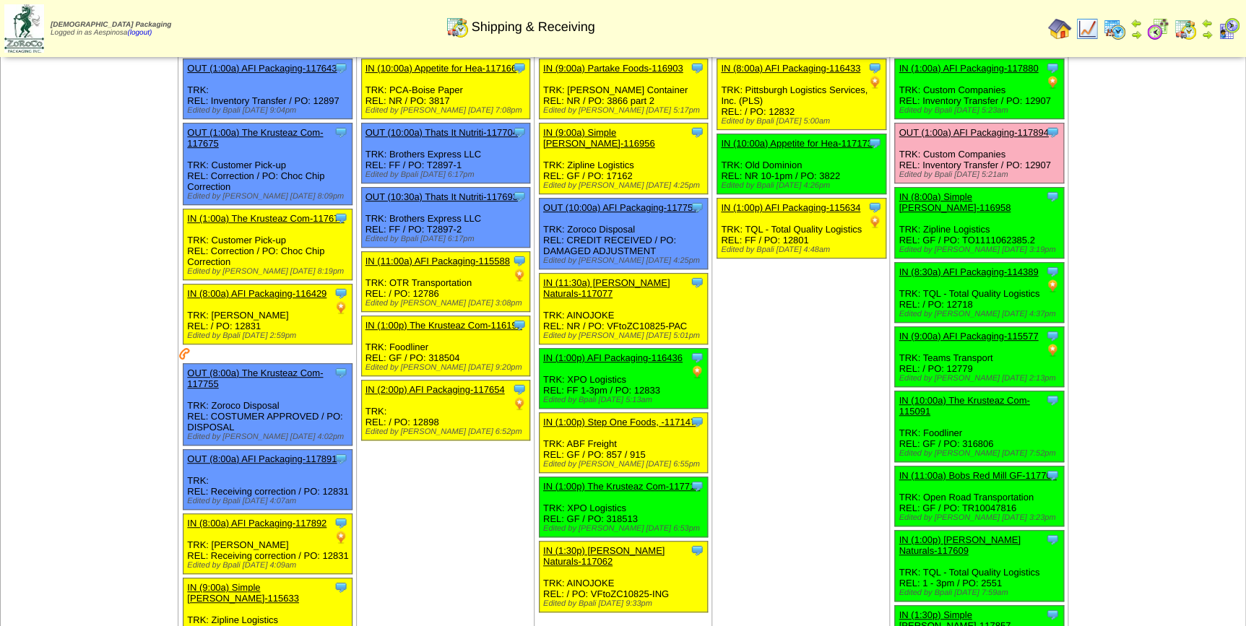
scroll to position [196, 0]
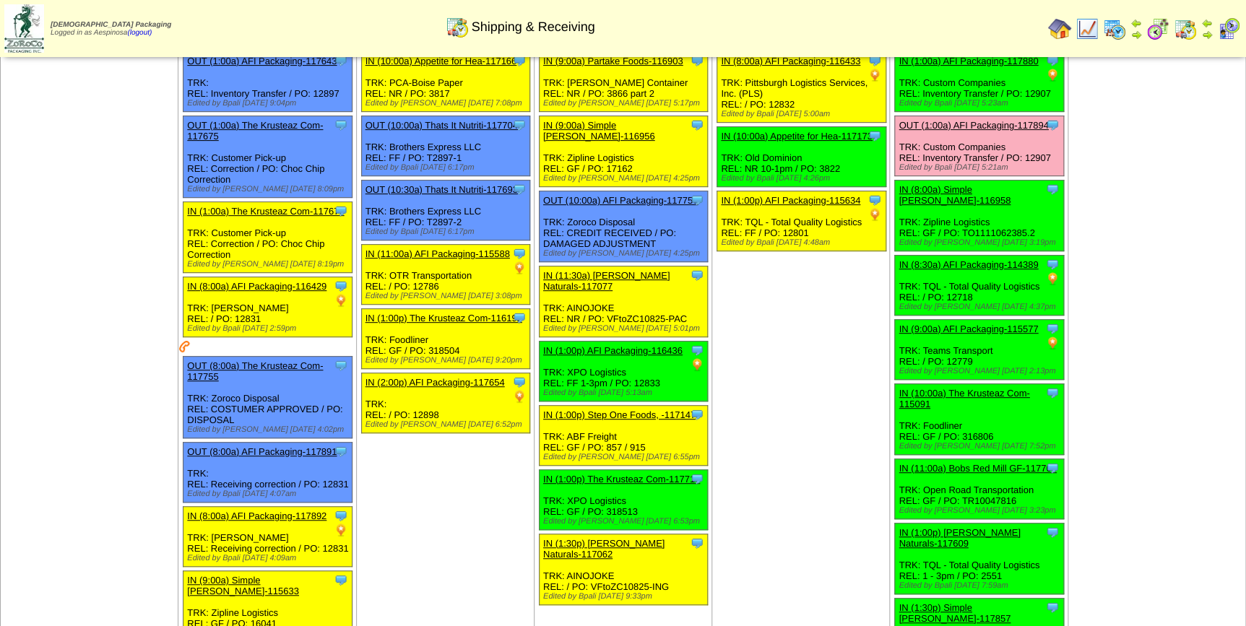
click at [624, 480] on div "Clone Item IN (1:00p) The Krusteaz Com-117718 The Krusteaz Company ScheduleID: …" at bounding box center [623, 500] width 169 height 60
copy div "318513"
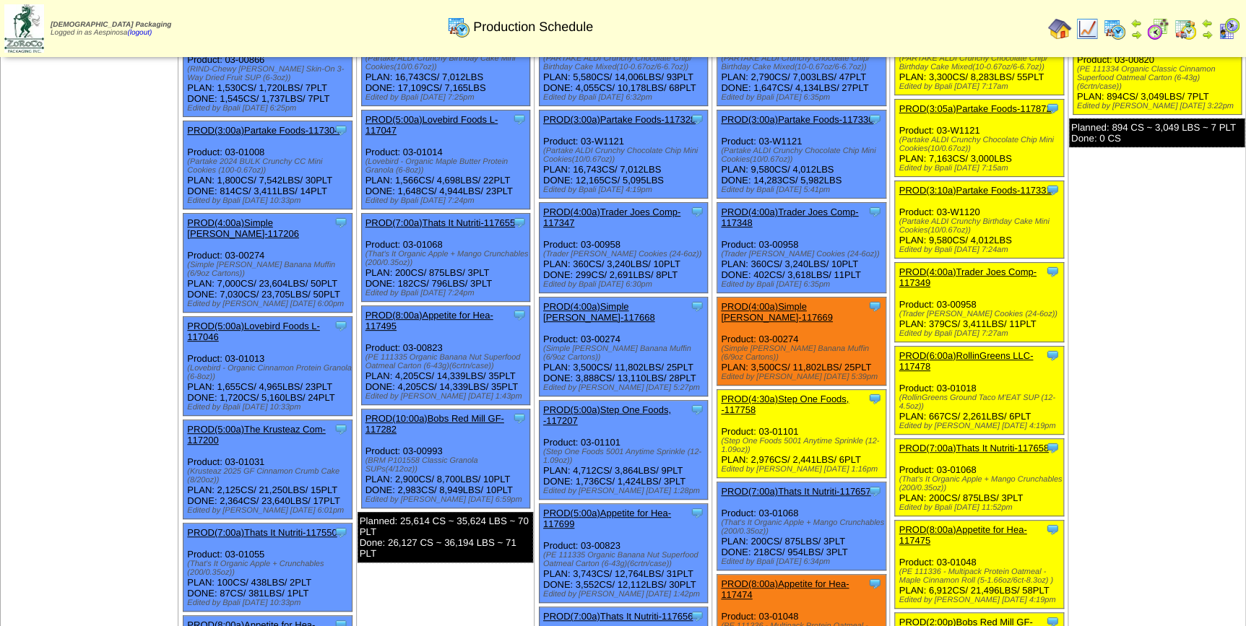
scroll to position [196, 0]
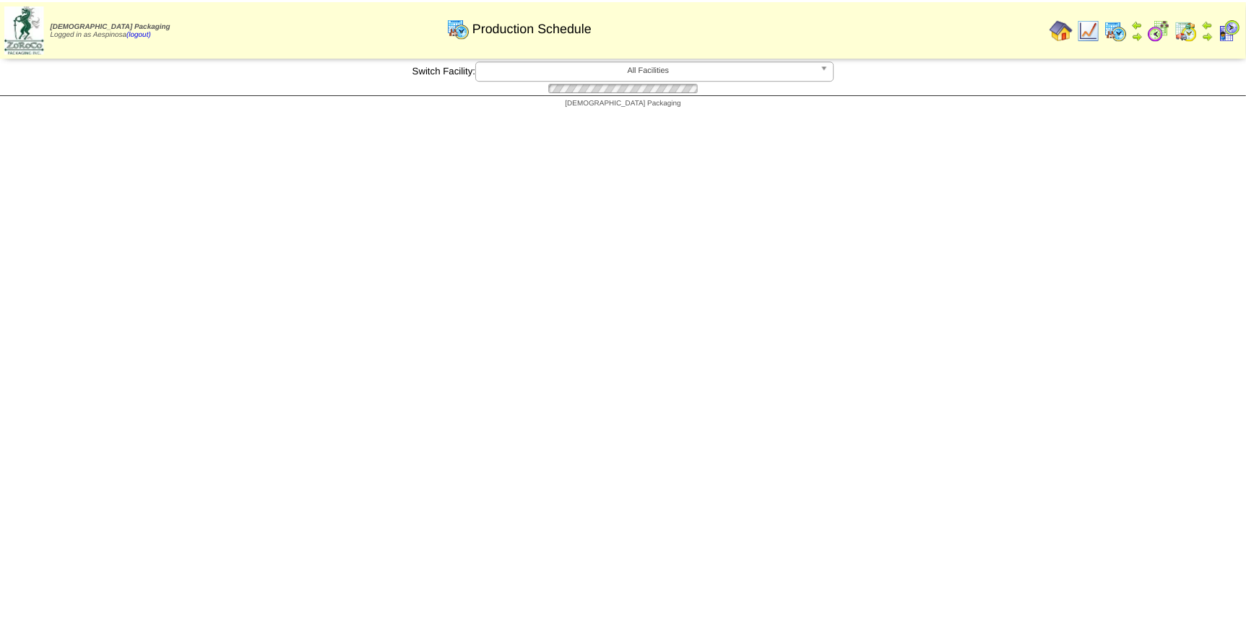
scroll to position [196, 0]
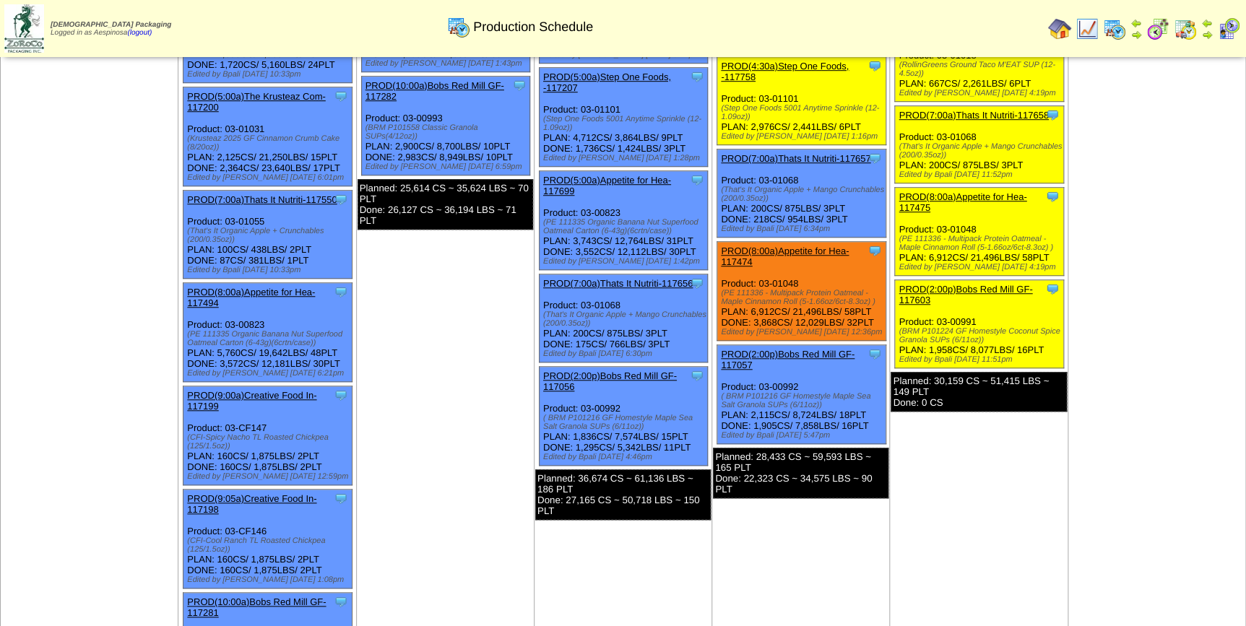
scroll to position [459, 0]
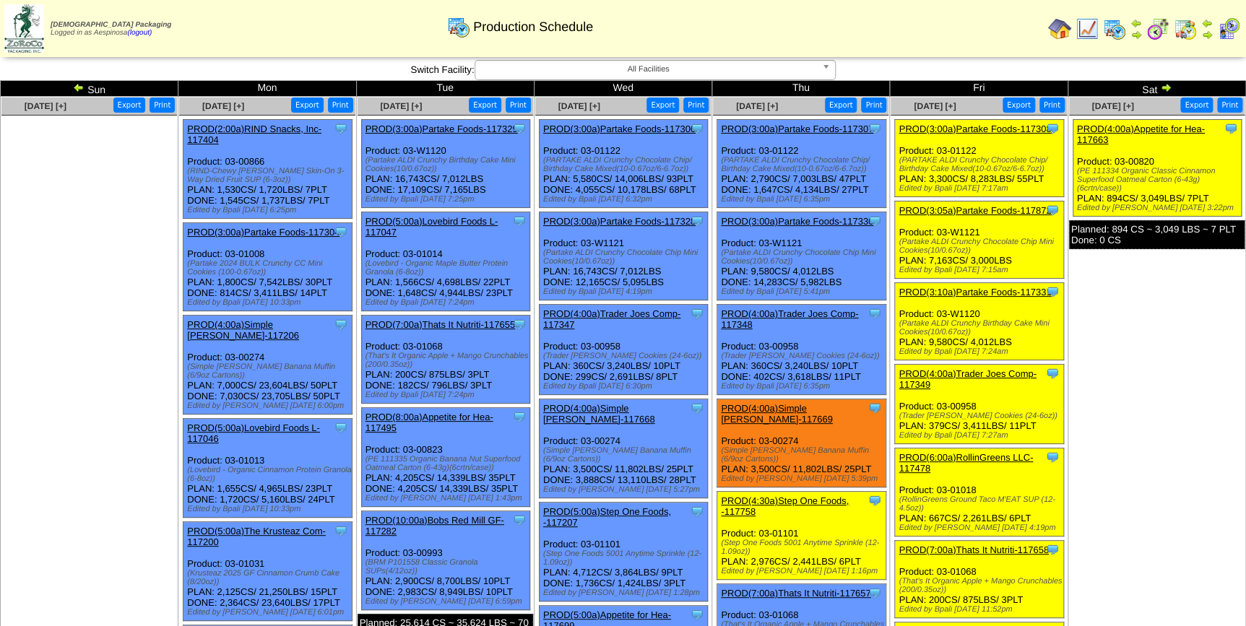
click at [1087, 23] on img at bounding box center [1087, 28] width 23 height 23
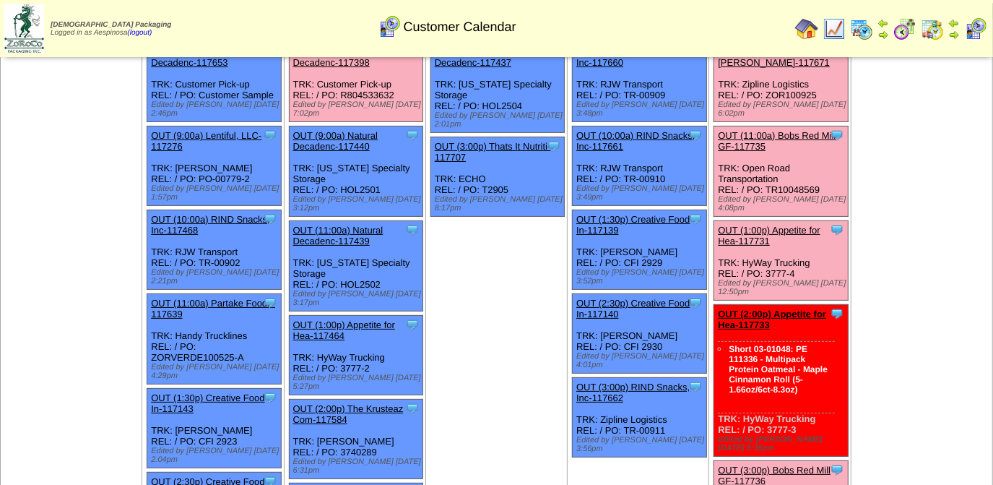
scroll to position [196, 0]
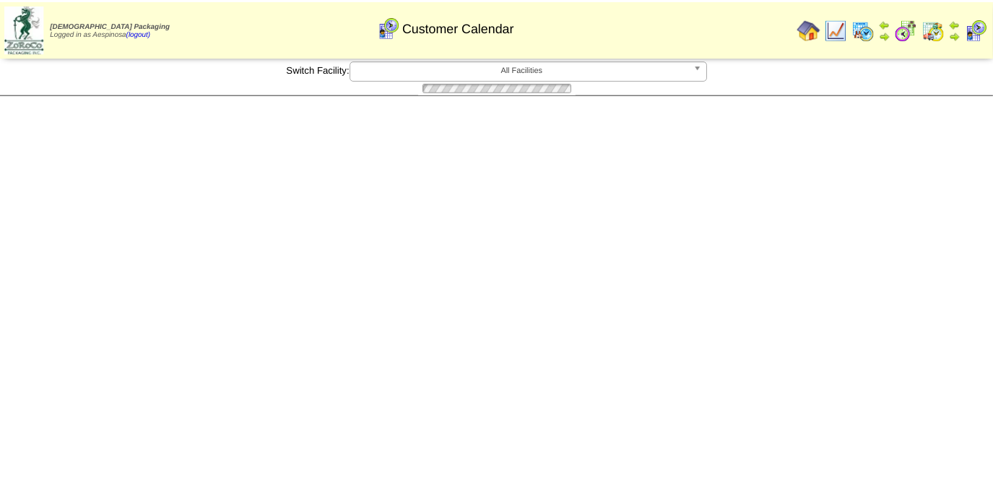
scroll to position [196, 0]
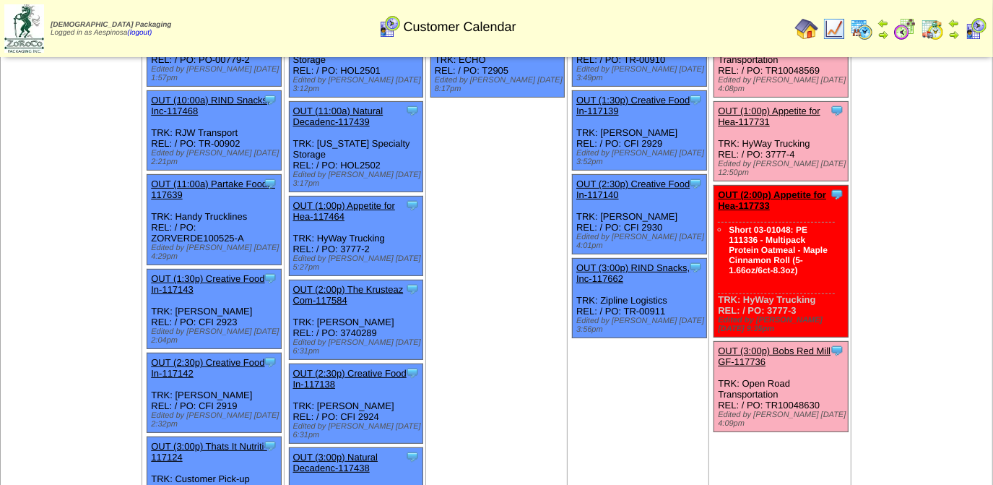
click at [787, 189] on link "OUT (2:00p) Appetite for Hea-117733" at bounding box center [772, 200] width 108 height 22
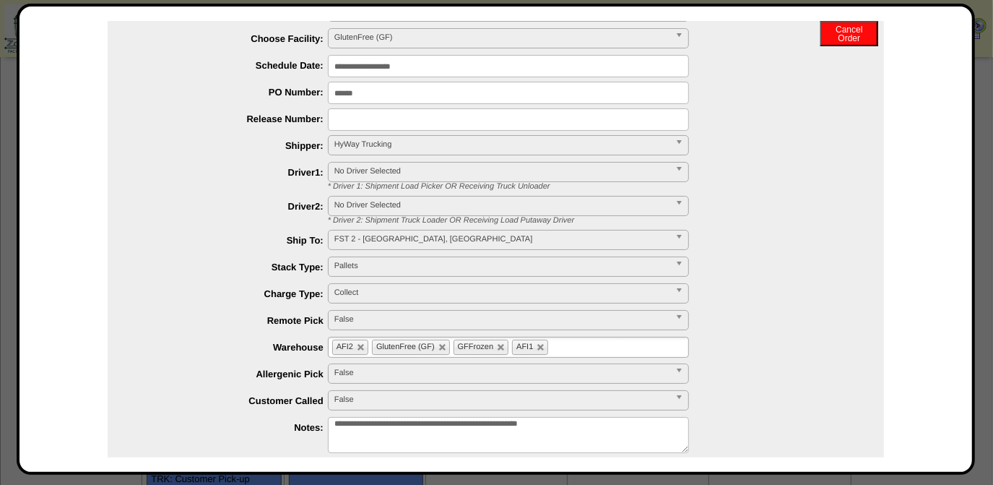
scroll to position [0, 0]
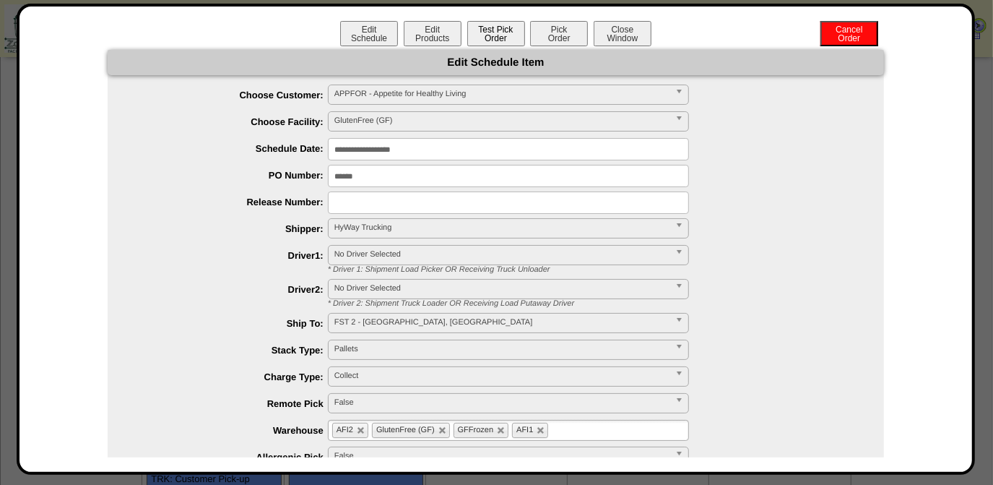
click at [500, 32] on button "Test Pick Order" at bounding box center [496, 33] width 58 height 25
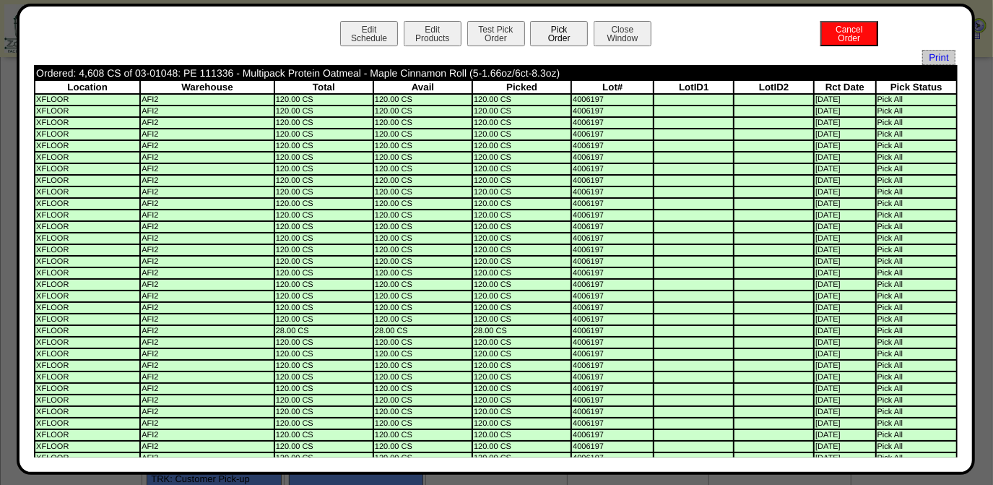
click at [558, 43] on button "Pick Order" at bounding box center [559, 33] width 58 height 25
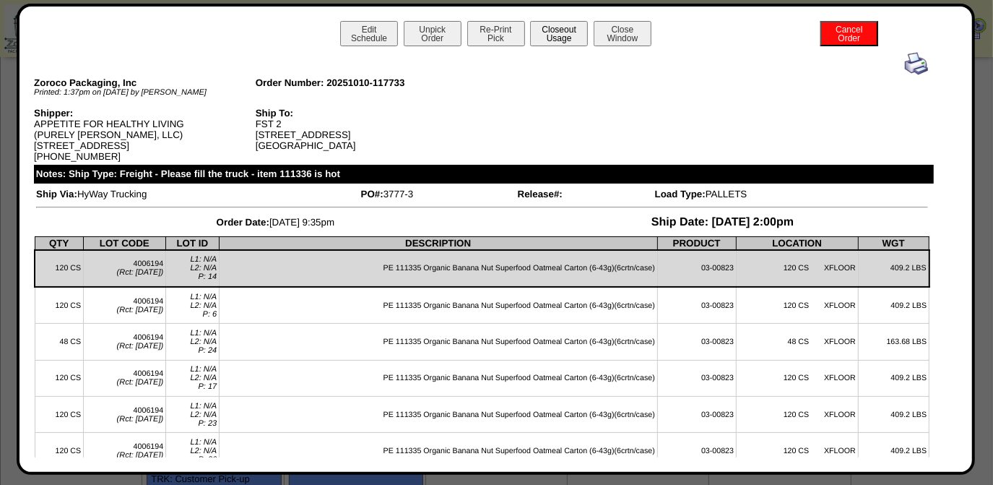
click at [576, 38] on button "Closeout Usage" at bounding box center [559, 33] width 58 height 25
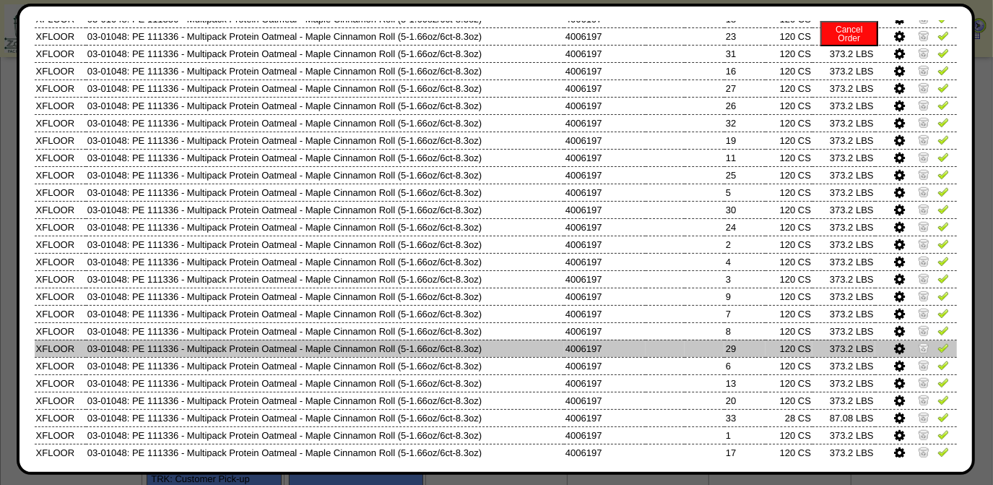
scroll to position [660, 0]
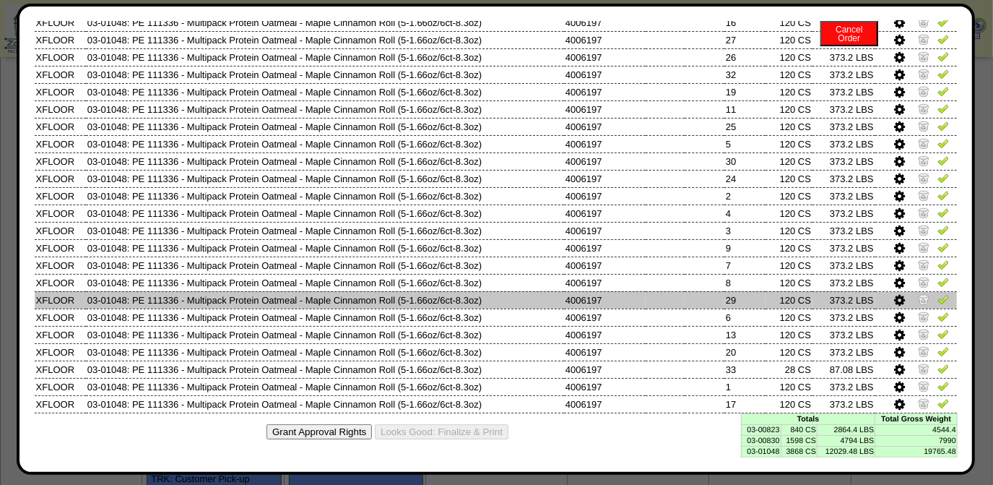
click at [729, 301] on td "29" at bounding box center [745, 299] width 41 height 17
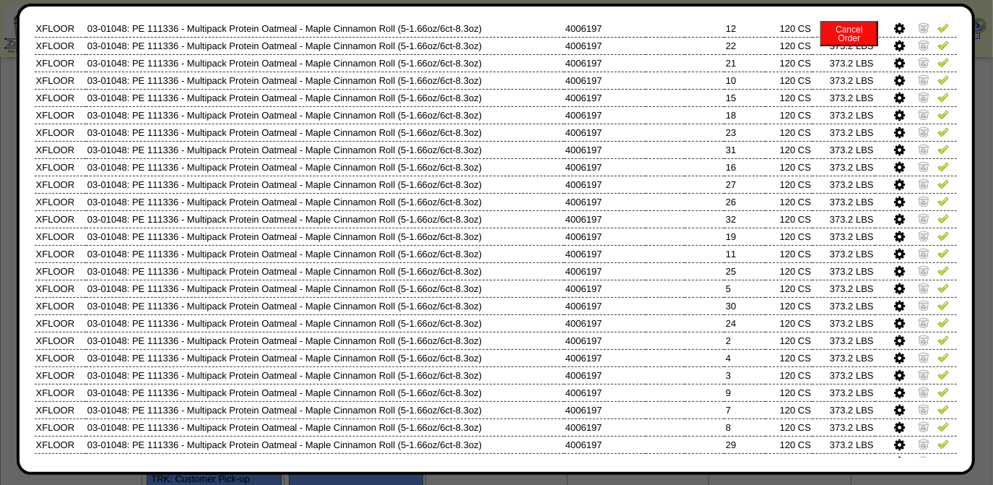
scroll to position [657, 0]
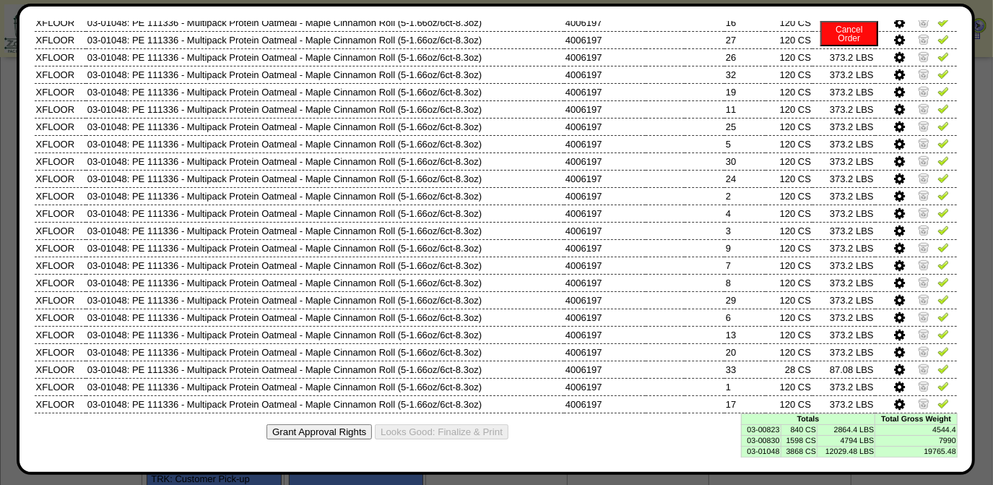
click at [805, 434] on td "840 CS" at bounding box center [799, 429] width 37 height 11
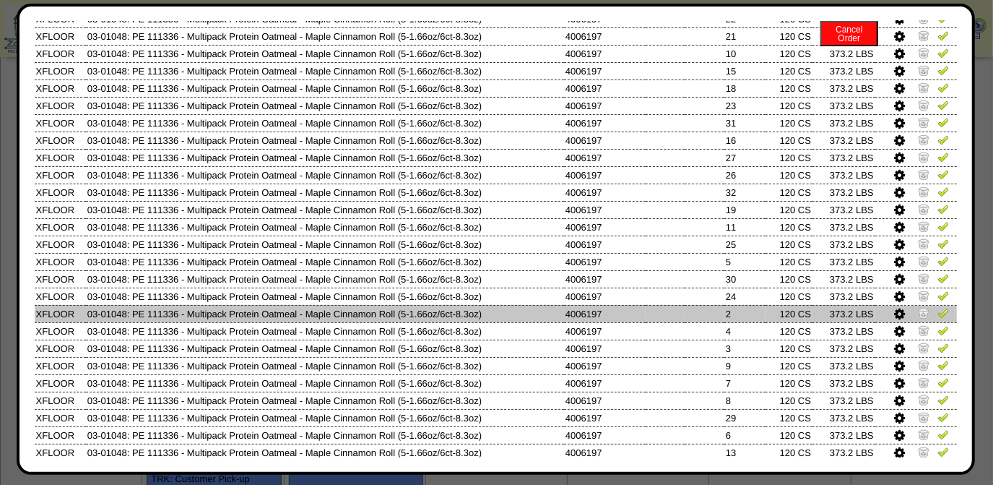
scroll to position [660, 0]
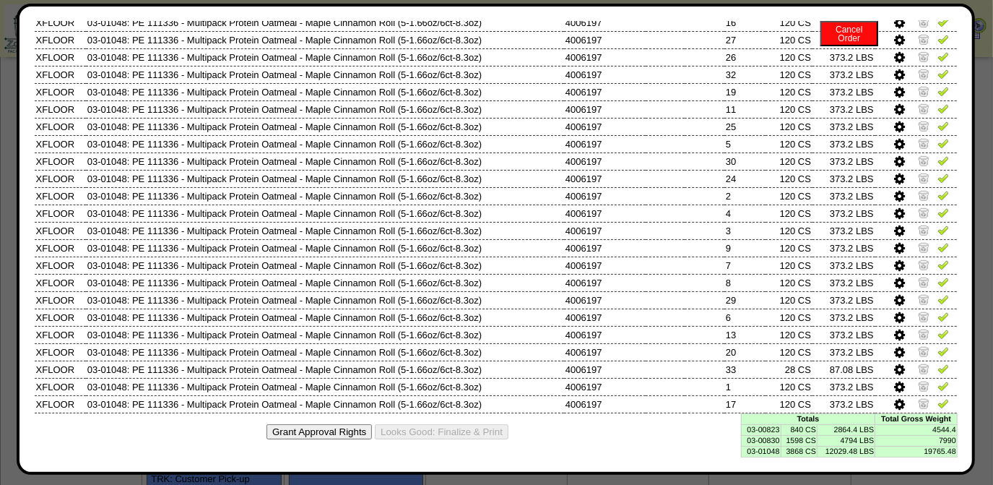
click at [756, 433] on td "03-00823" at bounding box center [761, 429] width 40 height 11
copy td "03-00823"
click at [762, 442] on td "03-00830" at bounding box center [761, 440] width 40 height 11
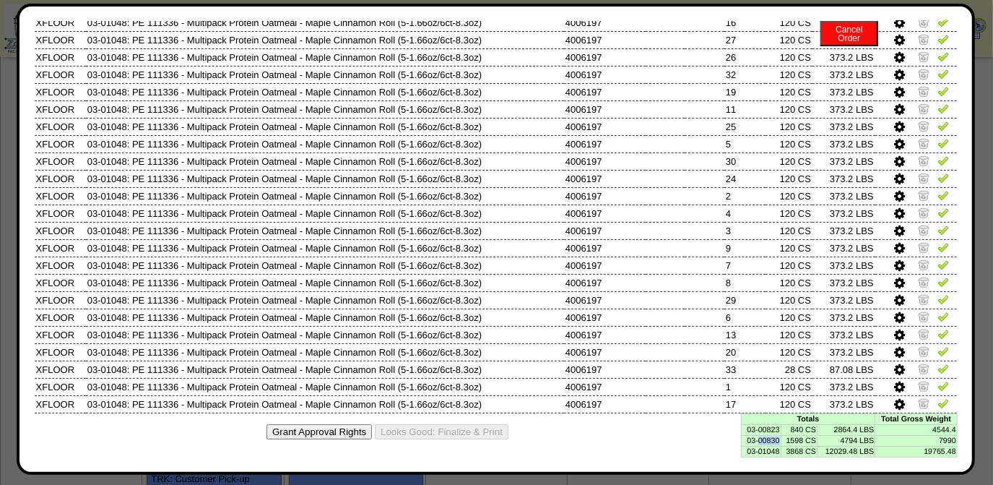
click at [761, 442] on td "03-00830" at bounding box center [761, 440] width 40 height 11
click at [755, 457] on div "Edit Schedule Unpick Order Re-Print Pick Closeout Usage Cancel Order Close Wind…" at bounding box center [496, 239] width 959 height 471
click at [758, 438] on td "03-00830" at bounding box center [761, 440] width 40 height 11
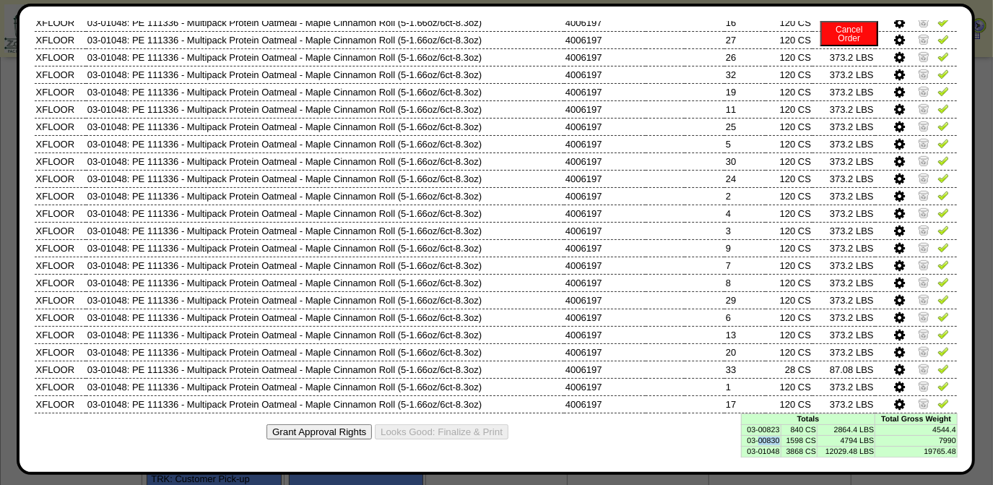
click at [758, 438] on td "03-00830" at bounding box center [761, 440] width 40 height 11
copy td "03-00830"
click at [763, 455] on td "03-01048" at bounding box center [761, 451] width 40 height 11
click at [761, 451] on td "03-01048" at bounding box center [761, 451] width 40 height 11
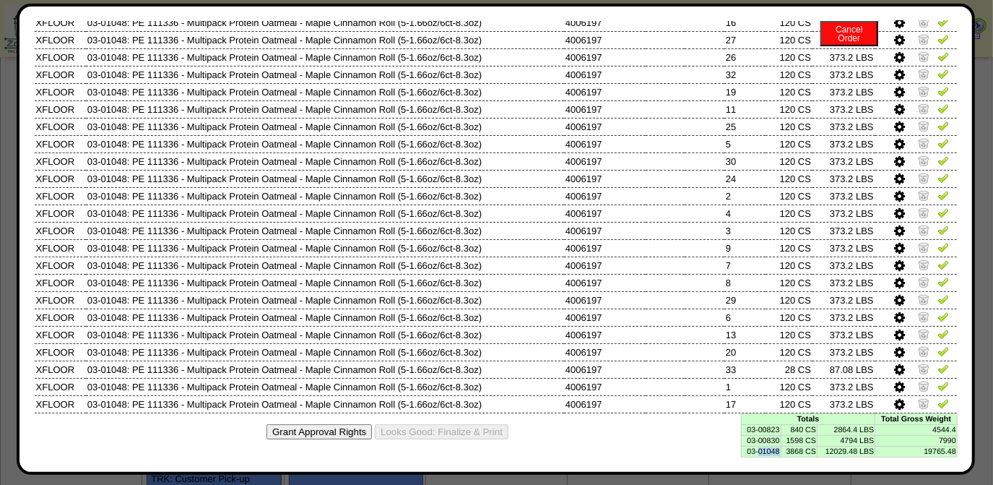
click at [761, 451] on td "03-01048" at bounding box center [761, 451] width 40 height 11
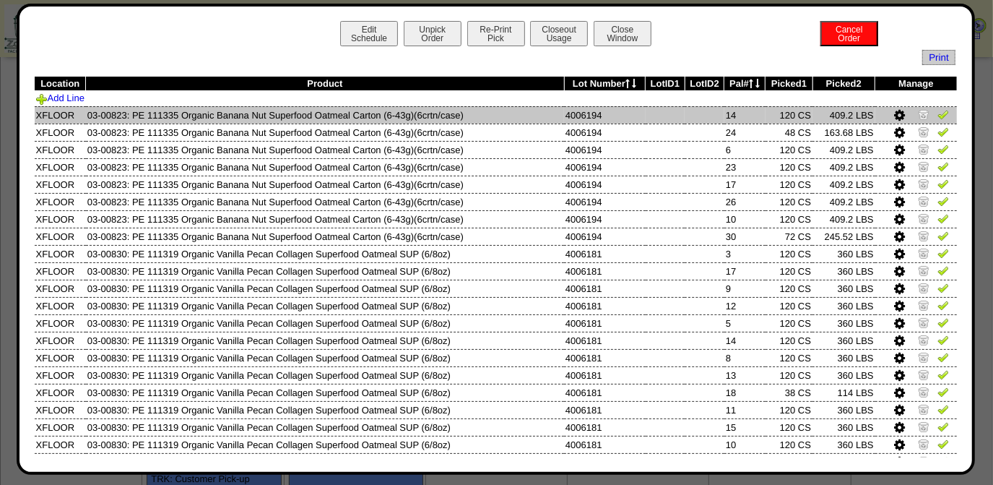
scroll to position [0, 0]
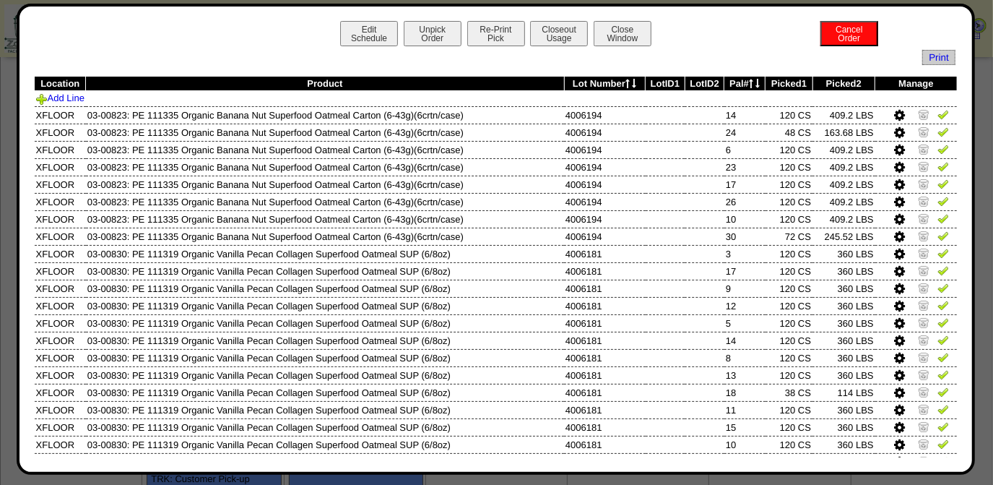
click at [749, 86] on icon at bounding box center [751, 83] width 4 height 9
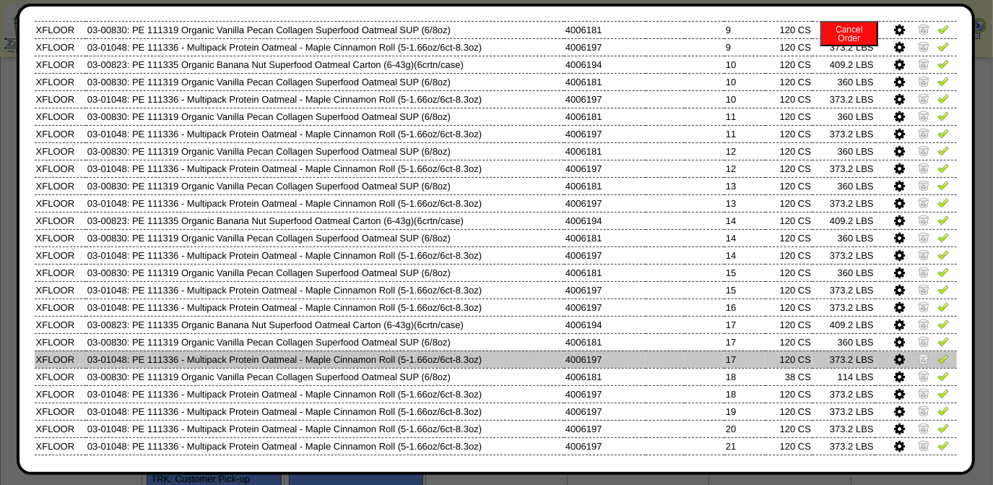
scroll to position [459, 0]
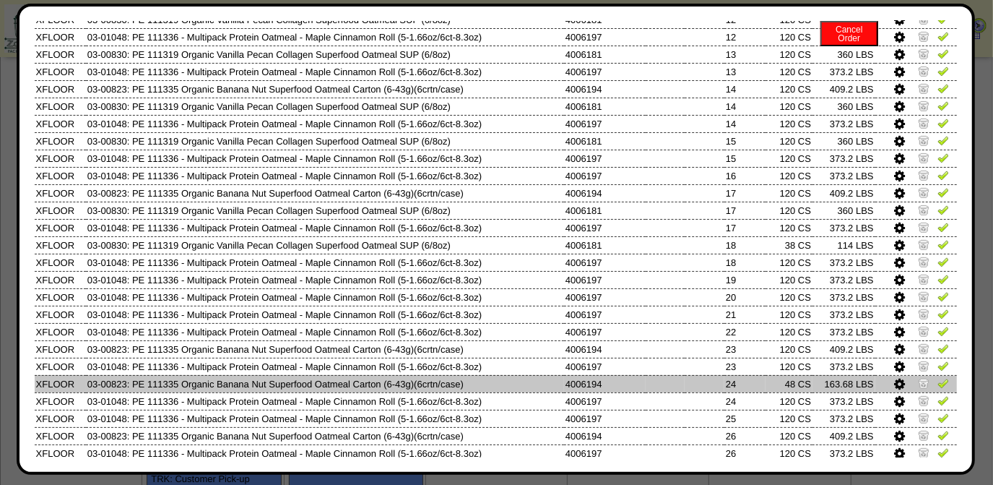
click at [894, 391] on icon at bounding box center [899, 384] width 11 height 13
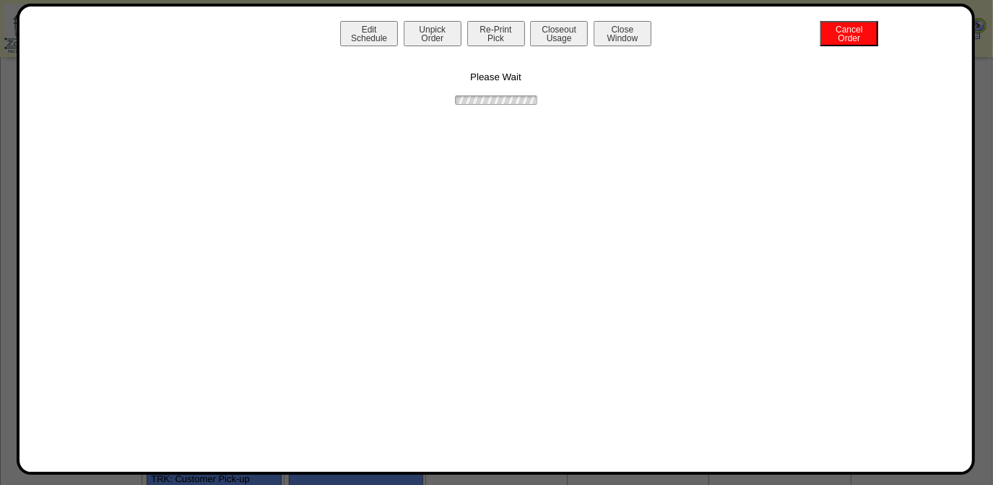
scroll to position [0, 0]
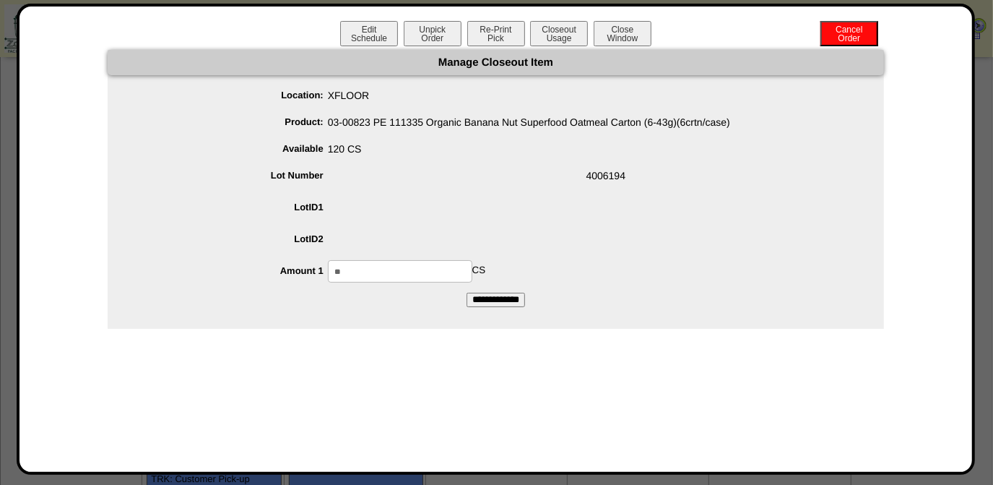
click at [390, 264] on input "**" at bounding box center [400, 271] width 144 height 22
type input "***"
click at [467, 293] on input "**********" at bounding box center [496, 300] width 59 height 14
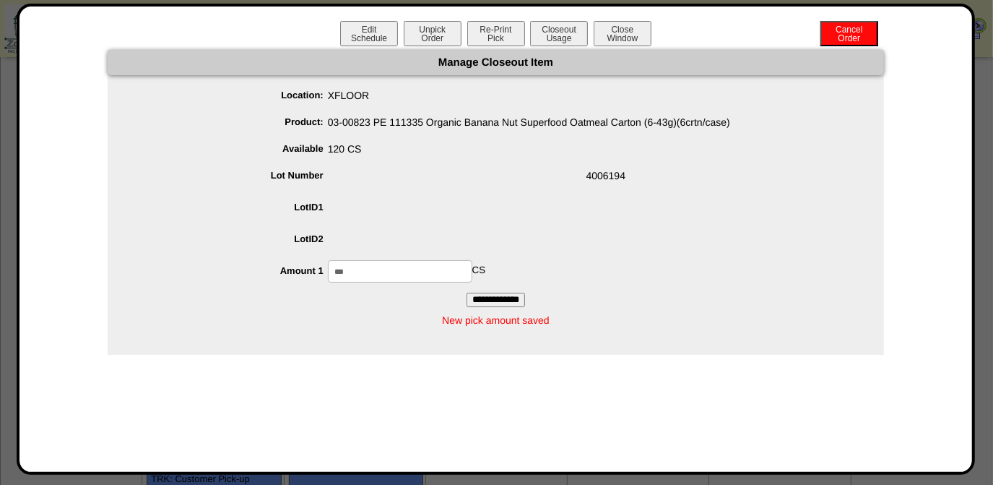
click at [480, 182] on span "4006194" at bounding box center [511, 178] width 748 height 27
click at [551, 35] on button "Closeout Usage" at bounding box center [559, 33] width 58 height 25
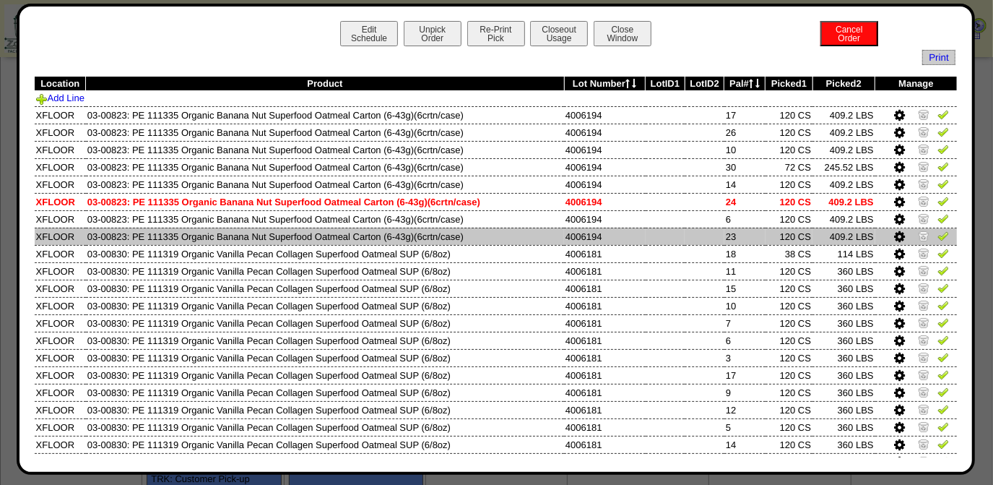
click at [651, 232] on td at bounding box center [666, 236] width 40 height 17
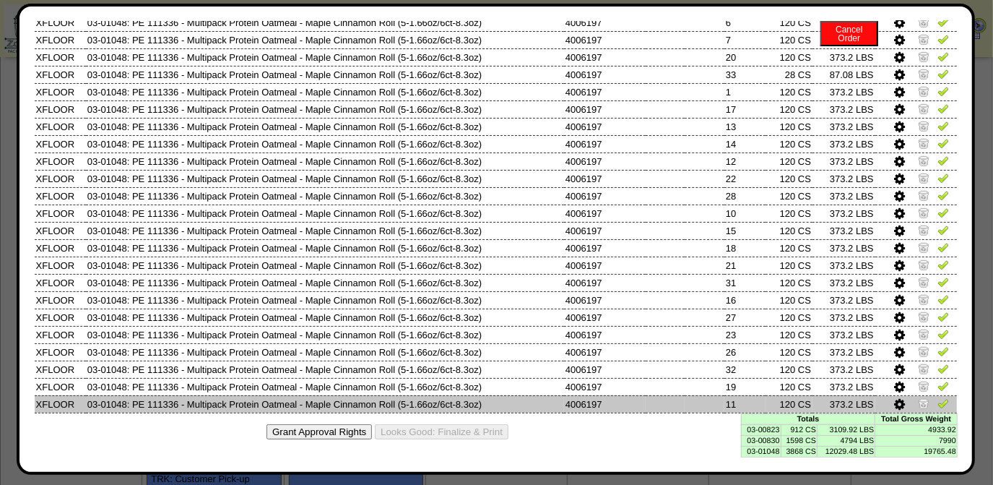
scroll to position [660, 0]
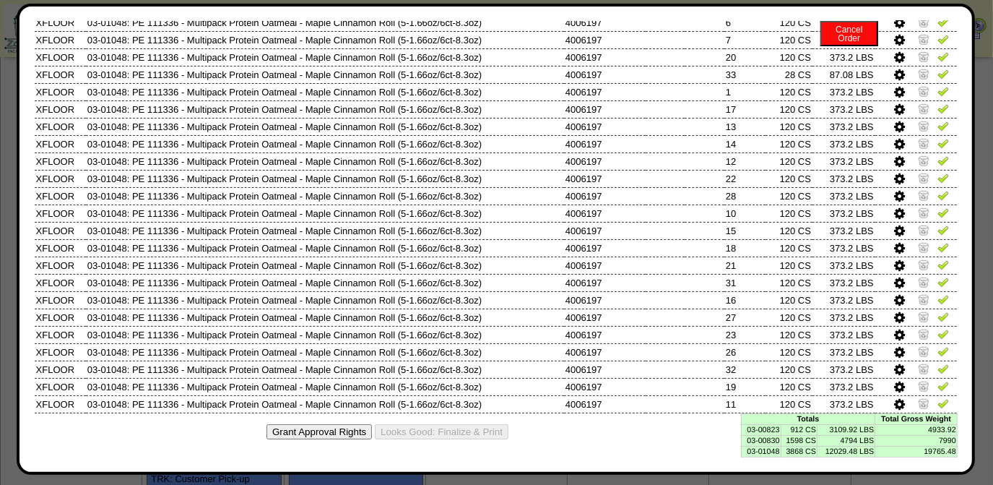
click at [803, 433] on td "912 CS" at bounding box center [799, 429] width 37 height 11
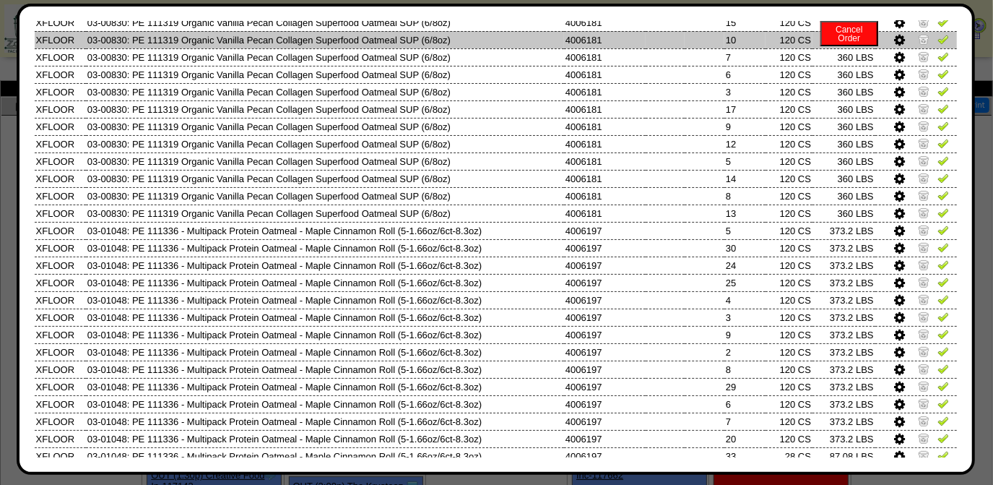
scroll to position [0, 0]
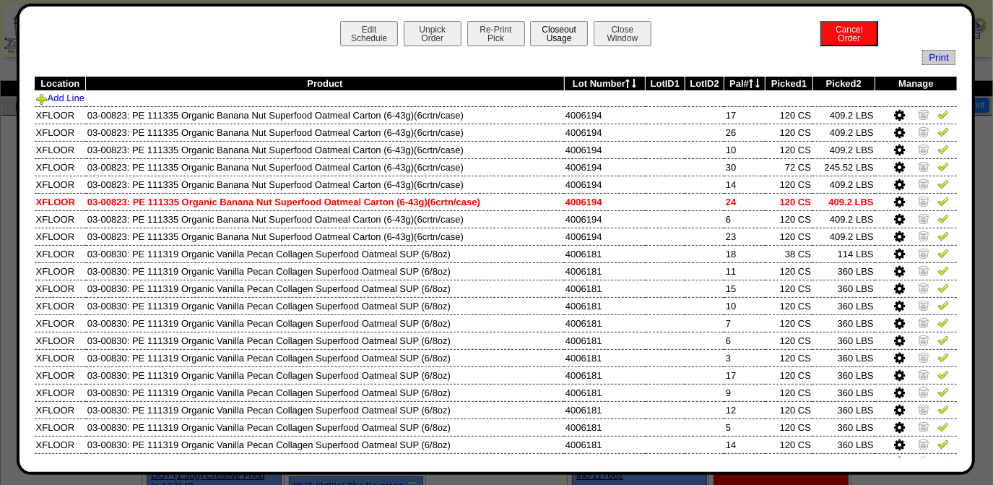
click at [563, 36] on button "Closeout Usage" at bounding box center [559, 33] width 58 height 25
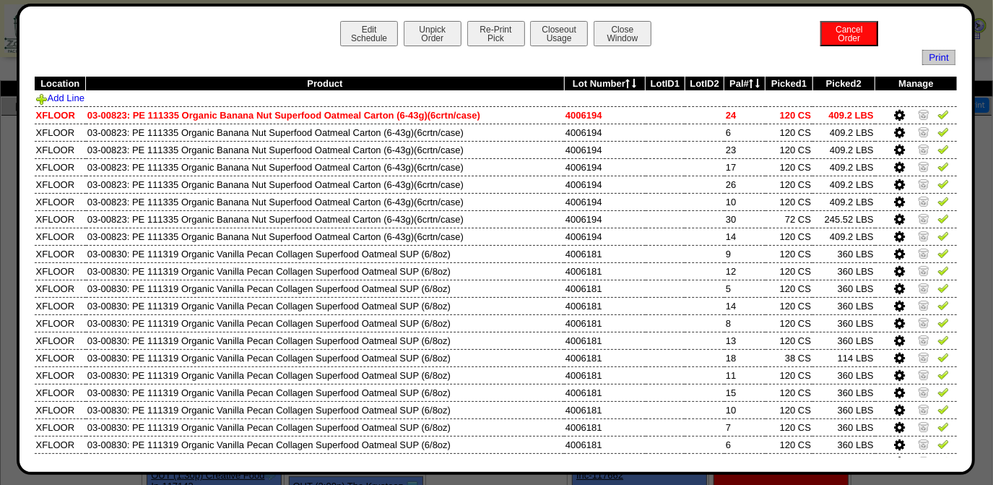
click at [340, 21] on button "Edit Schedule" at bounding box center [369, 33] width 58 height 25
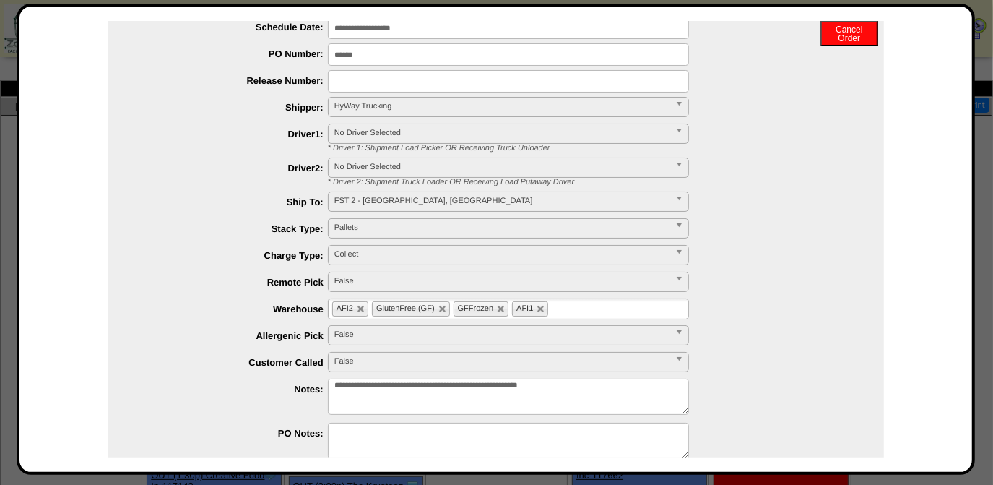
scroll to position [184, 0]
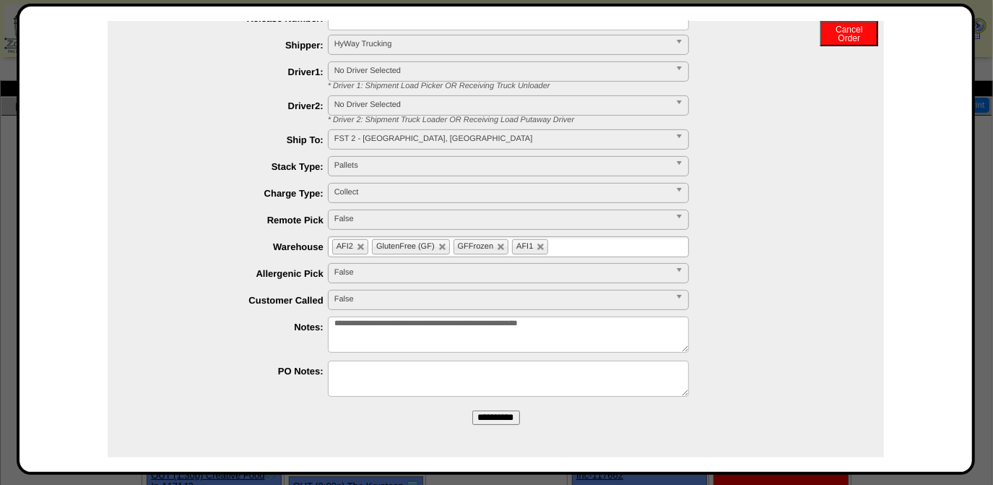
click at [606, 340] on textarea "**********" at bounding box center [508, 334] width 361 height 36
type textarea "**********"
click at [483, 413] on input "**********" at bounding box center [496, 417] width 48 height 14
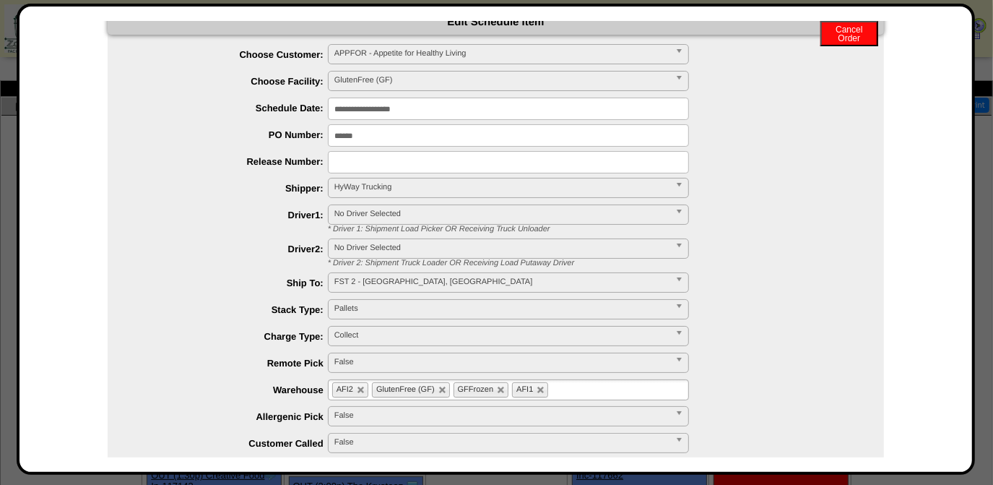
scroll to position [0, 0]
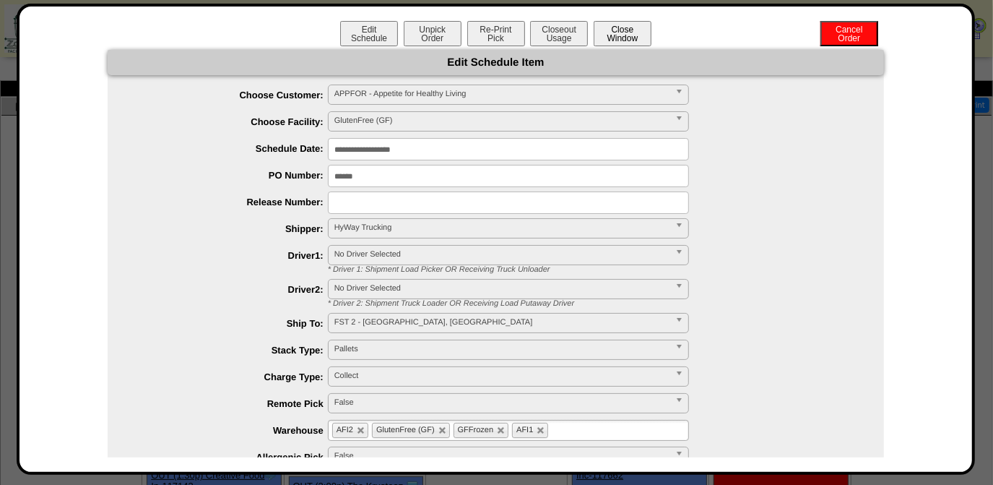
click at [633, 30] on button "Close Window" at bounding box center [623, 33] width 58 height 25
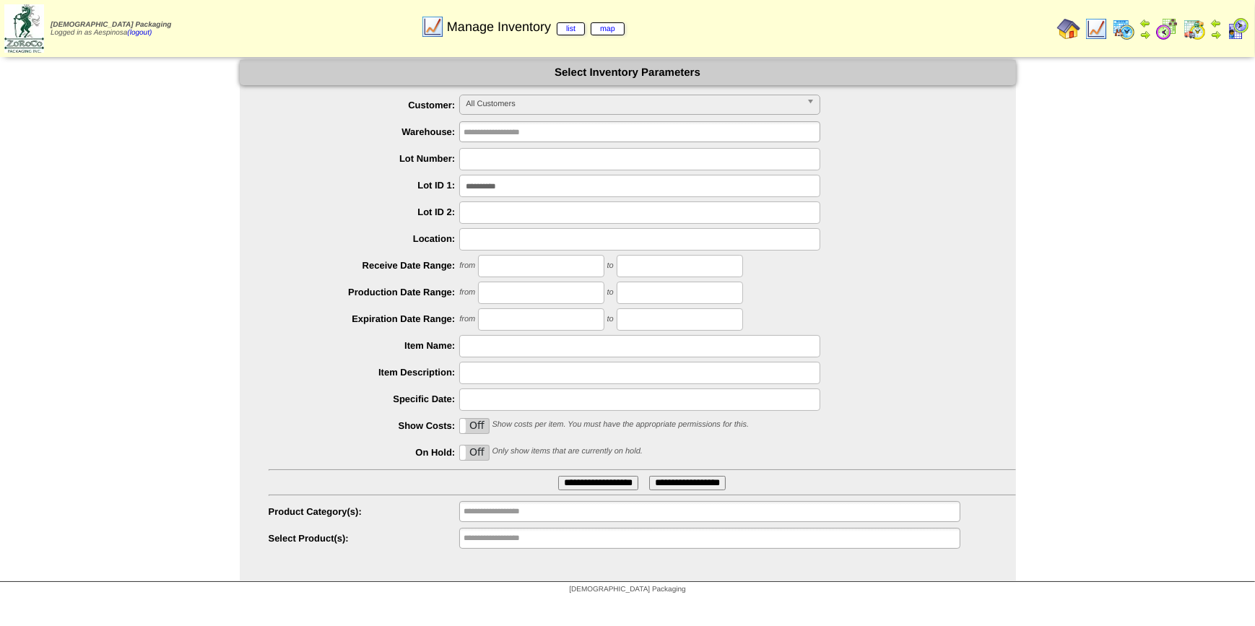
click at [543, 189] on input "**********" at bounding box center [639, 186] width 361 height 22
click at [514, 541] on input "**********" at bounding box center [510, 538] width 92 height 18
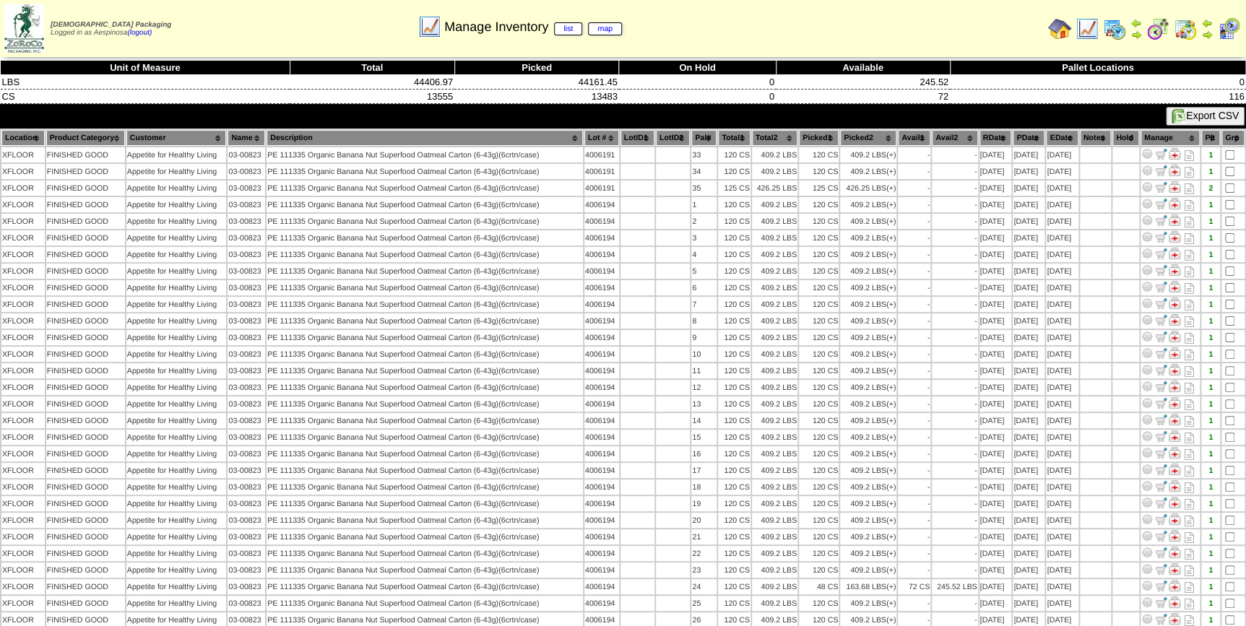
click at [816, 137] on th "Picked1" at bounding box center [819, 138] width 40 height 16
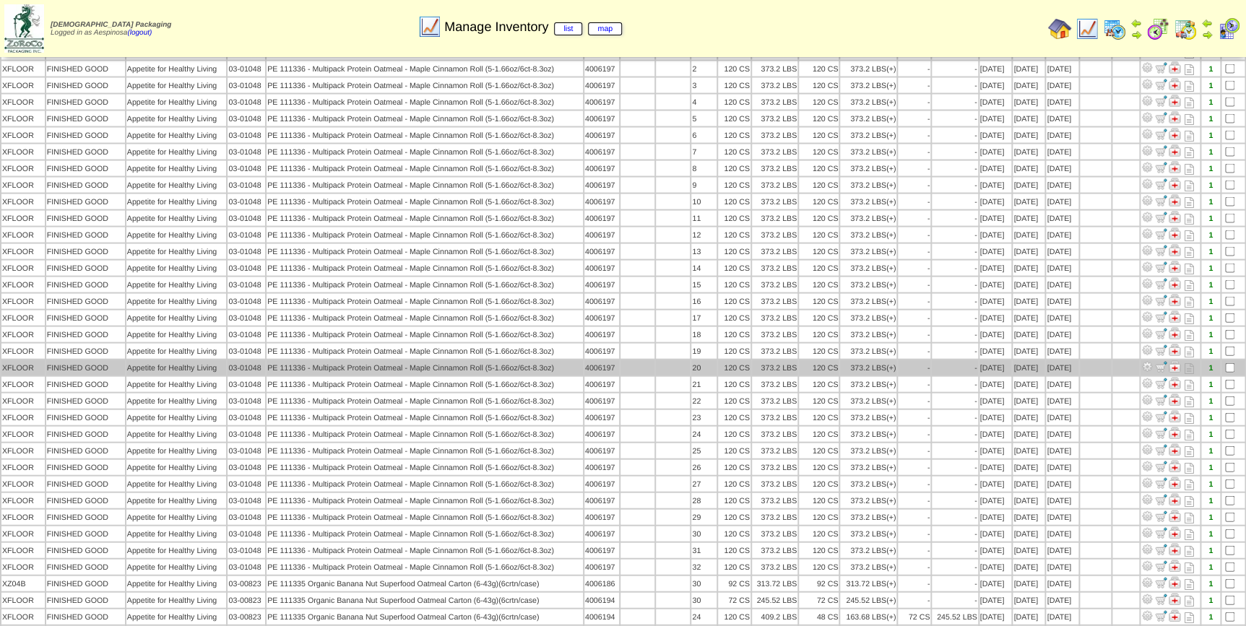
scroll to position [1432, 0]
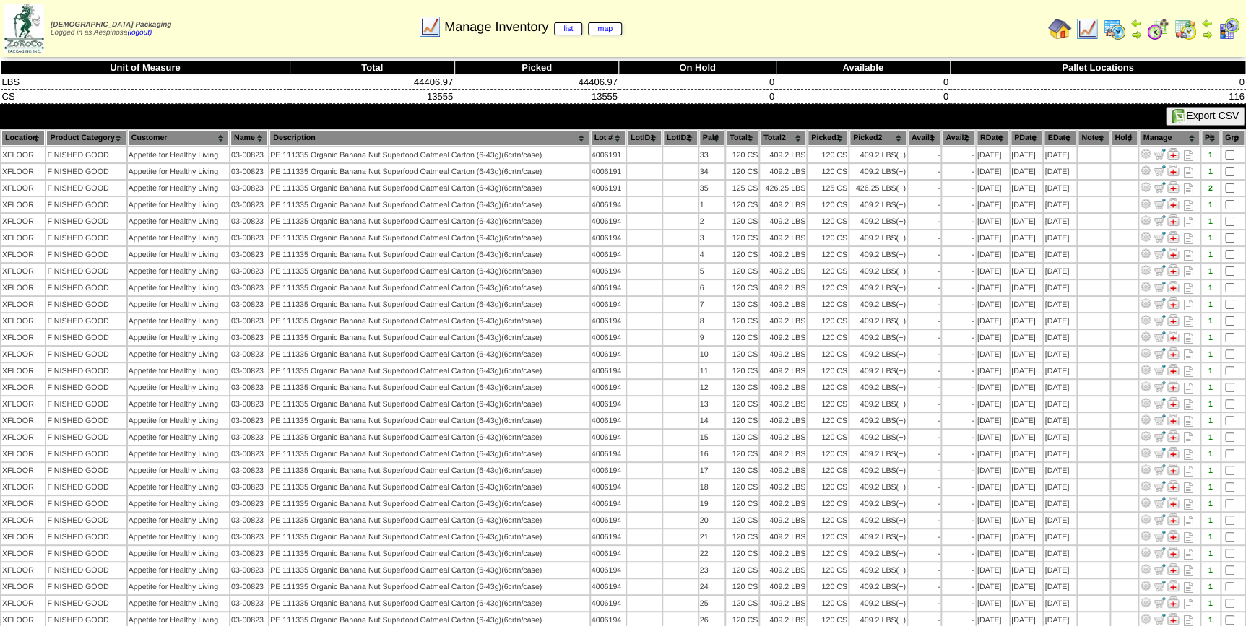
click at [822, 137] on th "Picked1" at bounding box center [828, 138] width 40 height 16
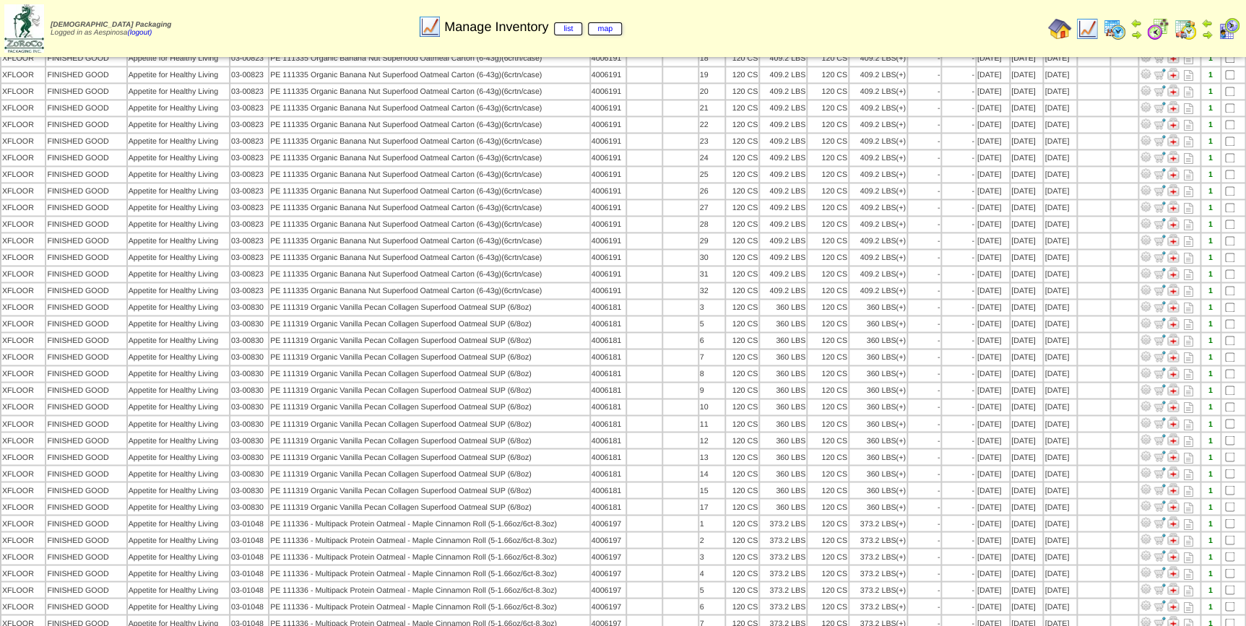
scroll to position [776, 0]
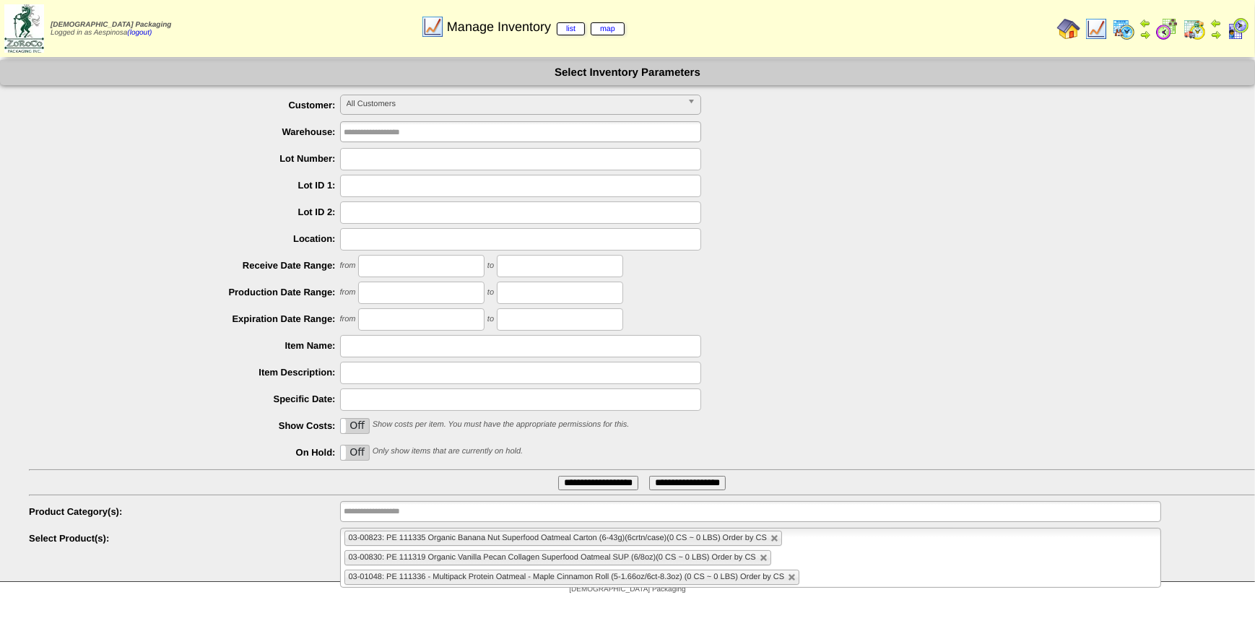
click at [789, 579] on link at bounding box center [792, 578] width 9 height 9
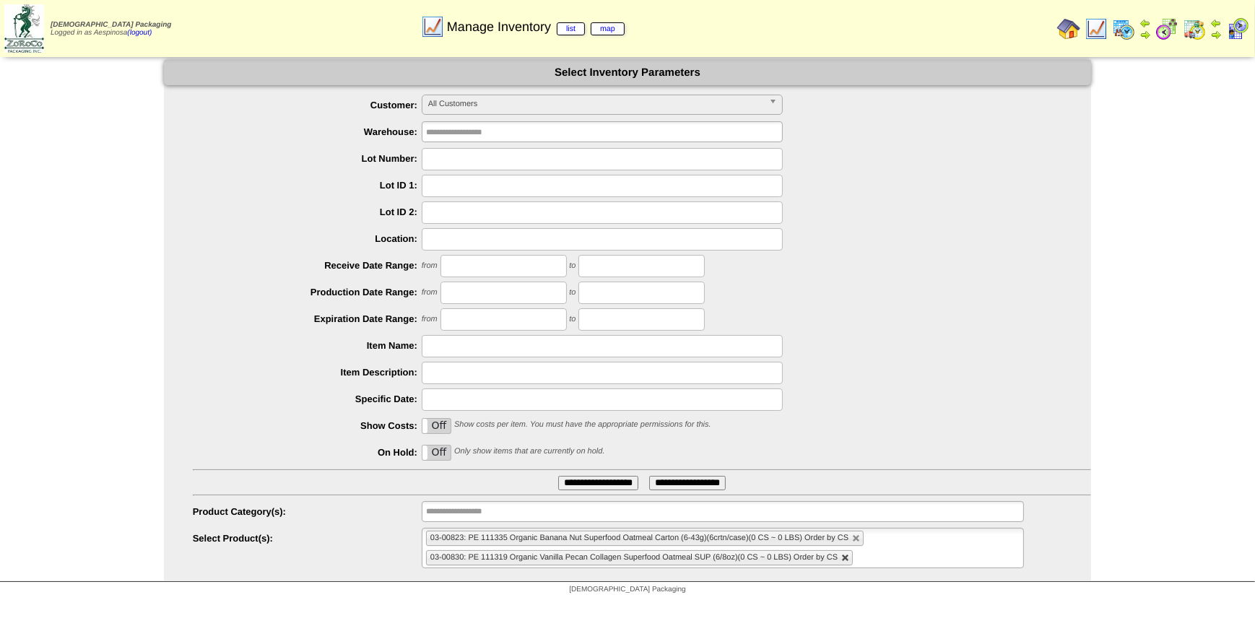
click at [842, 557] on link at bounding box center [846, 558] width 9 height 9
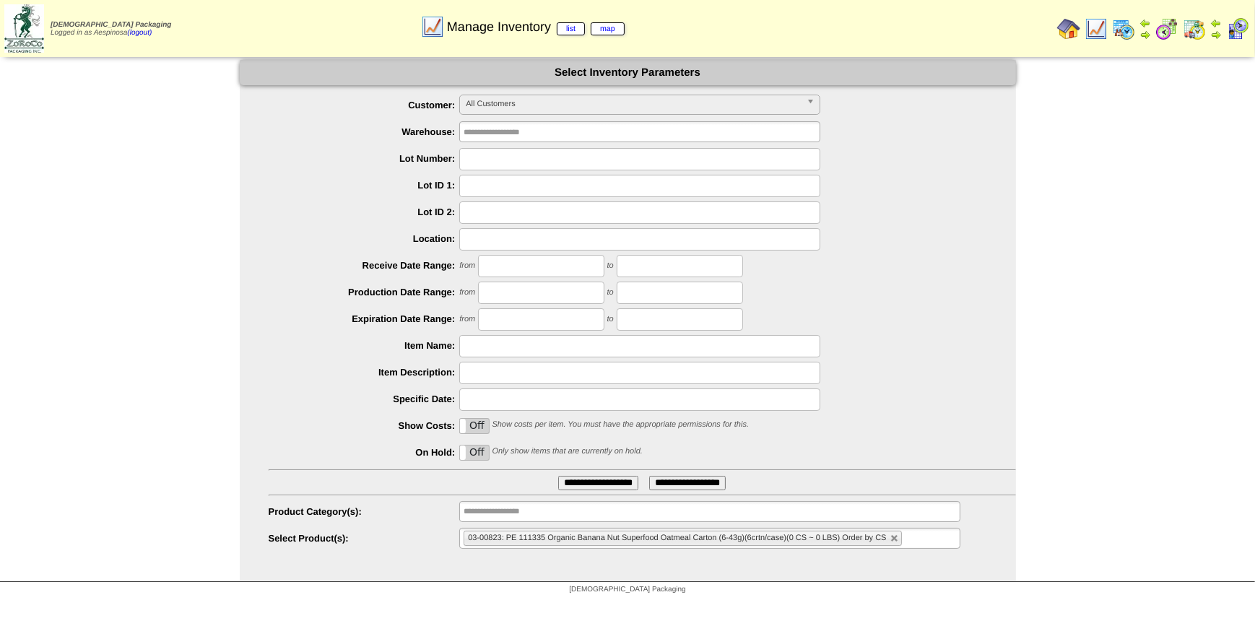
click at [888, 535] on li "03-00823: PE 111335 Organic Banana Nut Superfood Oatmeal Carton (6-43g)(6crtn/c…" at bounding box center [683, 538] width 438 height 15
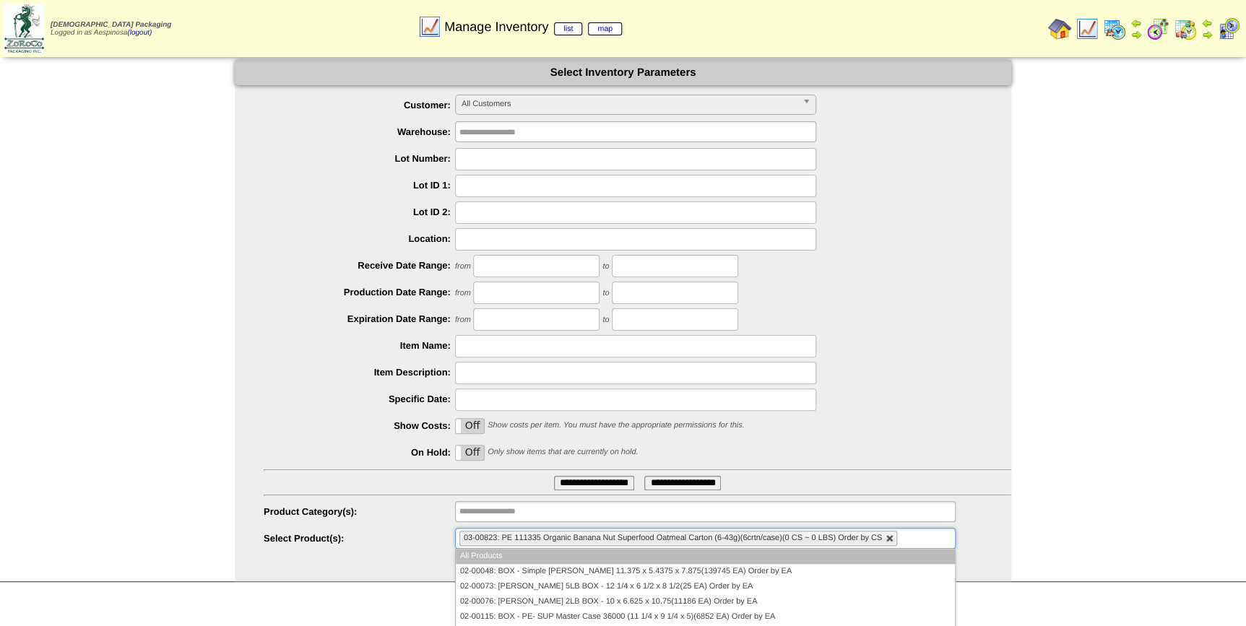
click at [888, 537] on link at bounding box center [890, 539] width 9 height 9
click at [551, 116] on div "**********" at bounding box center [638, 106] width 748 height 22
type input "**********"
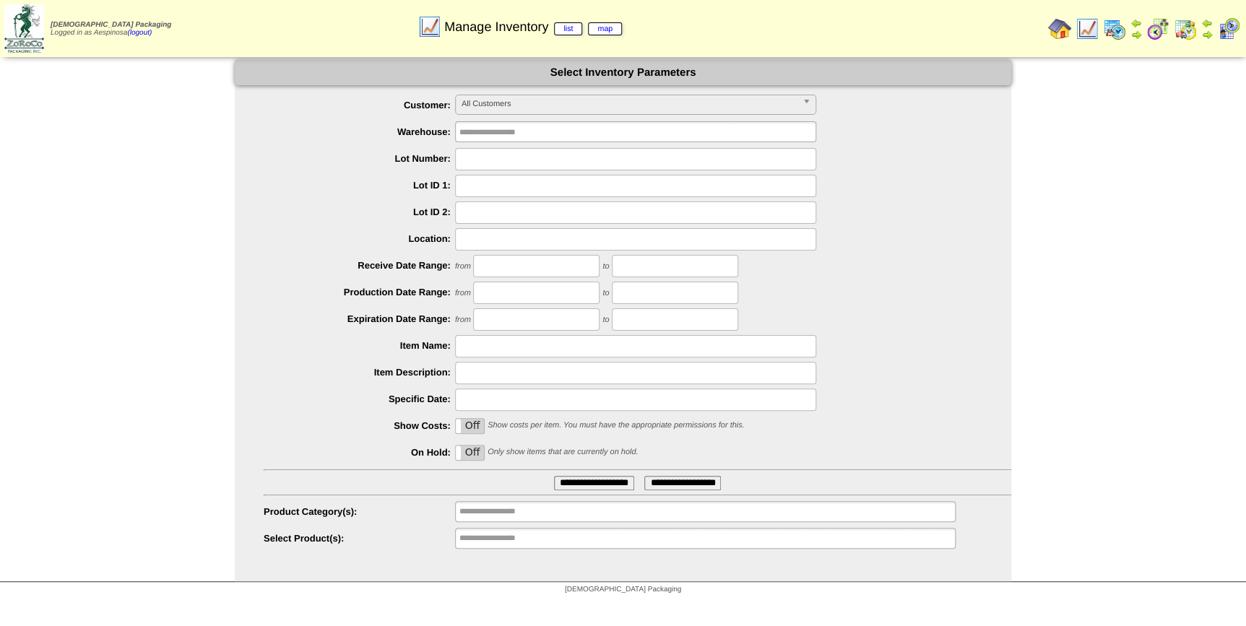
click at [555, 108] on span "All Customers" at bounding box center [629, 103] width 335 height 17
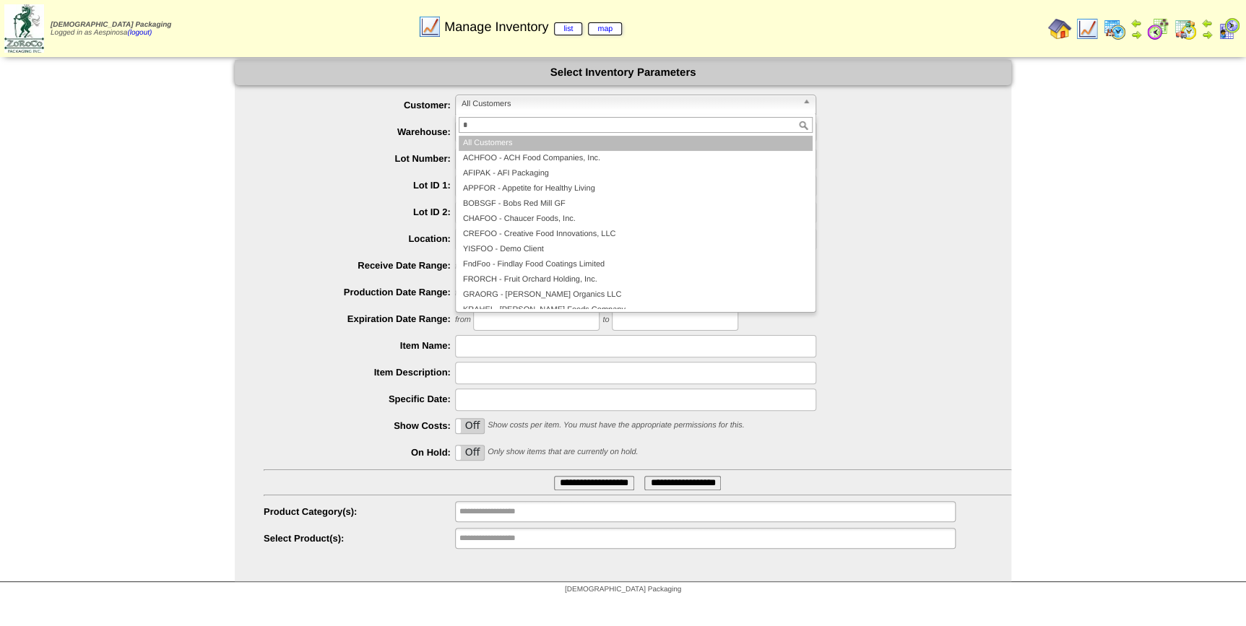
type input "**"
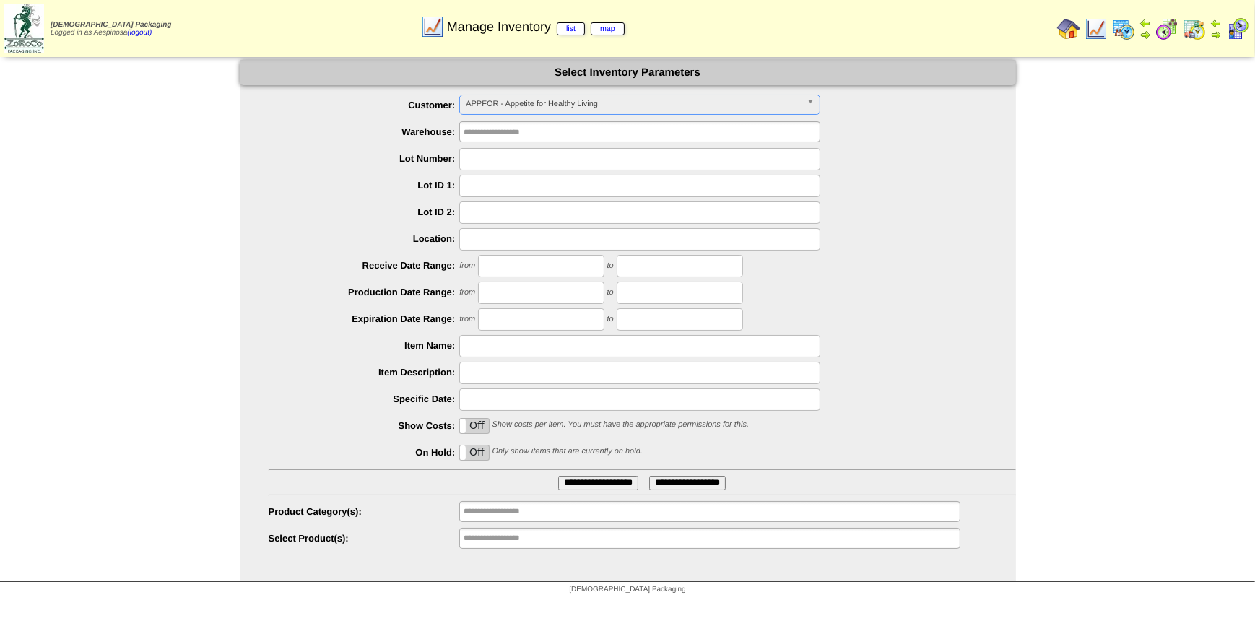
click at [550, 118] on ul "**********" at bounding box center [628, 323] width 777 height 456
click at [558, 132] on ul at bounding box center [639, 131] width 361 height 21
type input "**"
click at [528, 150] on li "AF I2" at bounding box center [640, 149] width 360 height 15
type input "**"
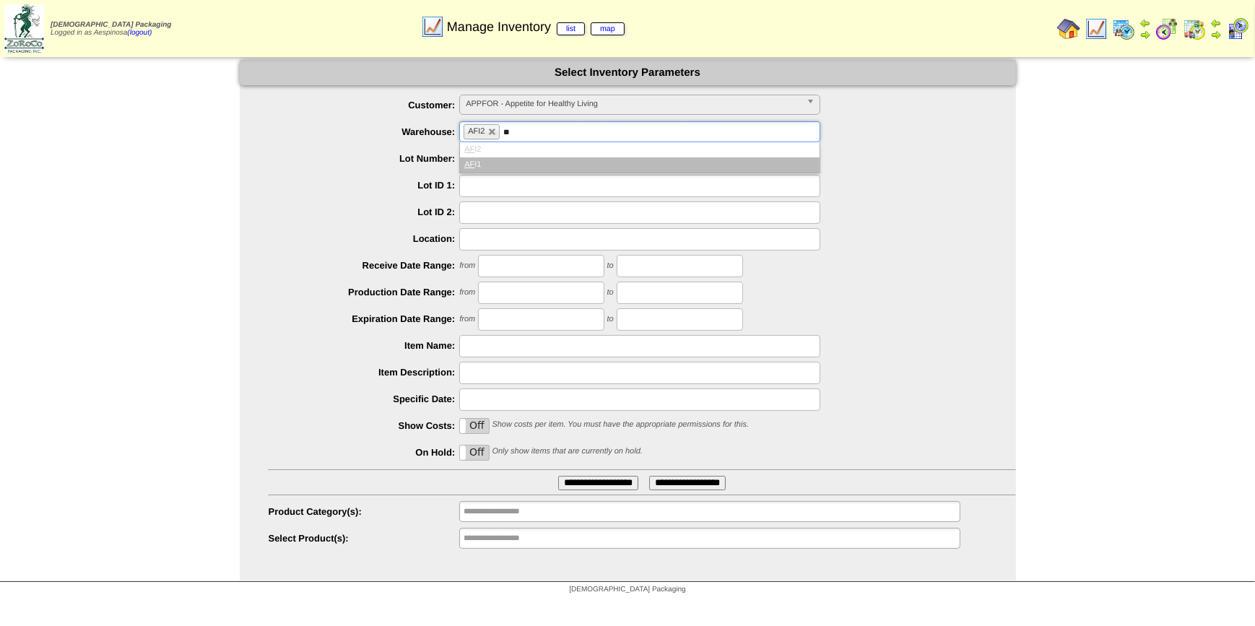
click at [533, 165] on li "AF I1" at bounding box center [640, 164] width 360 height 15
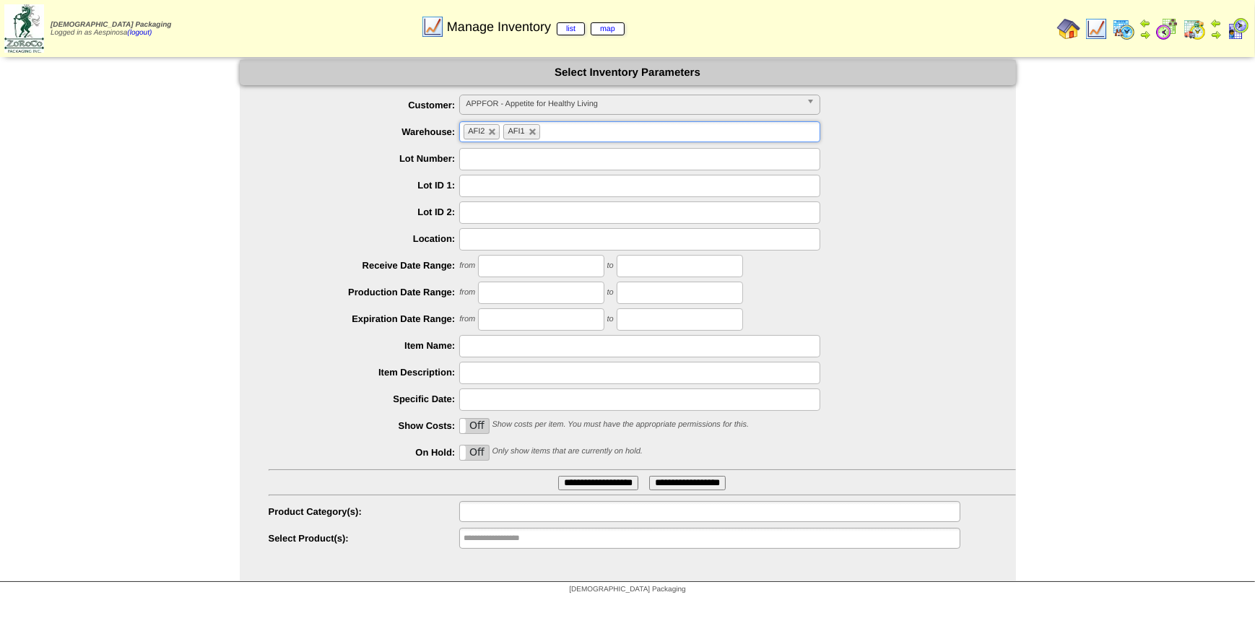
click at [566, 514] on ul at bounding box center [709, 511] width 501 height 21
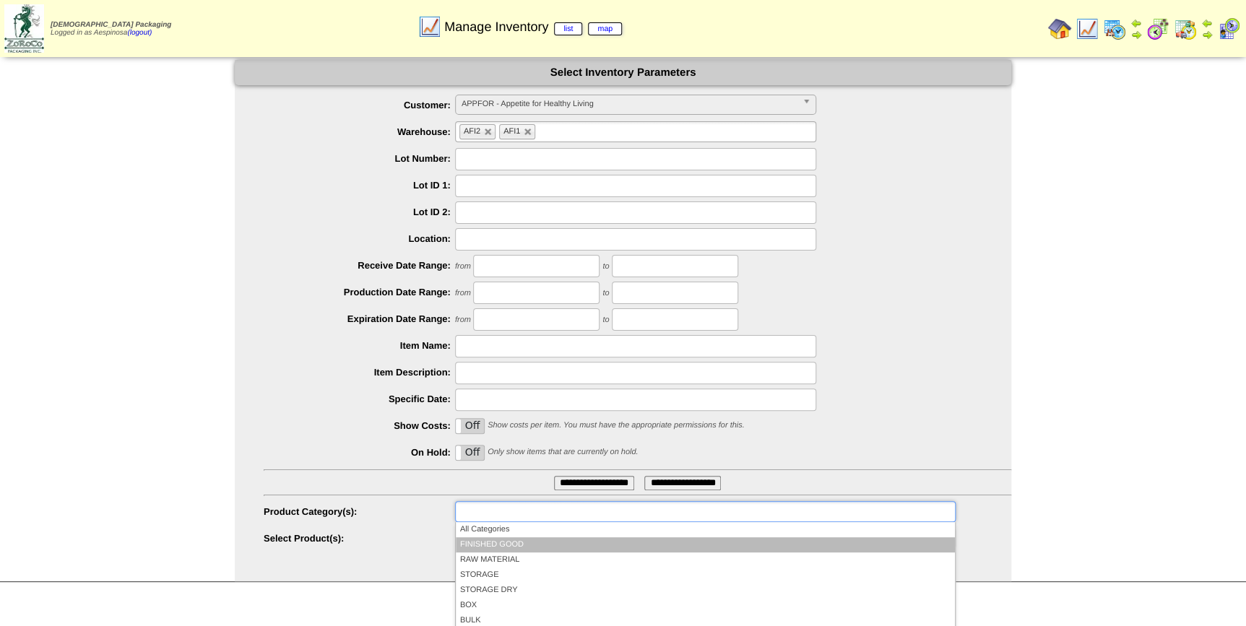
click at [553, 548] on li "FINISHED GOOD" at bounding box center [705, 544] width 499 height 15
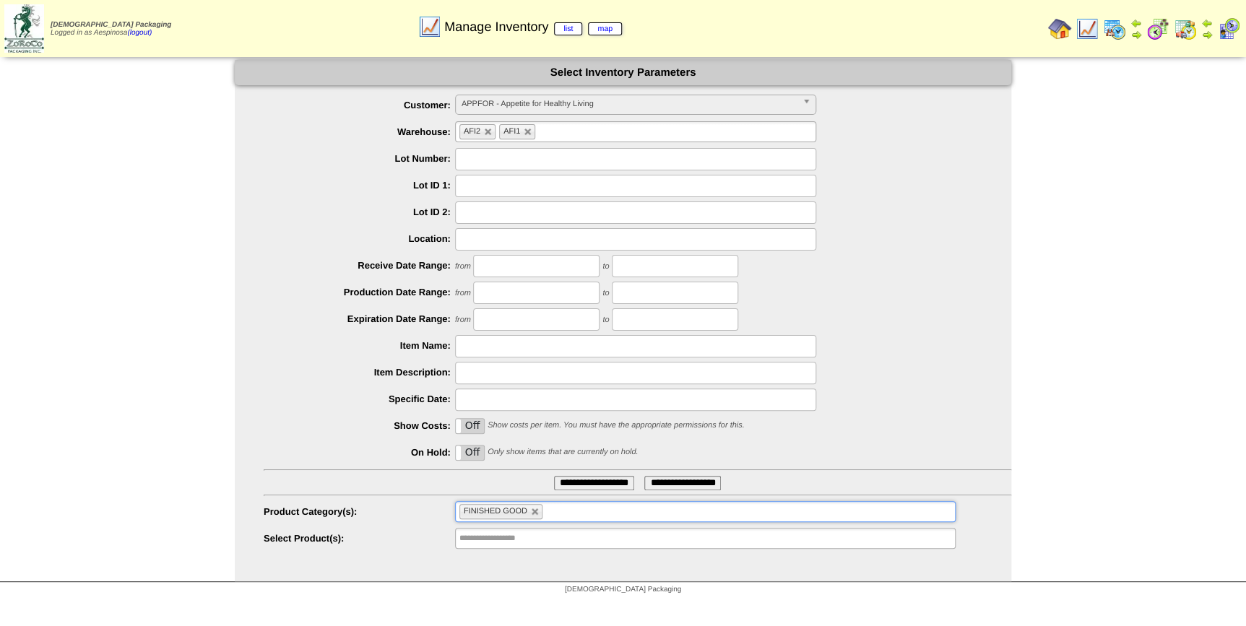
click at [590, 485] on input "**********" at bounding box center [594, 483] width 80 height 14
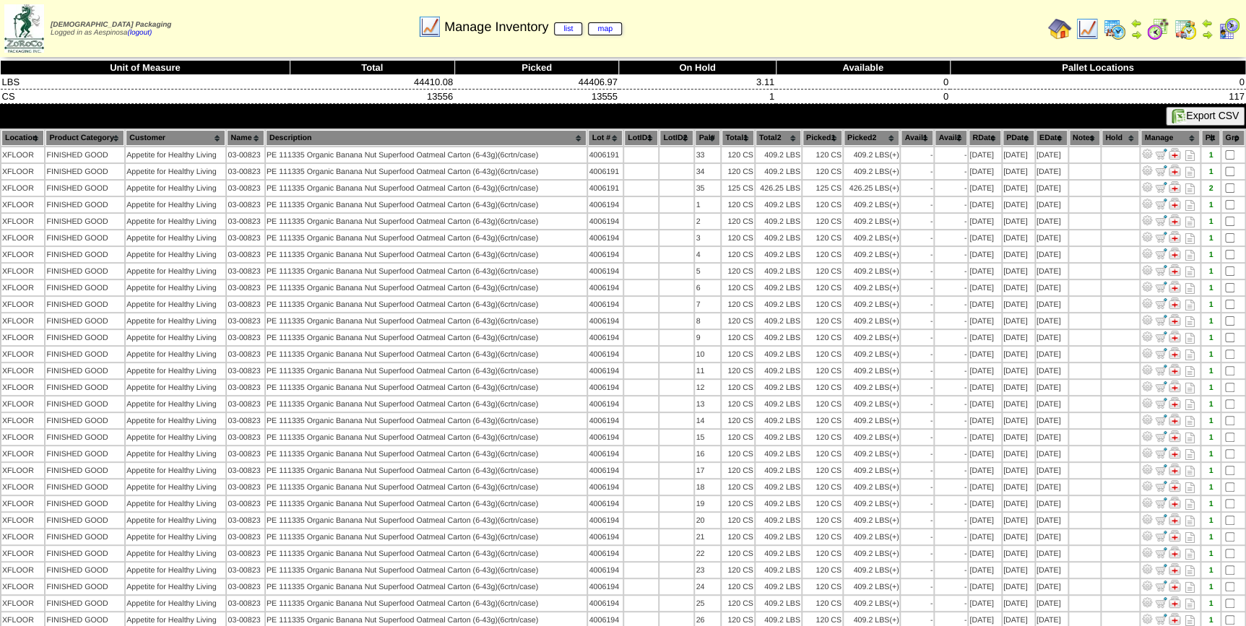
click at [803, 132] on th "Picked1" at bounding box center [823, 138] width 40 height 16
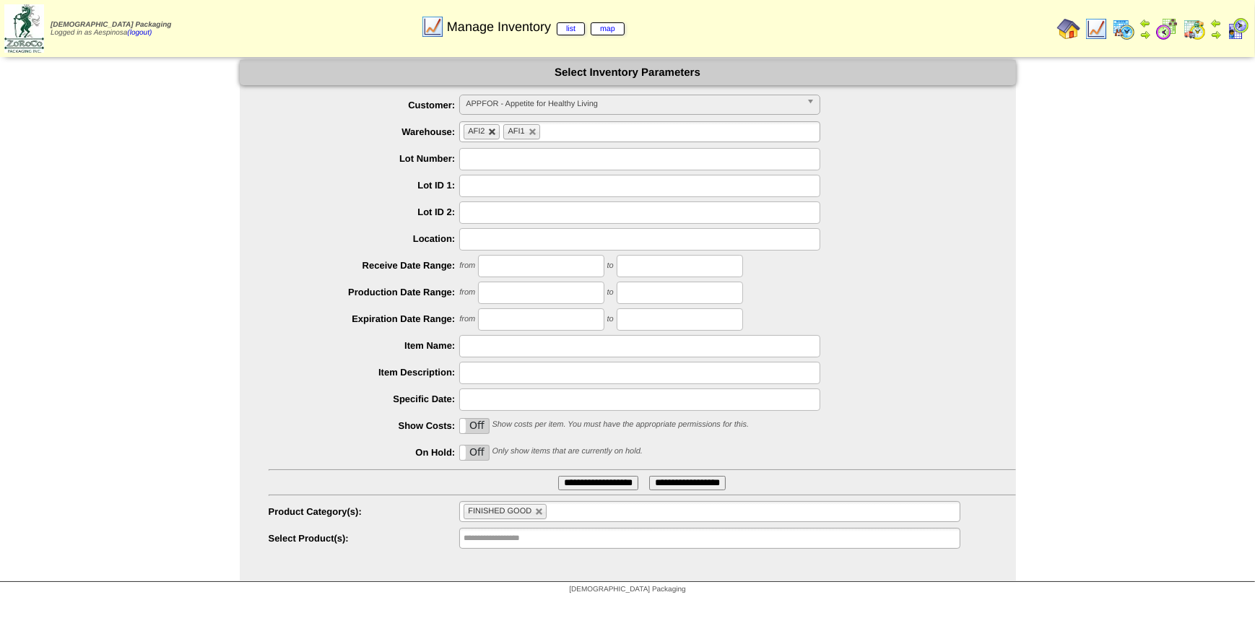
click at [495, 130] on link at bounding box center [492, 132] width 9 height 9
type input "**********"
click at [526, 105] on span "APPFOR - Appetite for Healthy Living" at bounding box center [633, 103] width 335 height 17
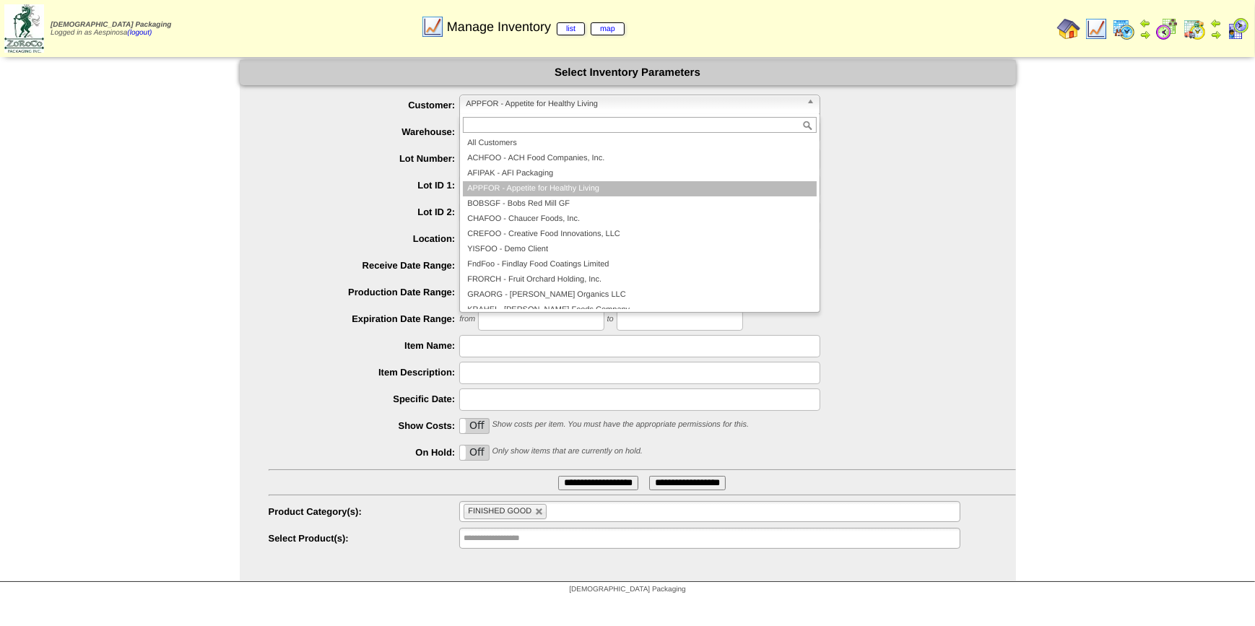
click at [526, 105] on span "APPFOR - Appetite for Healthy Living" at bounding box center [633, 103] width 335 height 17
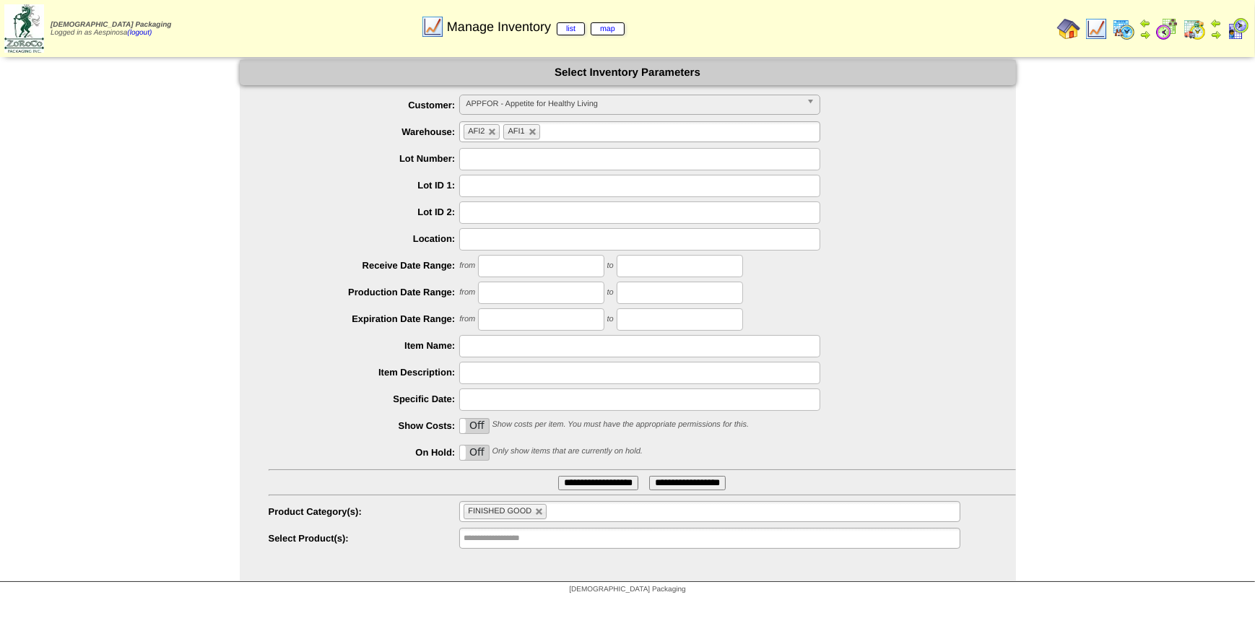
click at [600, 483] on input "**********" at bounding box center [598, 483] width 80 height 14
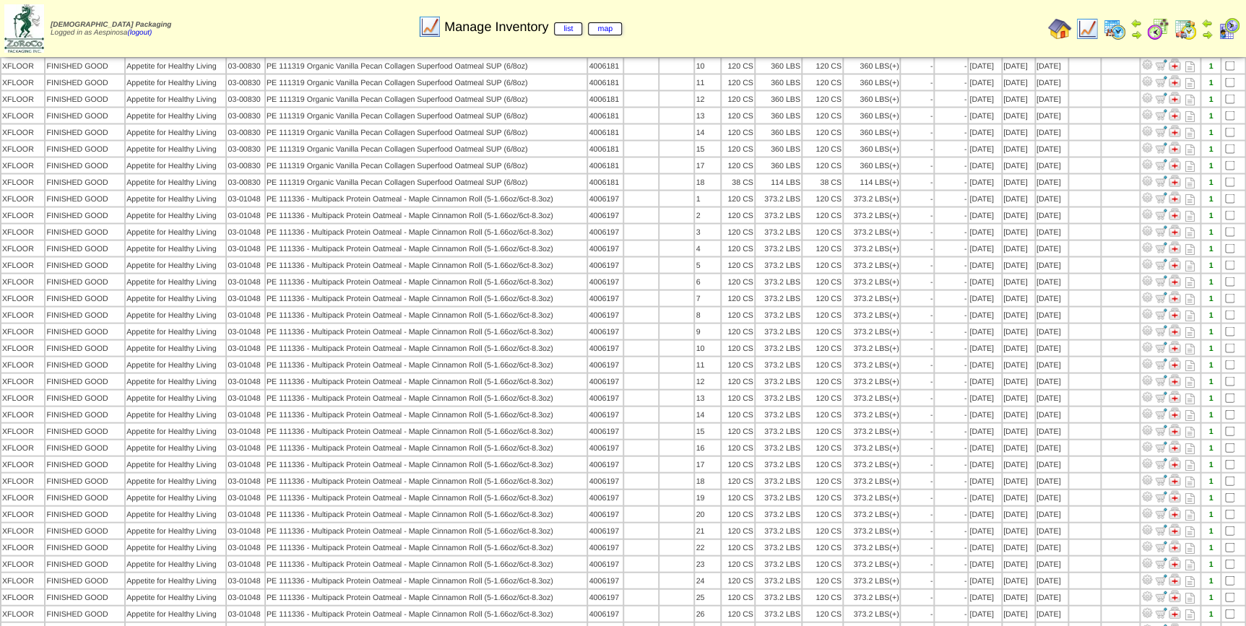
scroll to position [1318, 0]
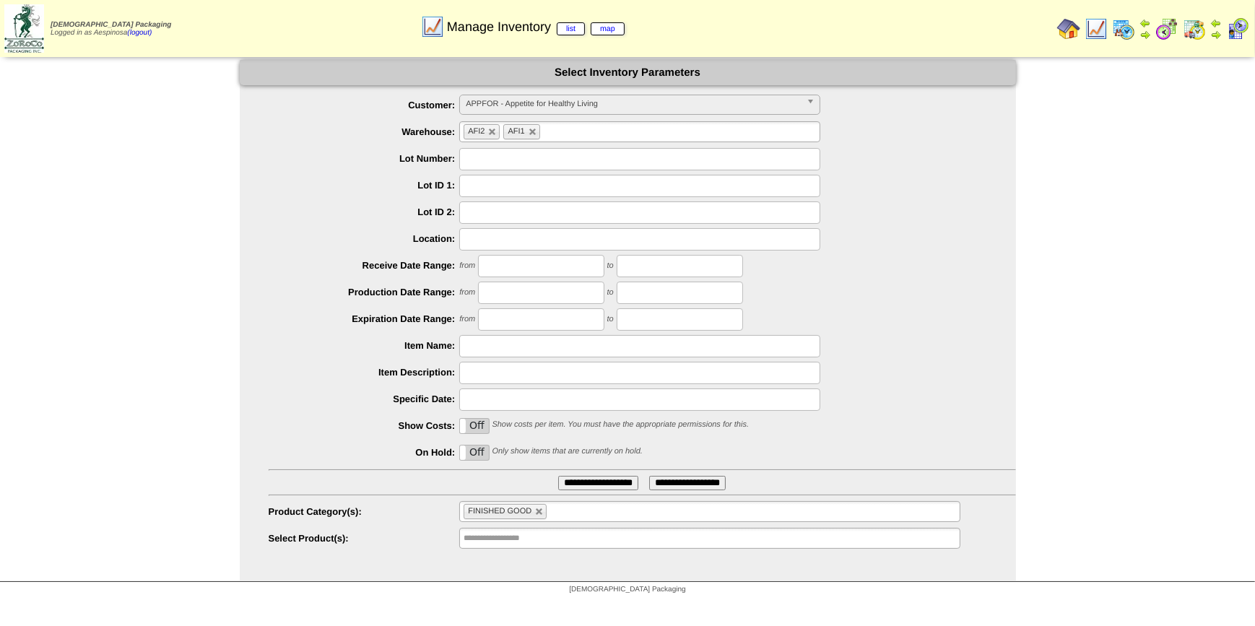
click at [1127, 26] on img at bounding box center [1123, 28] width 23 height 23
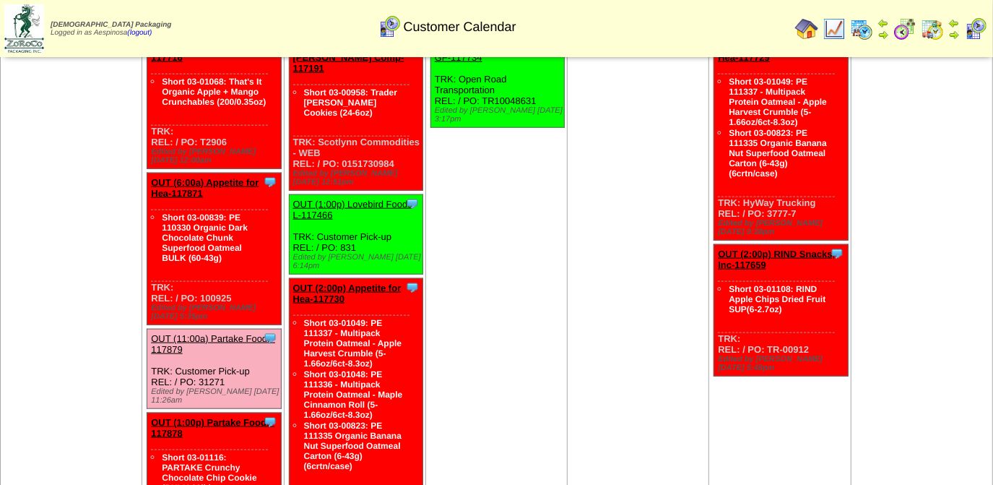
scroll to position [1170, 0]
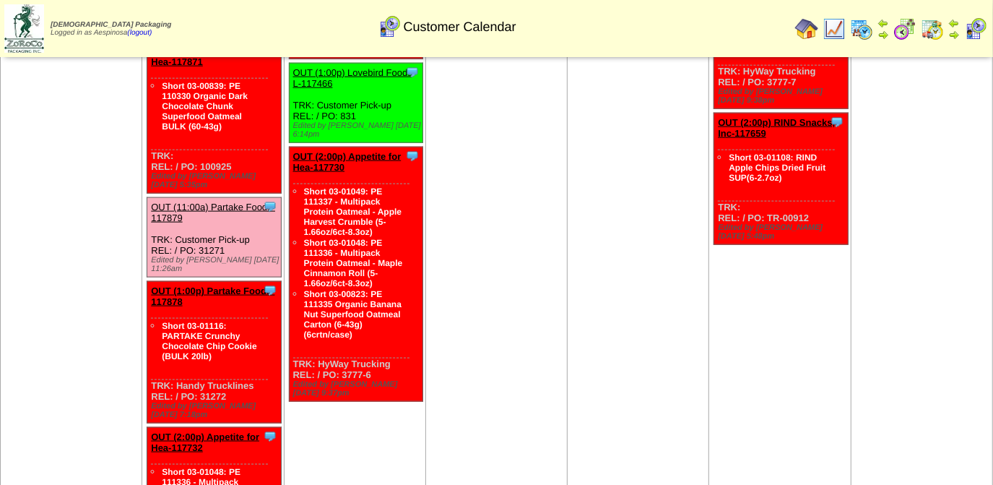
drag, startPoint x: 228, startPoint y: 443, endPoint x: 199, endPoint y: 441, distance: 29.7
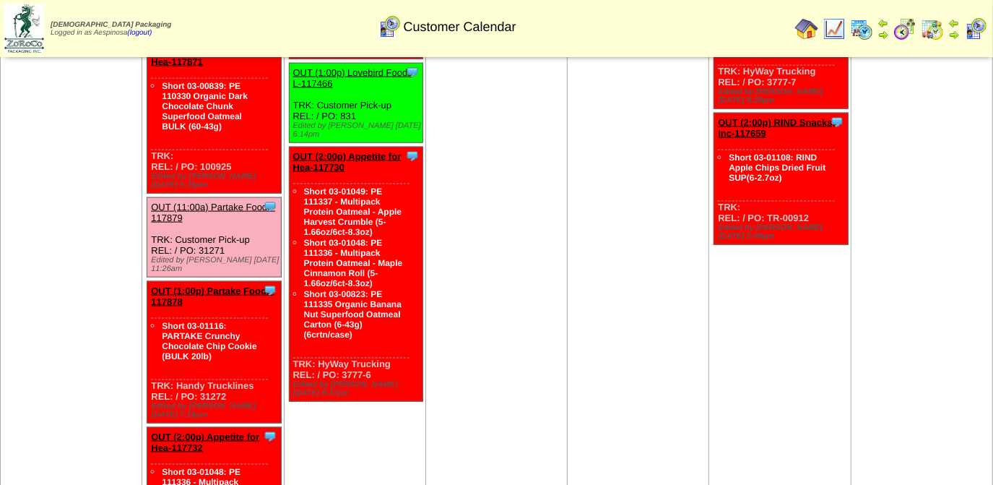
copy div "3777-5"
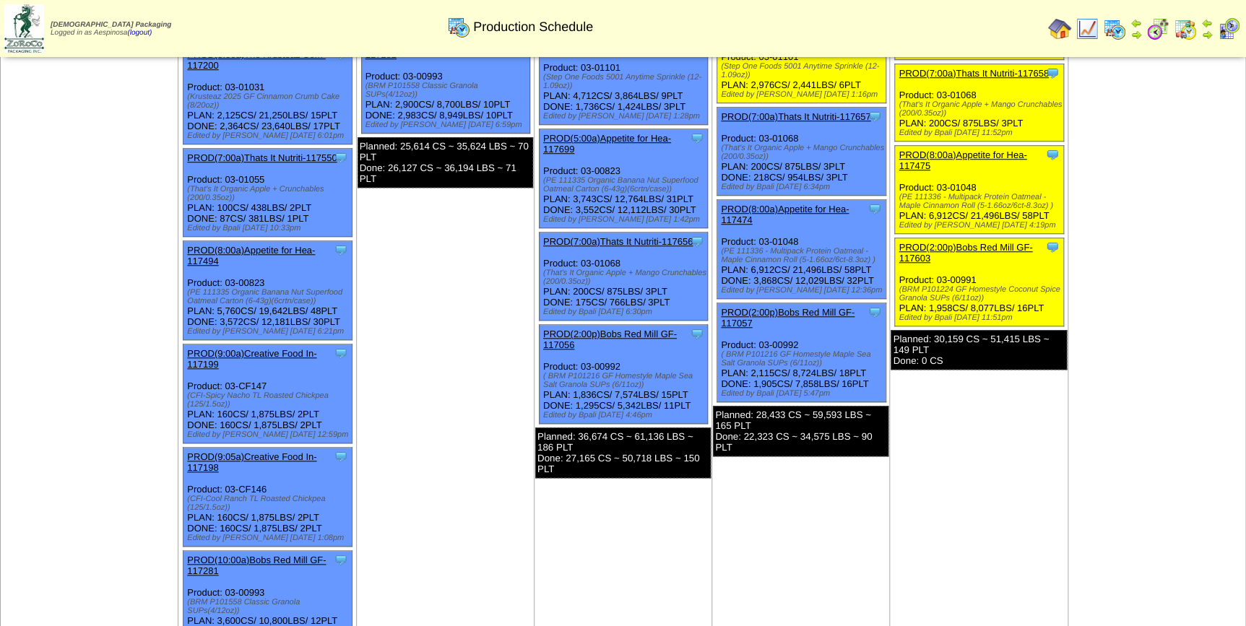
scroll to position [459, 0]
